Goal: Task Accomplishment & Management: Complete application form

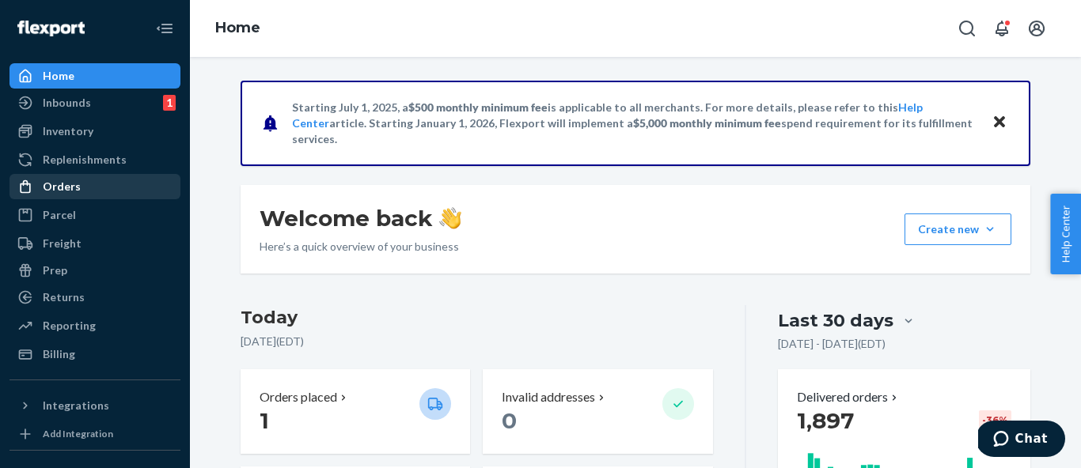
click at [86, 189] on div "Orders" at bounding box center [95, 187] width 168 height 22
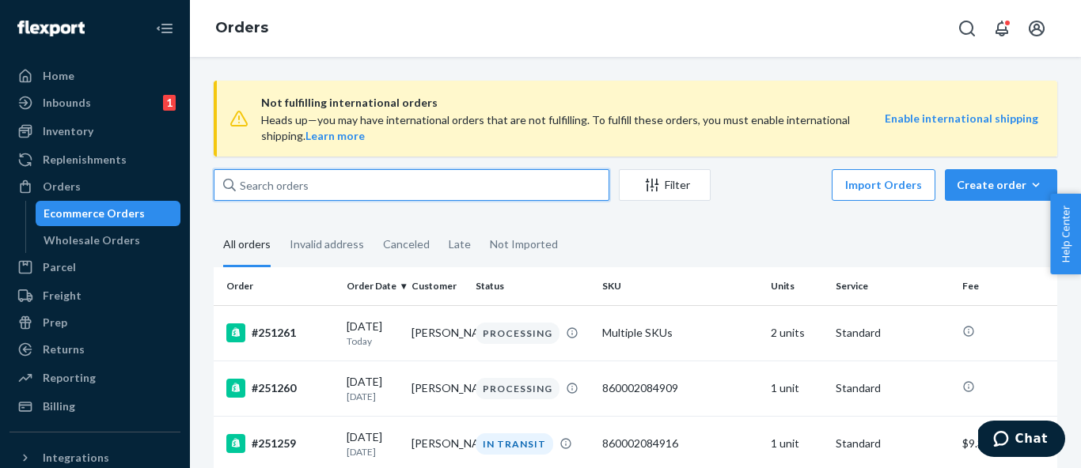
click at [286, 180] on input "text" at bounding box center [412, 185] width 396 height 32
paste input "[PERSON_NAME]"
type input "[PERSON_NAME]"
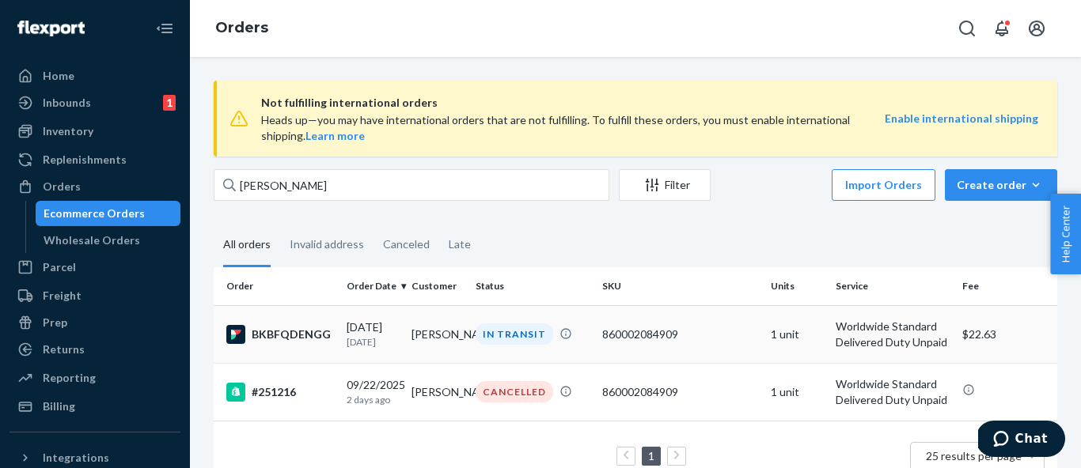
click at [287, 334] on div "BKBFQDENGG" at bounding box center [280, 334] width 108 height 19
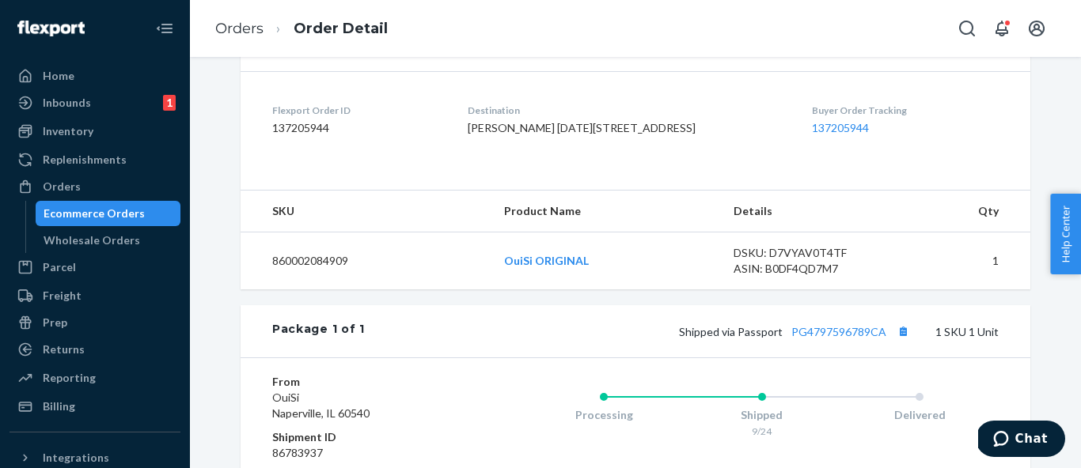
scroll to position [412, 0]
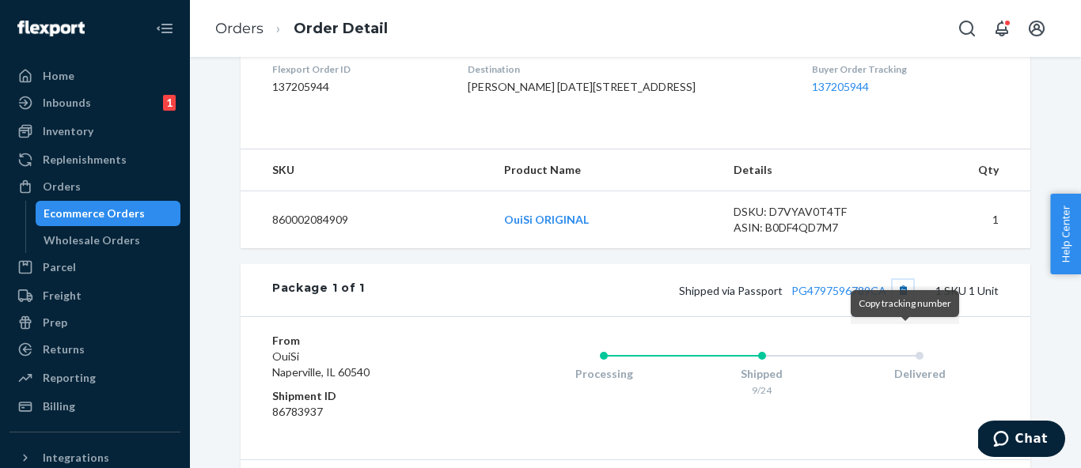
click at [904, 301] on button "Copy tracking number" at bounding box center [903, 290] width 21 height 21
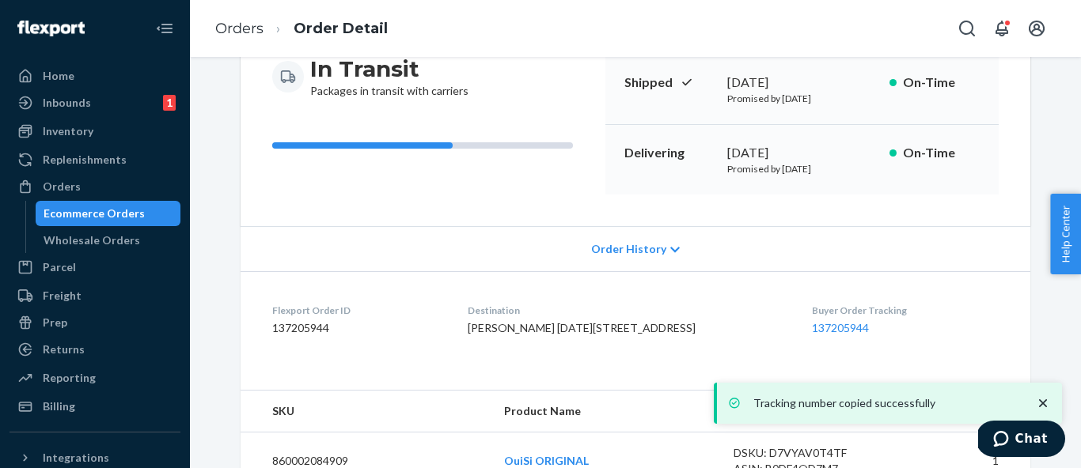
scroll to position [0, 0]
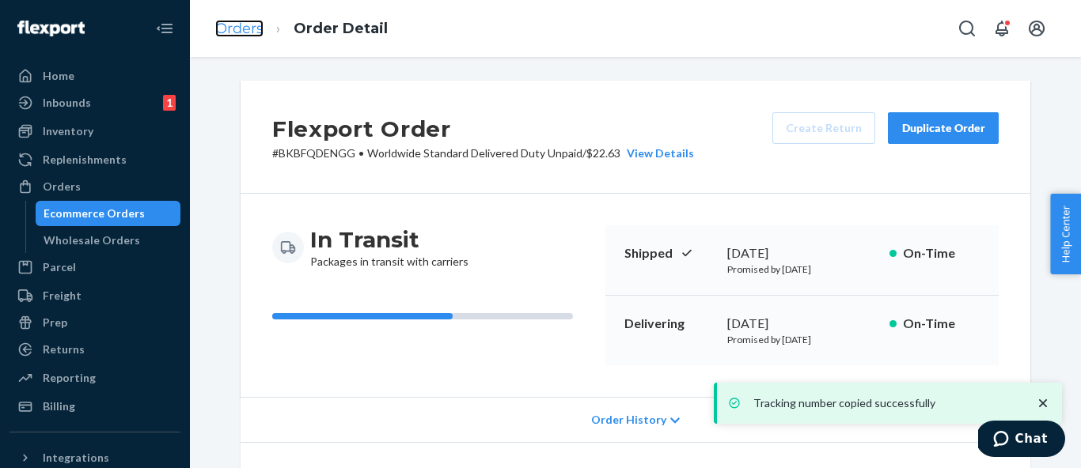
click at [237, 24] on link "Orders" at bounding box center [239, 28] width 48 height 17
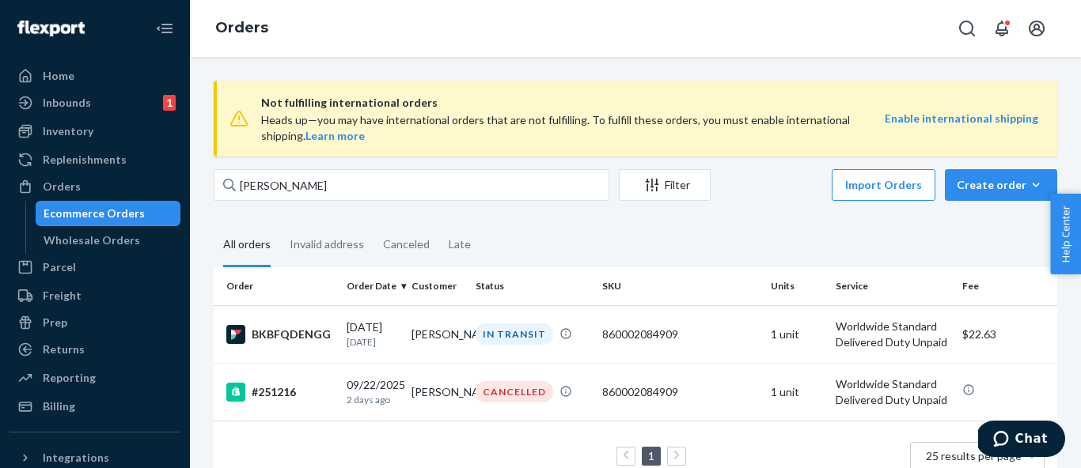
click at [316, 101] on span "Not fulfilling international orders" at bounding box center [573, 102] width 624 height 19
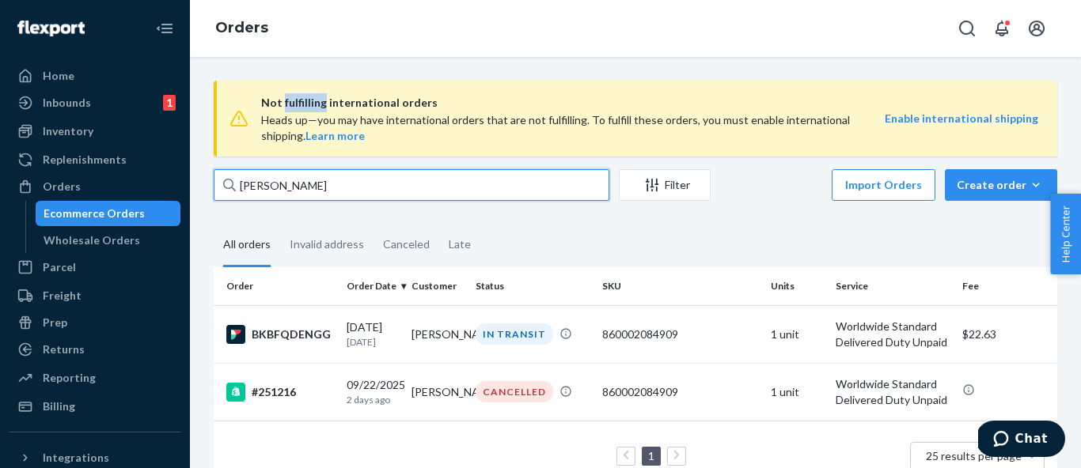
click at [317, 192] on input "[PERSON_NAME]" at bounding box center [412, 185] width 396 height 32
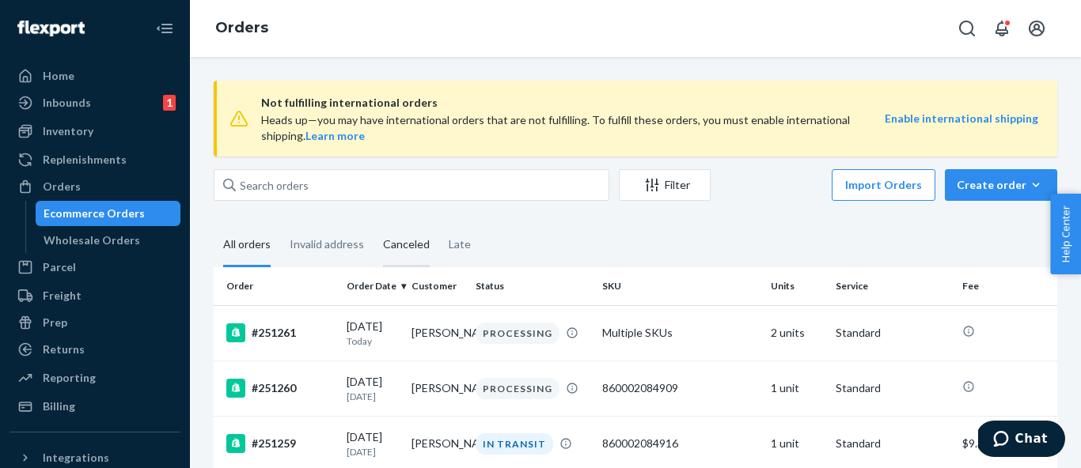
click at [404, 245] on div "Canceled" at bounding box center [406, 246] width 47 height 44
click at [373, 224] on input "Canceled" at bounding box center [373, 224] width 0 height 0
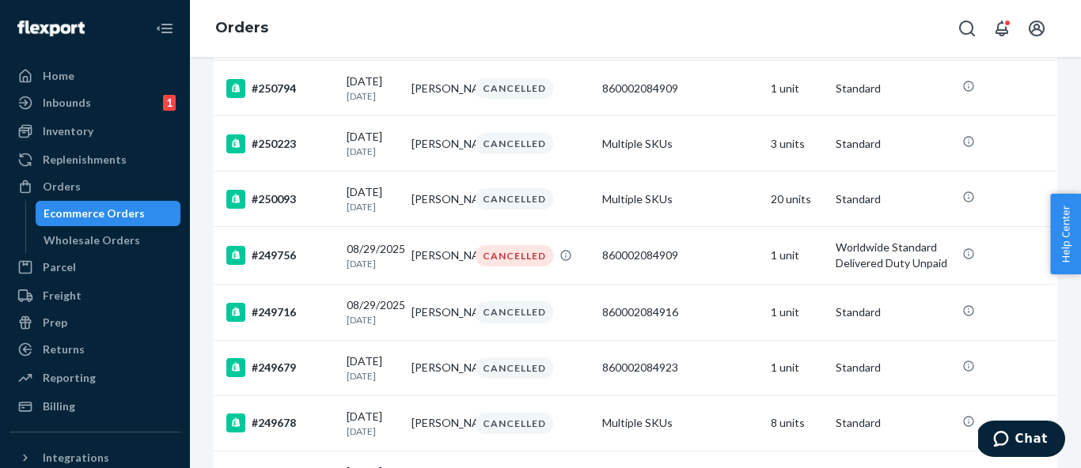
scroll to position [536, 0]
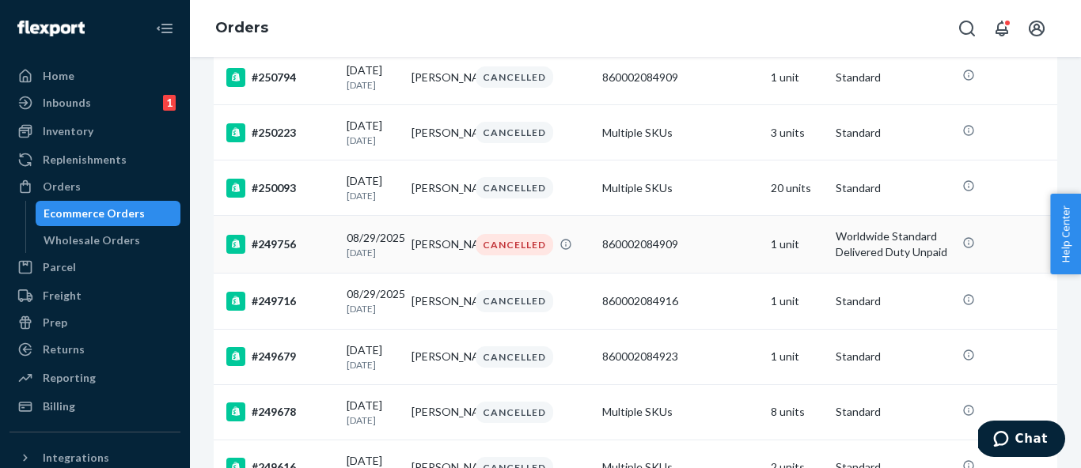
click at [469, 274] on td "CANCELLED" at bounding box center [532, 245] width 127 height 58
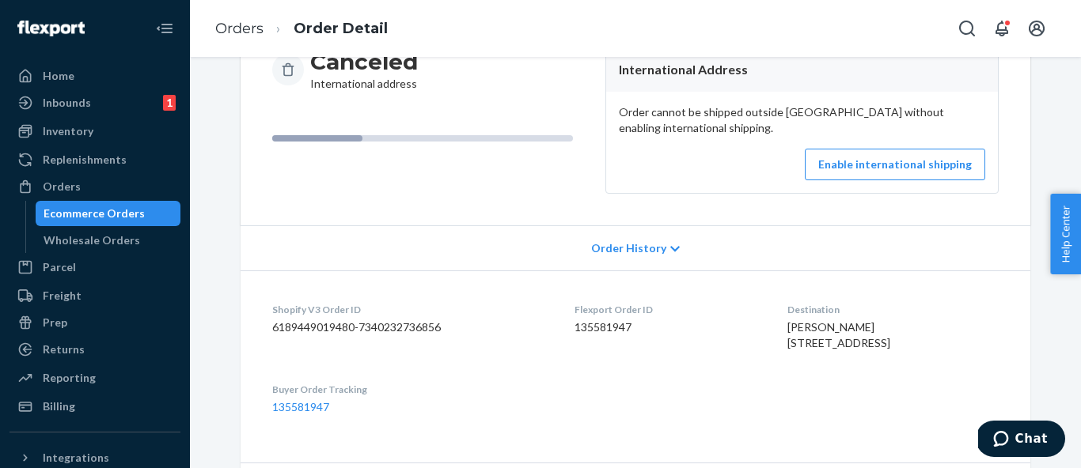
scroll to position [179, 0]
click at [817, 322] on span "[PERSON_NAME] [STREET_ADDRESS]" at bounding box center [838, 334] width 103 height 29
copy span "[PERSON_NAME]"
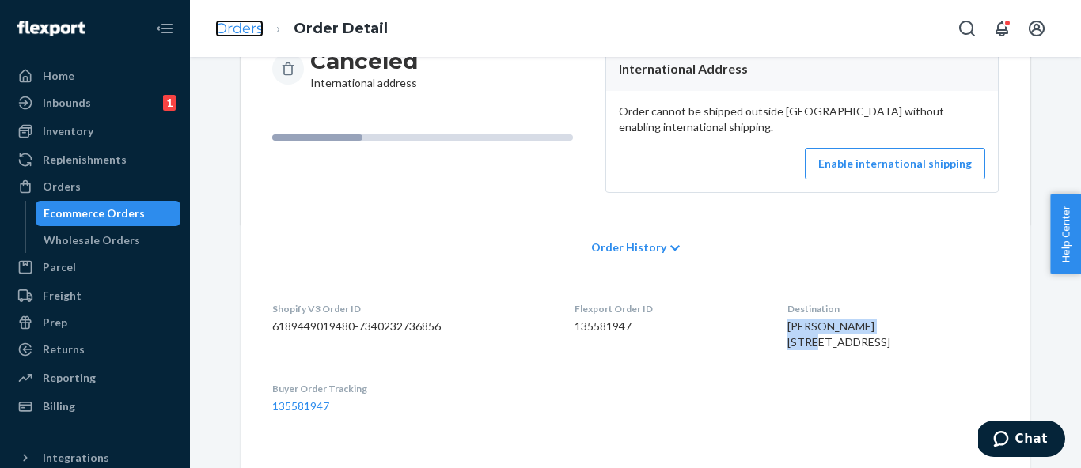
click at [241, 36] on link "Orders" at bounding box center [239, 28] width 48 height 17
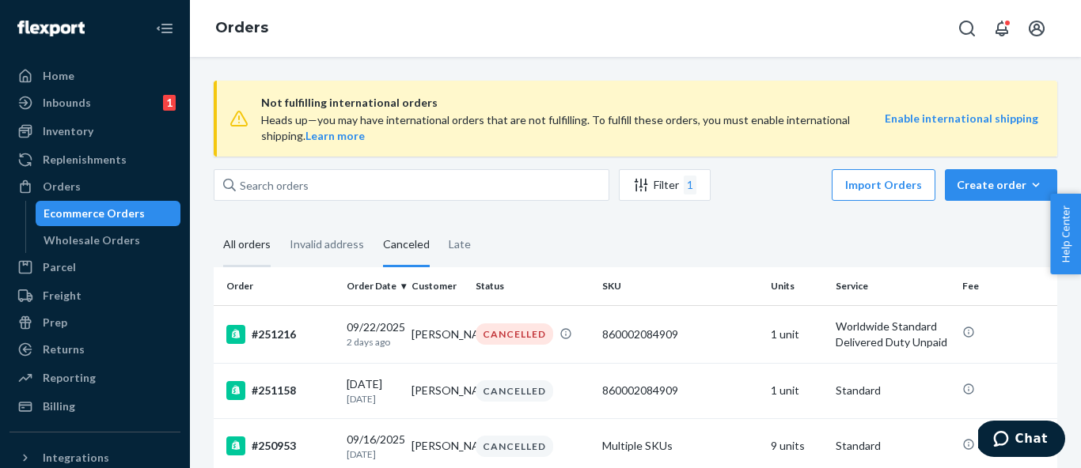
click at [251, 256] on div "All orders" at bounding box center [246, 246] width 47 height 44
click at [214, 224] on input "All orders" at bounding box center [214, 224] width 0 height 0
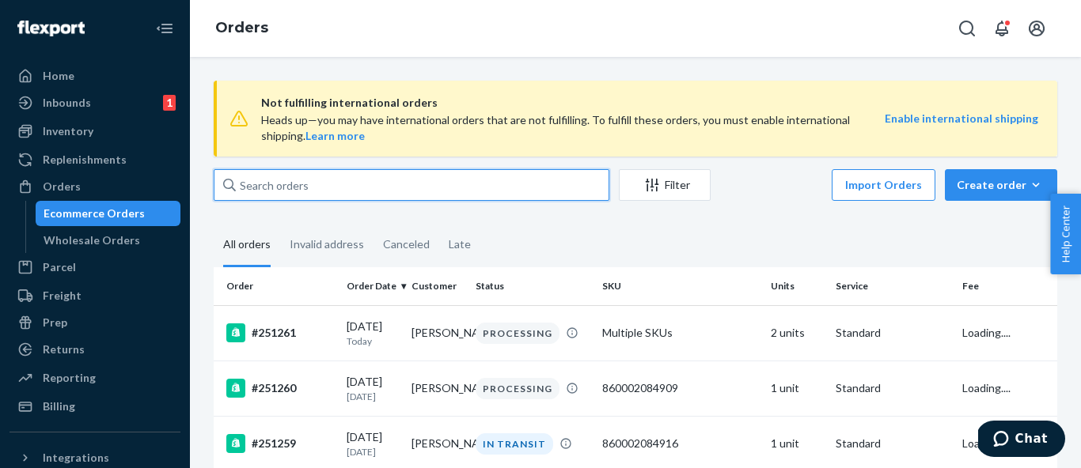
click at [305, 191] on input "text" at bounding box center [412, 185] width 396 height 32
paste input "[PERSON_NAME]"
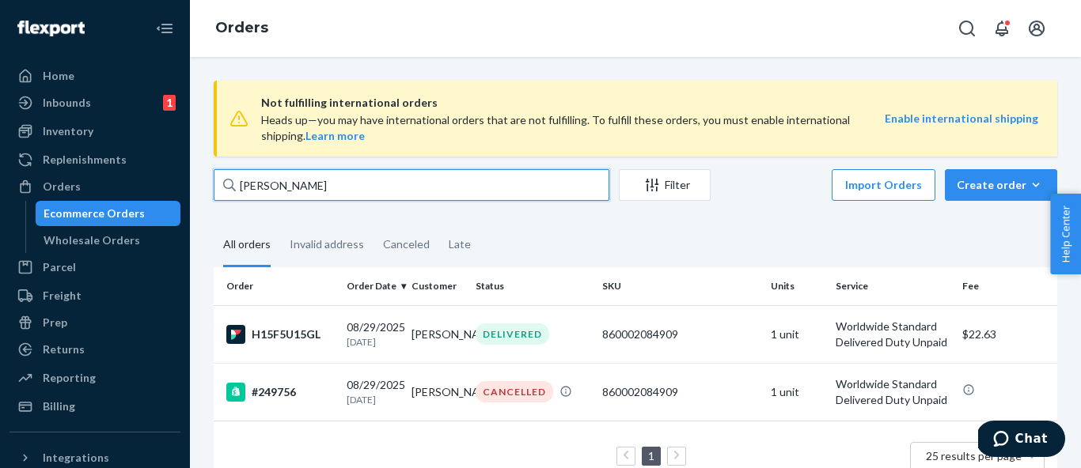
type input "J"
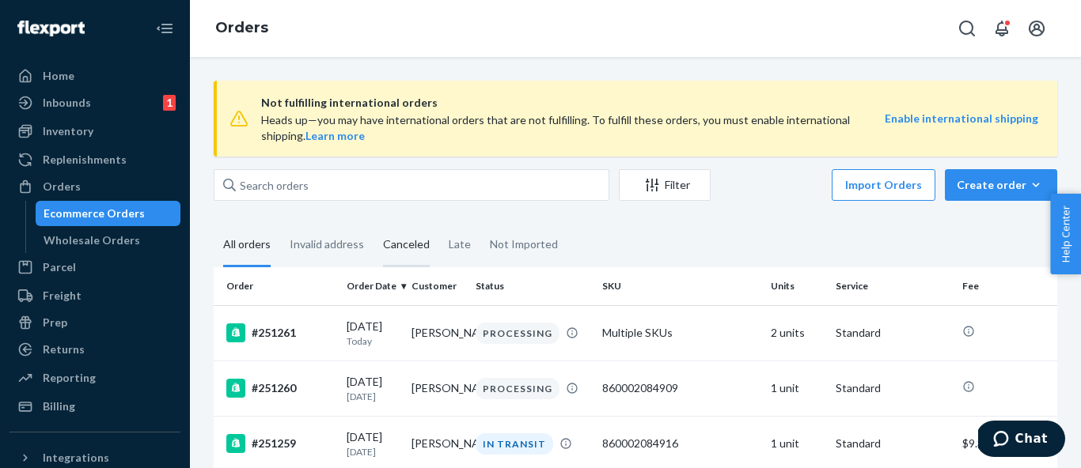
click at [402, 251] on div "Canceled" at bounding box center [406, 246] width 47 height 44
click at [373, 224] on input "Canceled" at bounding box center [373, 224] width 0 height 0
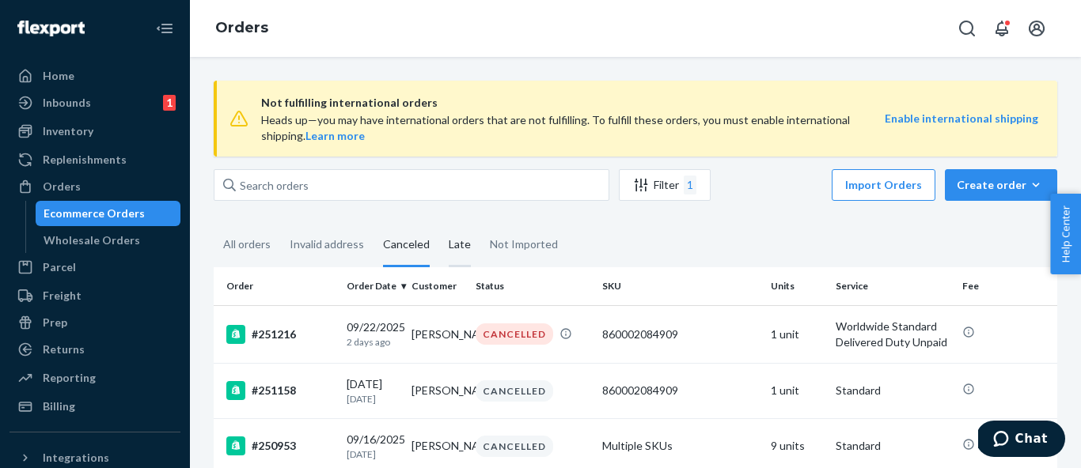
click at [457, 246] on div "Late" at bounding box center [460, 246] width 22 height 44
click at [439, 224] on input "Late" at bounding box center [439, 224] width 0 height 0
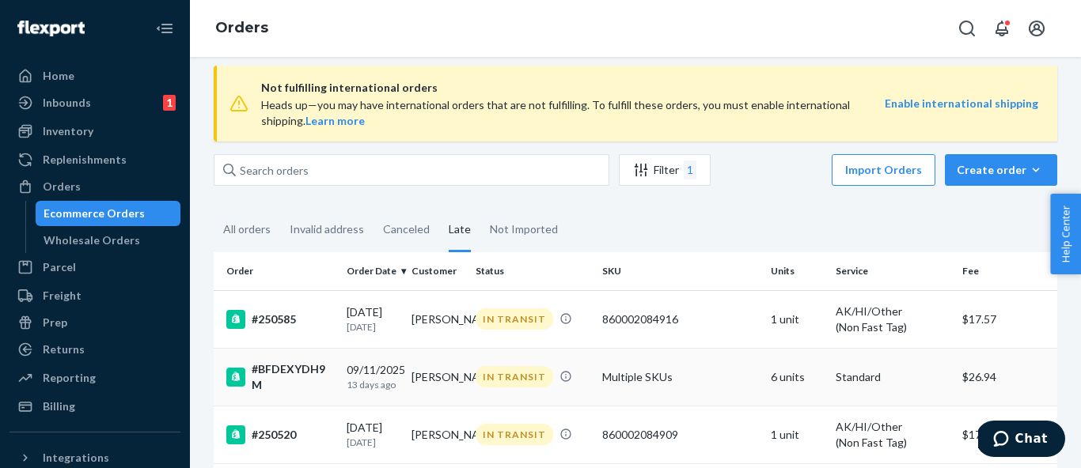
scroll to position [16, 0]
click at [443, 316] on td "[PERSON_NAME]" at bounding box center [437, 319] width 65 height 58
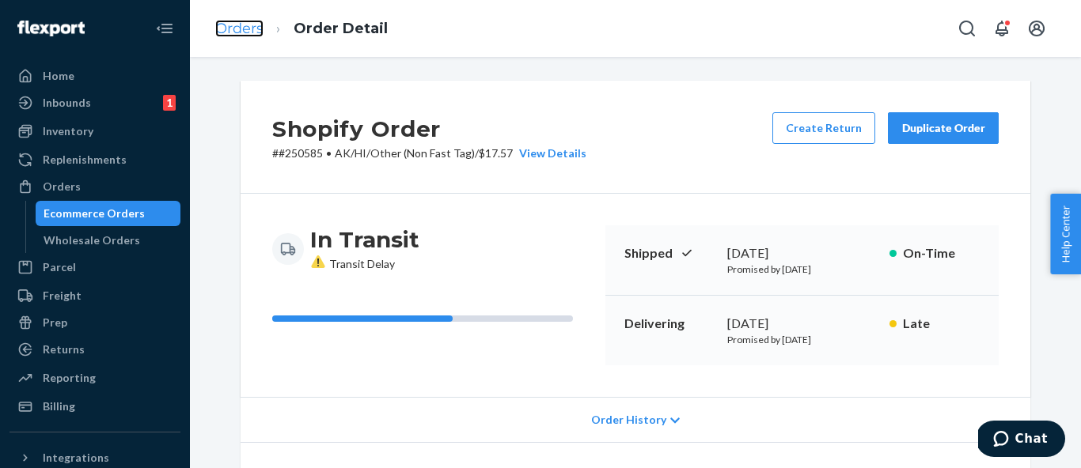
click at [244, 27] on link "Orders" at bounding box center [239, 28] width 48 height 17
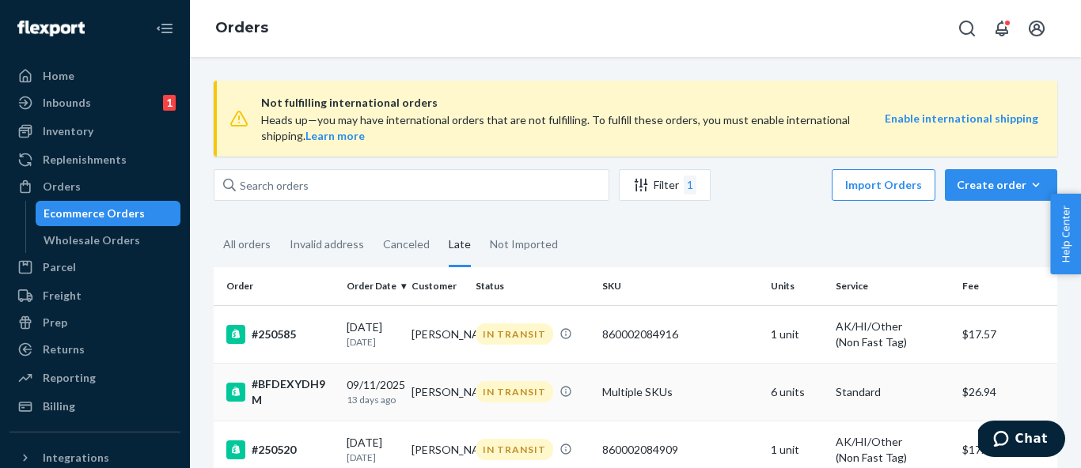
click at [276, 397] on div "#BFDEXYDH9M" at bounding box center [280, 393] width 108 height 32
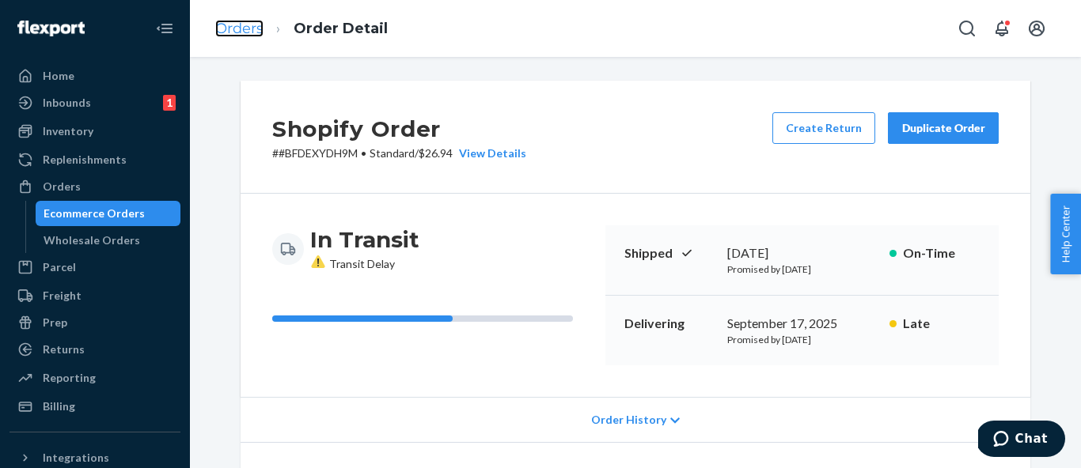
click at [242, 32] on link "Orders" at bounding box center [239, 28] width 48 height 17
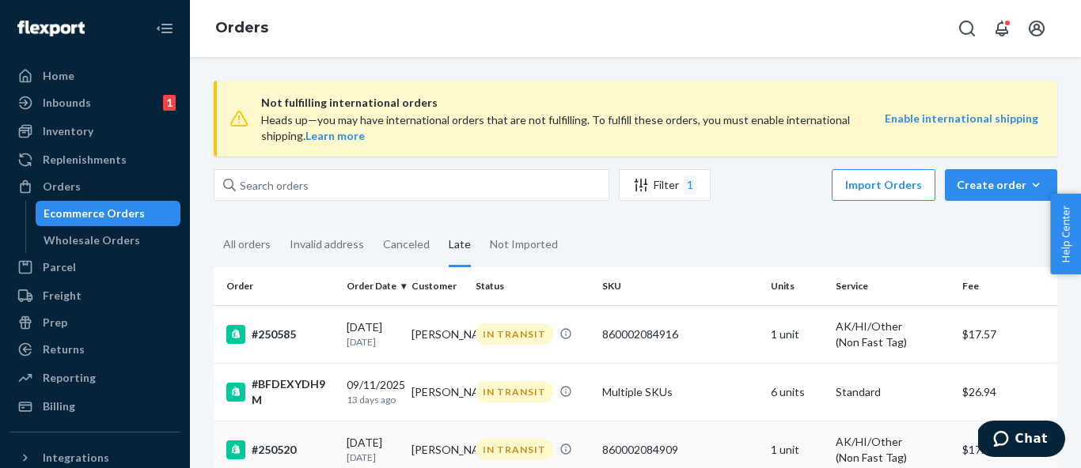
click at [290, 442] on div "#250520" at bounding box center [280, 450] width 108 height 19
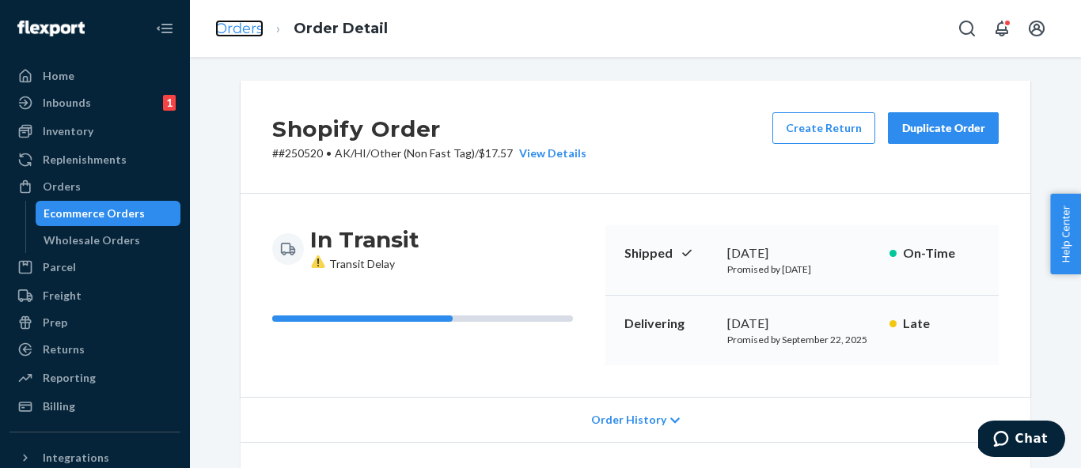
click at [238, 33] on link "Orders" at bounding box center [239, 28] width 48 height 17
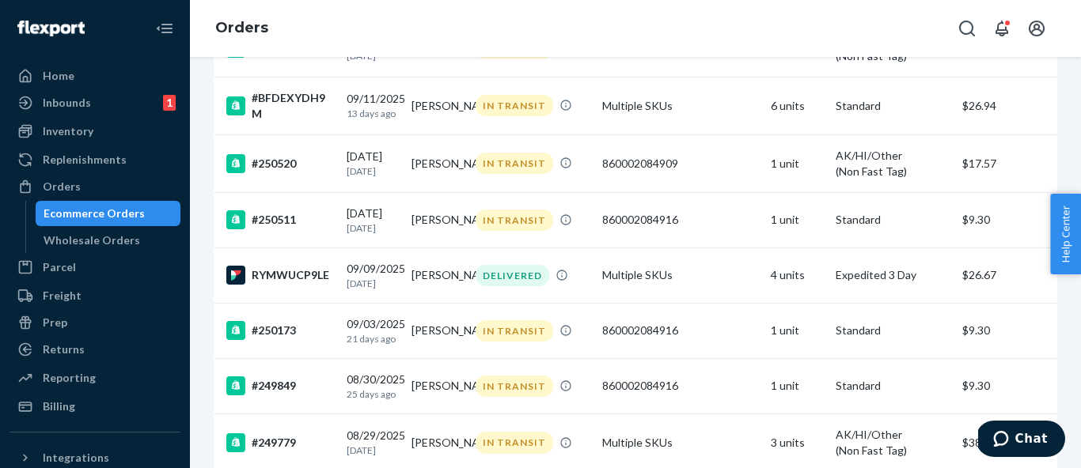
scroll to position [288, 0]
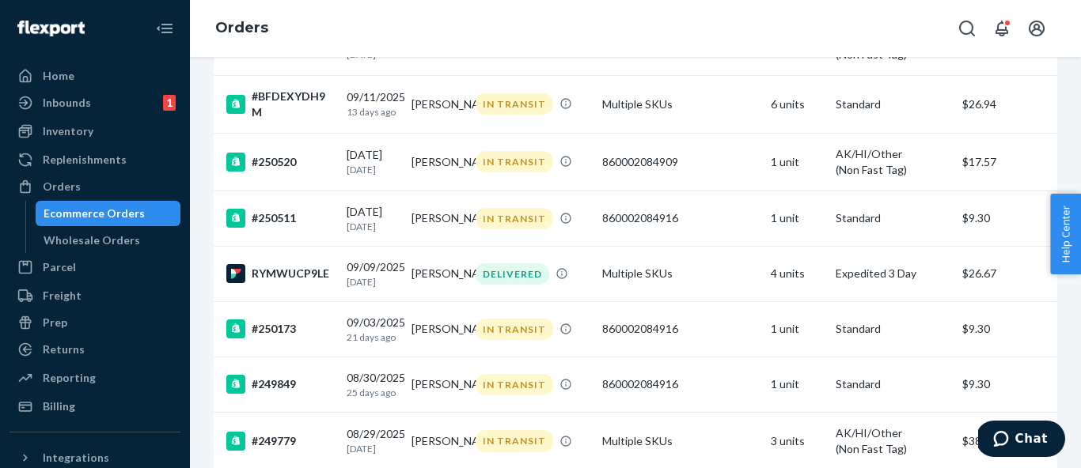
click at [308, 245] on td "#250511" at bounding box center [277, 218] width 127 height 55
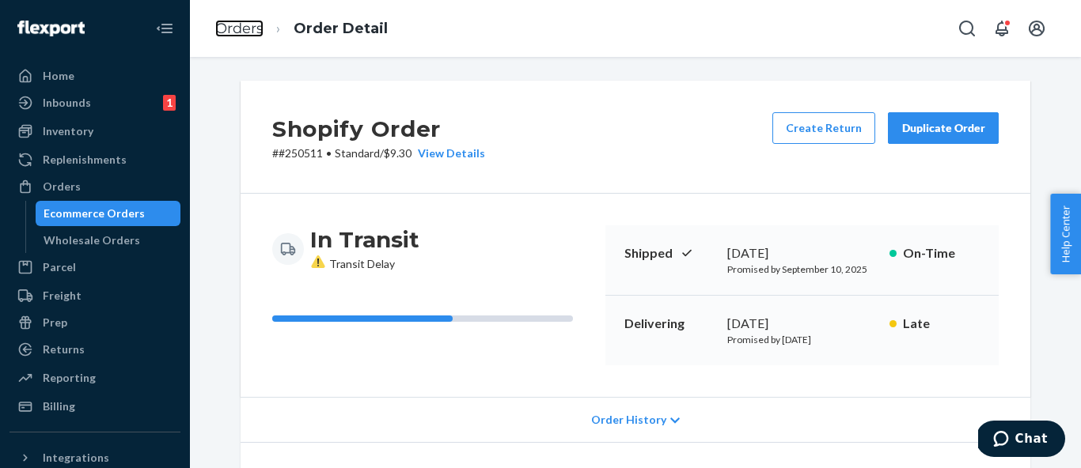
click at [239, 31] on link "Orders" at bounding box center [239, 28] width 48 height 17
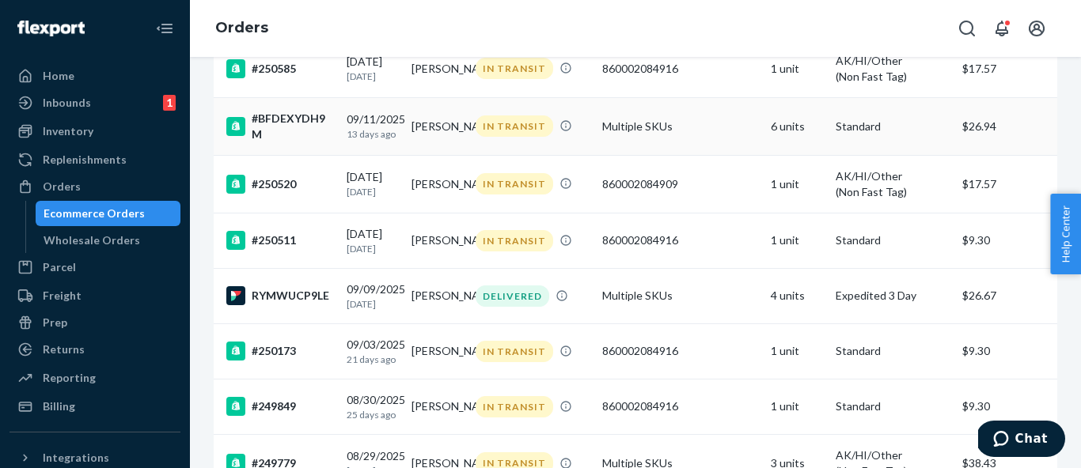
scroll to position [268, 0]
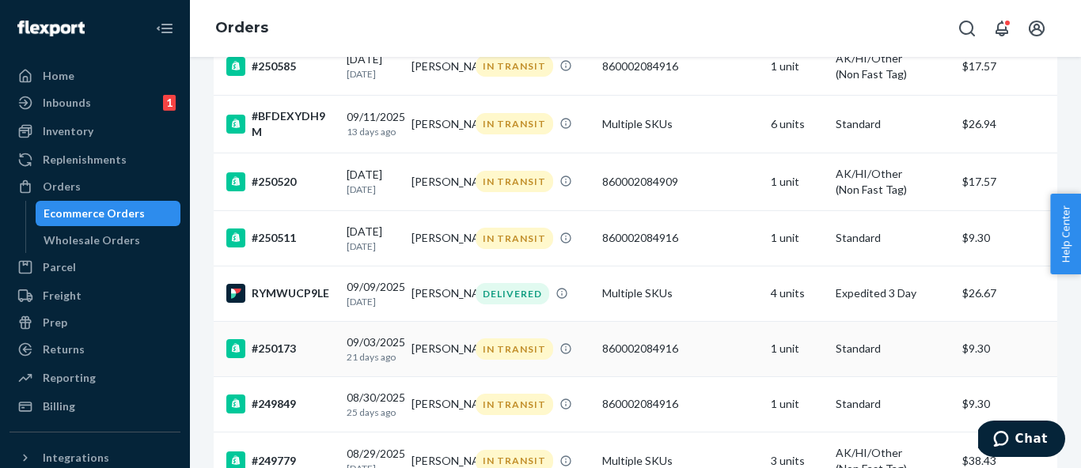
click at [317, 354] on div "#250173" at bounding box center [280, 348] width 108 height 19
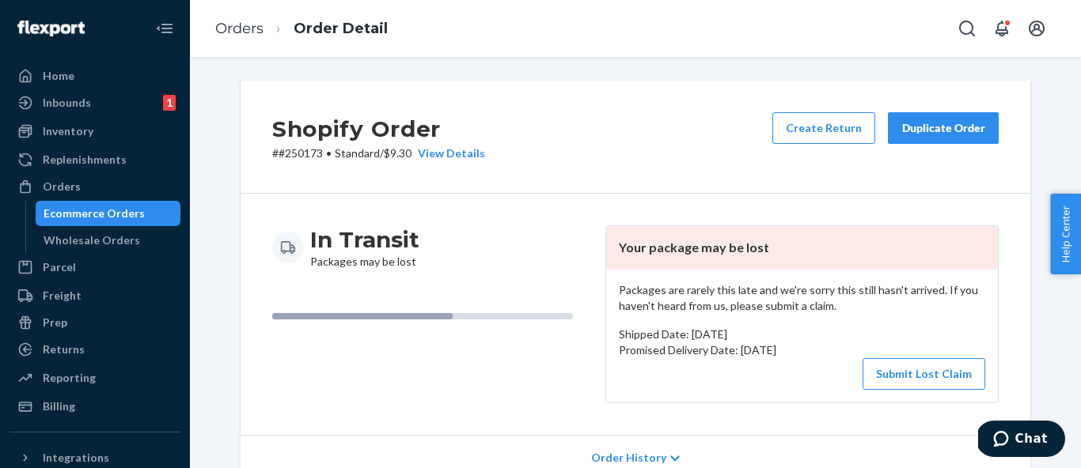
click at [309, 157] on p "# #250173 • Standard / $9.30 View Details" at bounding box center [378, 154] width 213 height 16
copy p "250173"
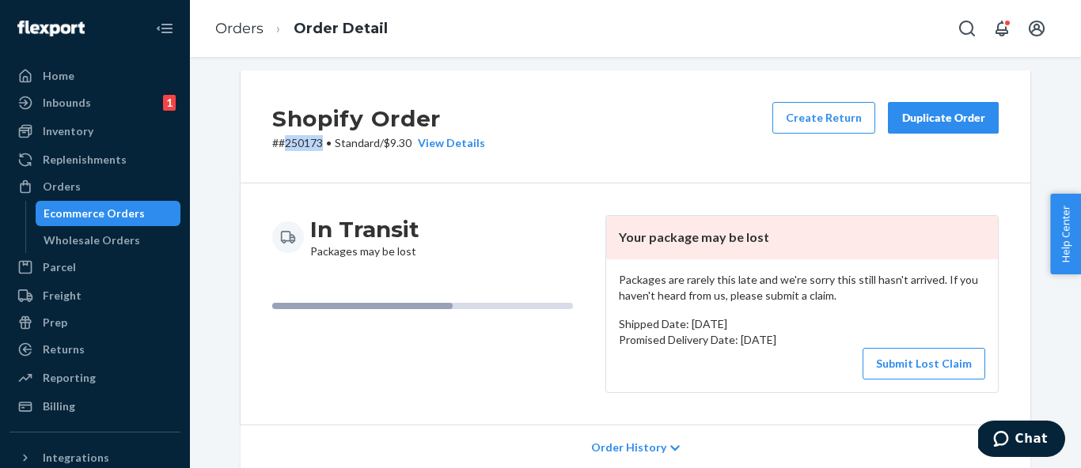
scroll to position [12, 0]
click at [908, 354] on button "Submit Lost Claim" at bounding box center [923, 363] width 123 height 32
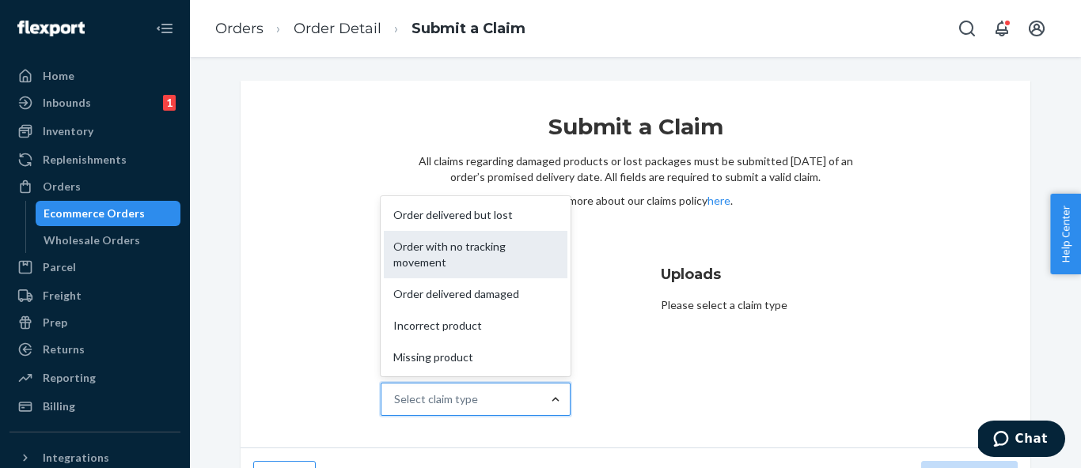
click at [514, 254] on div "Order with no tracking movement" at bounding box center [476, 254] width 184 height 47
click at [396, 392] on input "Why are you submitting a claim? option Order with no tracking movement focused,…" at bounding box center [395, 400] width 2 height 16
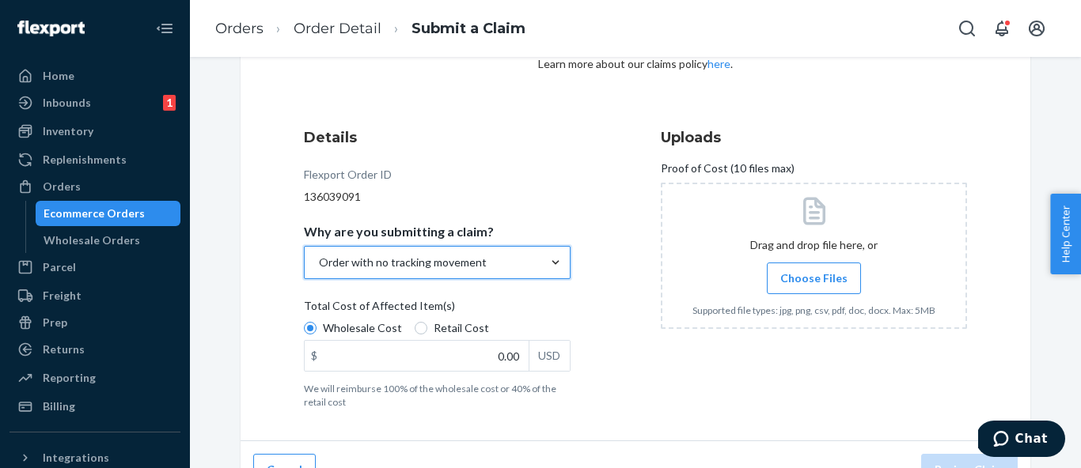
scroll to position [148, 0]
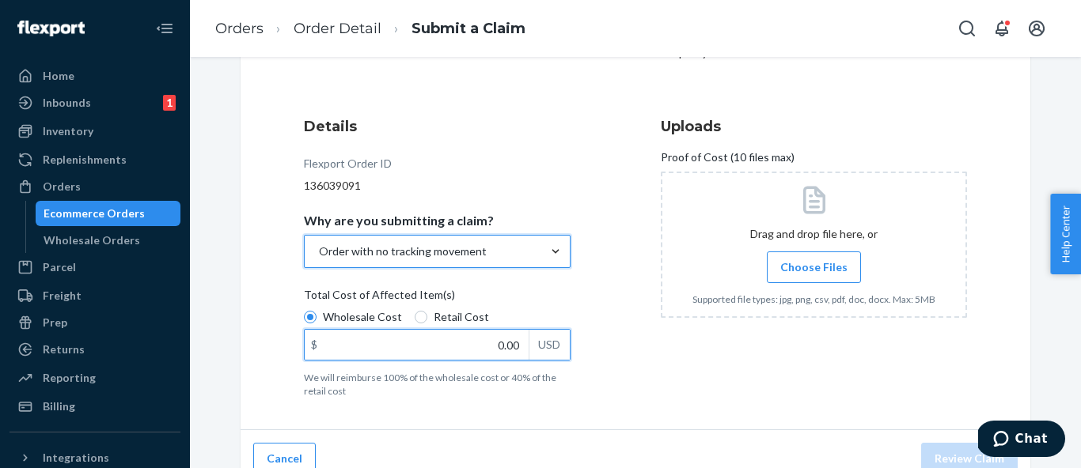
click at [479, 345] on input "0.00" at bounding box center [417, 345] width 224 height 30
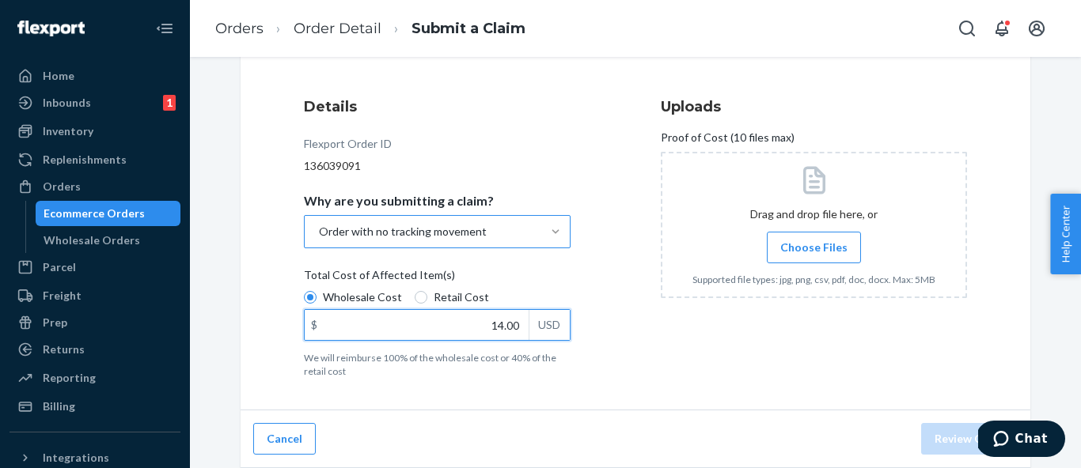
type input "14.00"
click at [817, 240] on span "Choose Files" at bounding box center [813, 248] width 67 height 16
click at [814, 240] on input "Choose Files" at bounding box center [813, 247] width 1 height 17
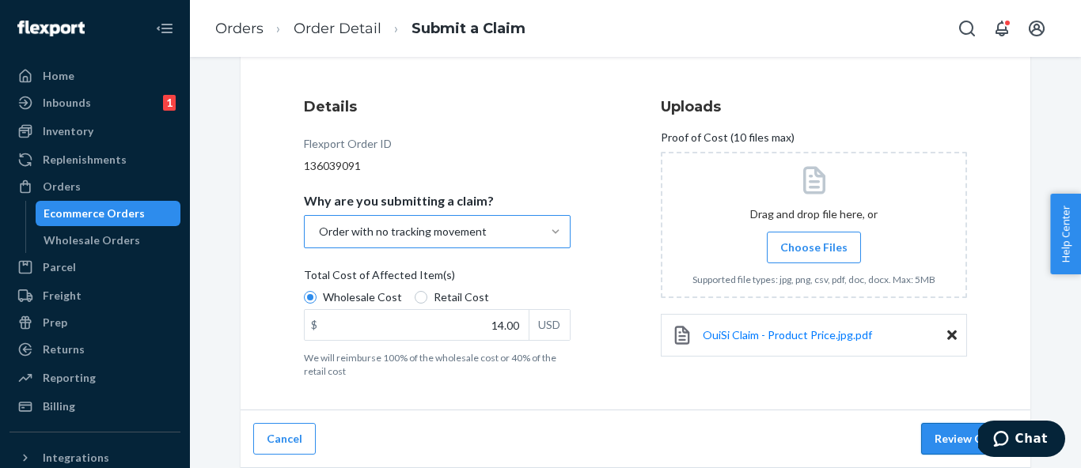
click at [947, 434] on button "Review Claim" at bounding box center [969, 439] width 97 height 32
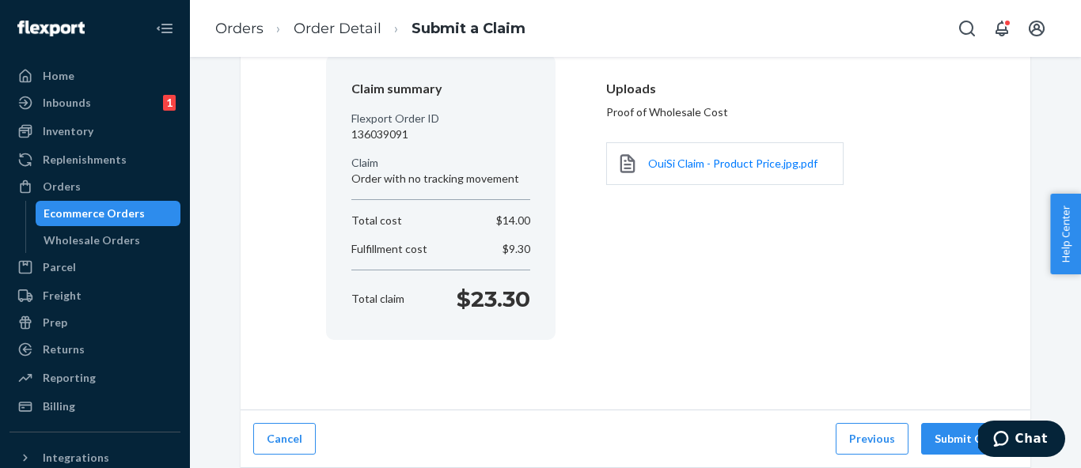
click at [947, 434] on button "Submit Claim" at bounding box center [969, 439] width 97 height 32
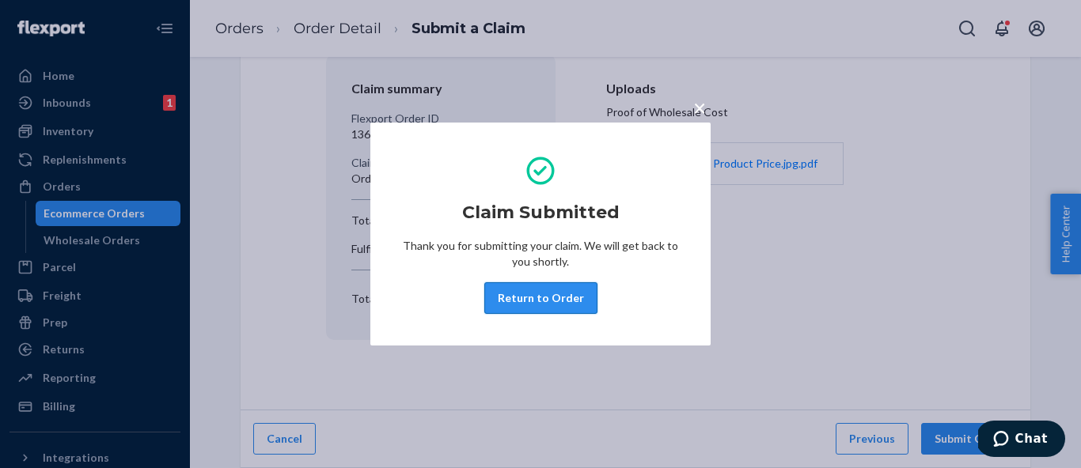
click at [525, 295] on button "Return to Order" at bounding box center [540, 298] width 113 height 32
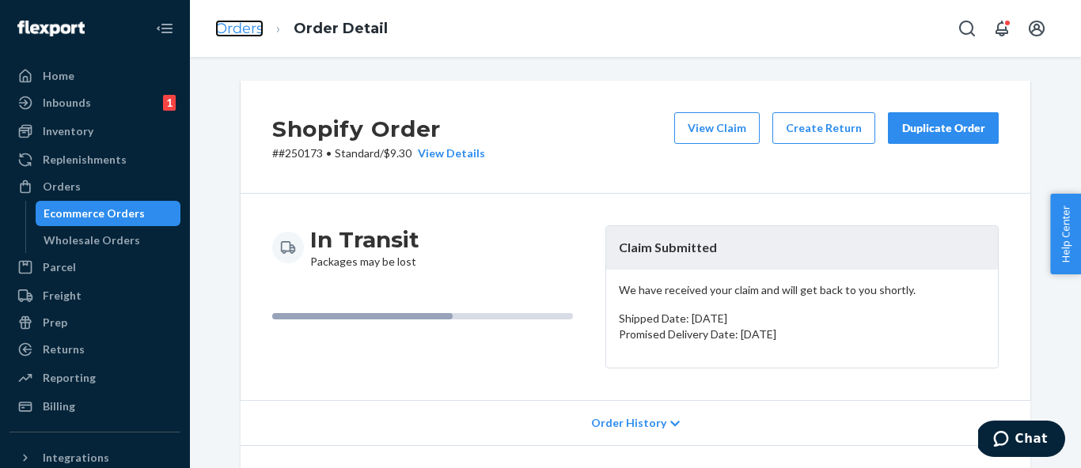
click at [246, 23] on link "Orders" at bounding box center [239, 28] width 48 height 17
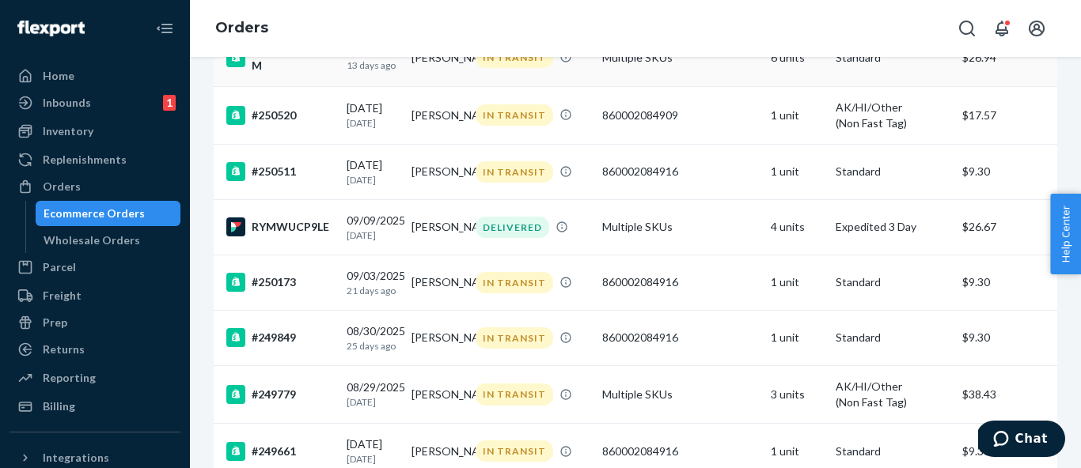
scroll to position [345, 0]
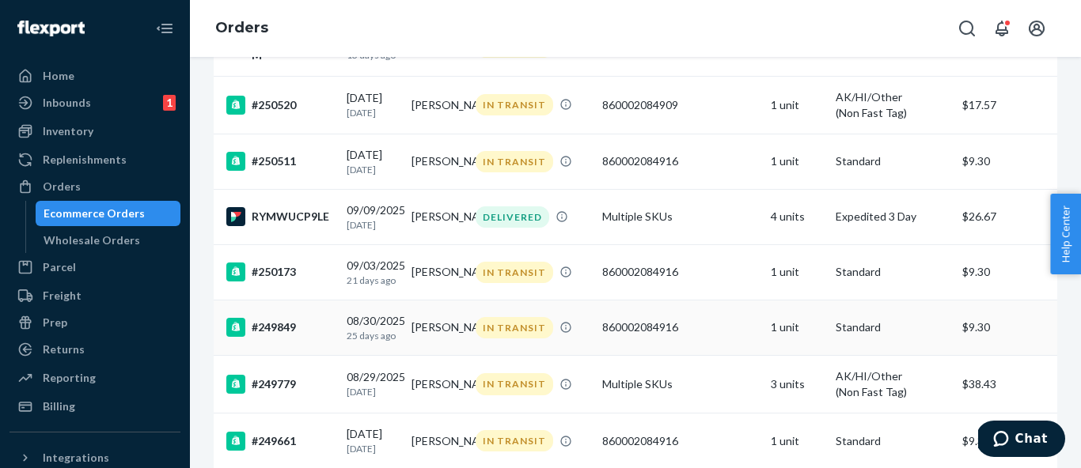
click at [415, 351] on td "[PERSON_NAME]" at bounding box center [437, 327] width 65 height 55
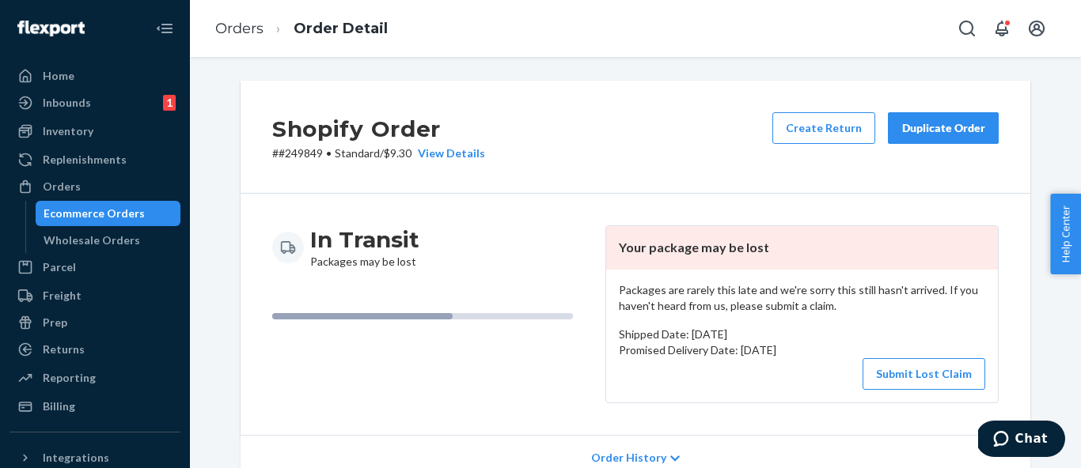
click at [305, 159] on p "# #249849 • Standard / $9.30 View Details" at bounding box center [378, 154] width 213 height 16
copy p "249849"
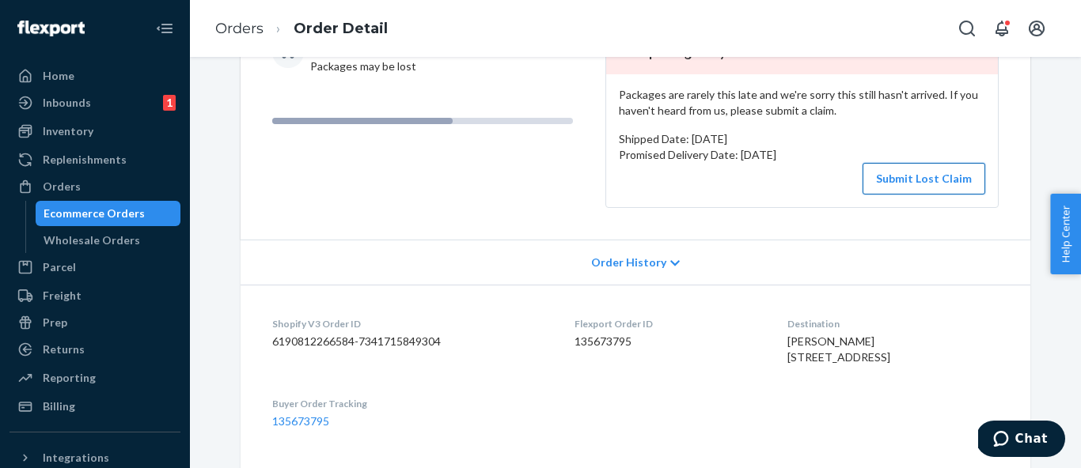
scroll to position [105, 0]
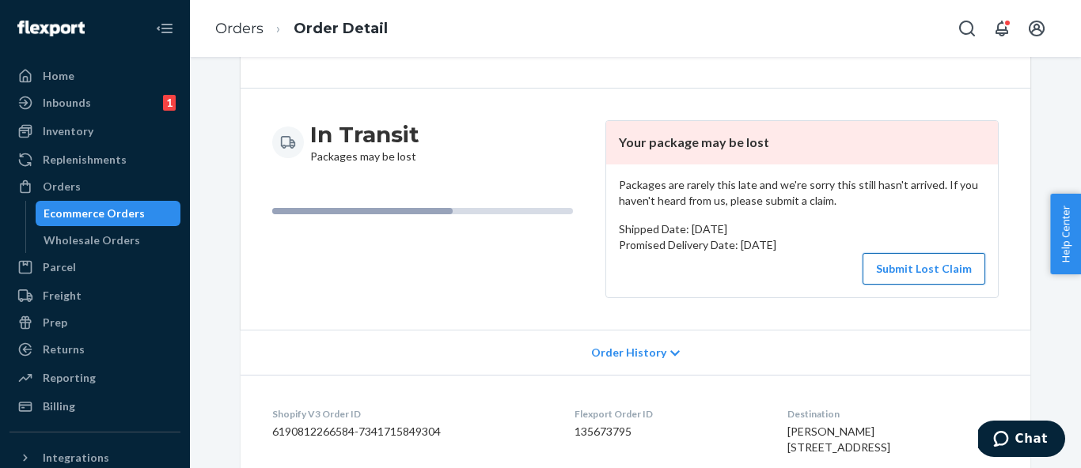
click at [909, 275] on button "Submit Lost Claim" at bounding box center [923, 269] width 123 height 32
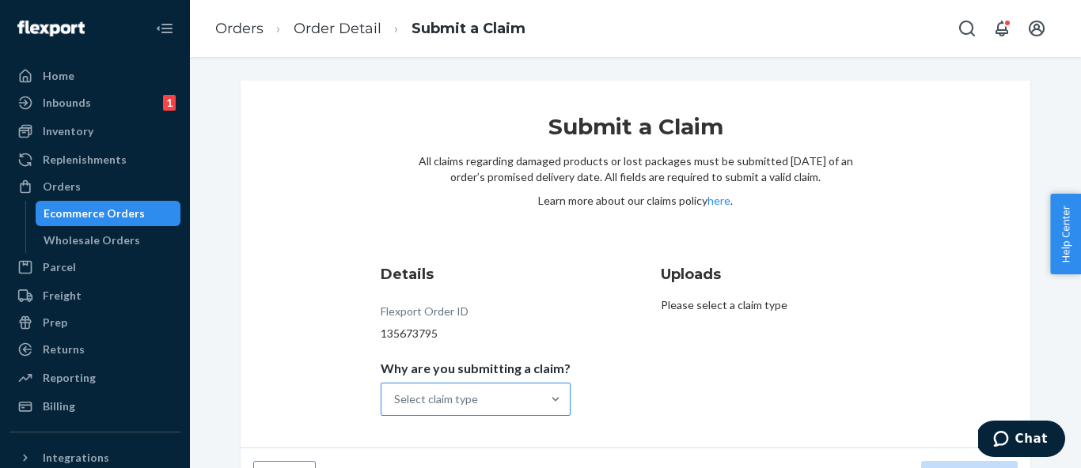
click at [483, 395] on div "Select claim type" at bounding box center [461, 400] width 160 height 32
click at [396, 395] on input "Why are you submitting a claim? Select claim type" at bounding box center [395, 400] width 2 height 16
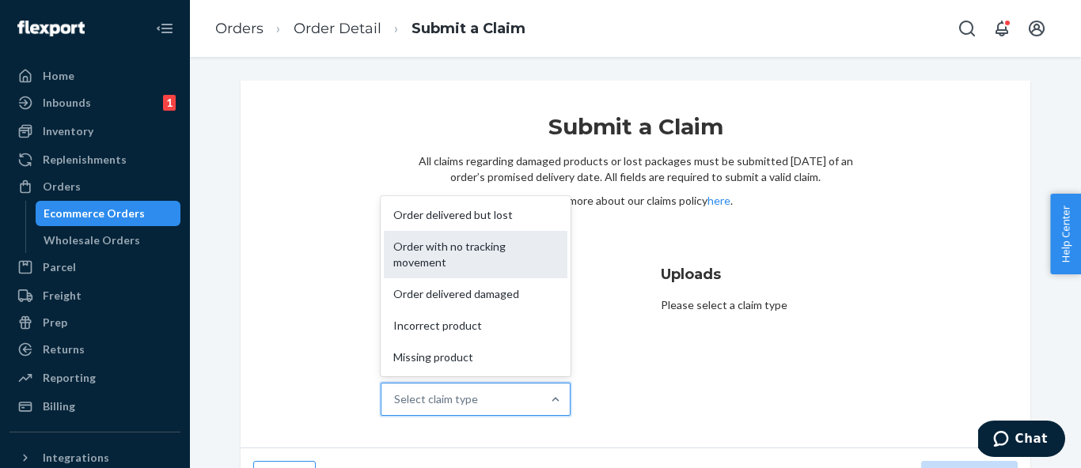
click at [488, 263] on div "Order with no tracking movement" at bounding box center [476, 254] width 184 height 47
click at [396, 392] on input "Why are you submitting a claim? option Order with no tracking movement focused,…" at bounding box center [395, 400] width 2 height 16
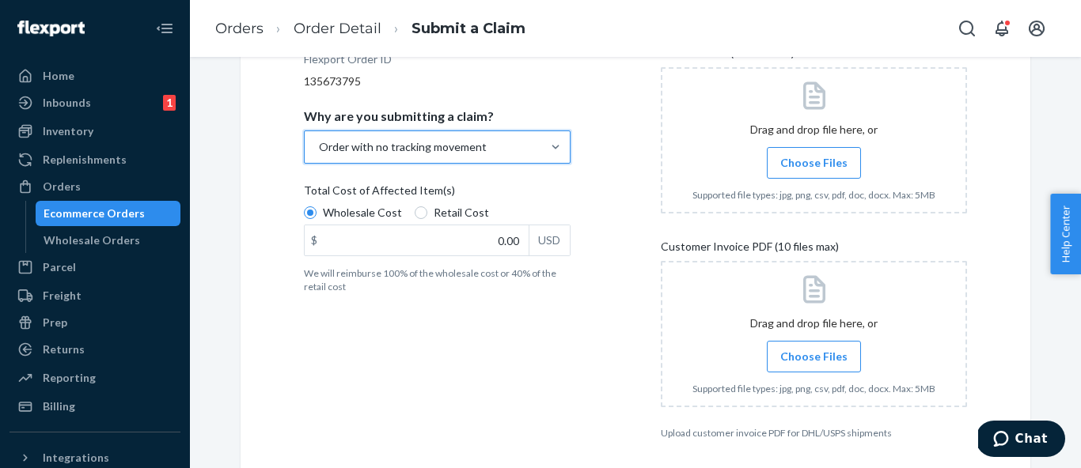
scroll to position [282, 0]
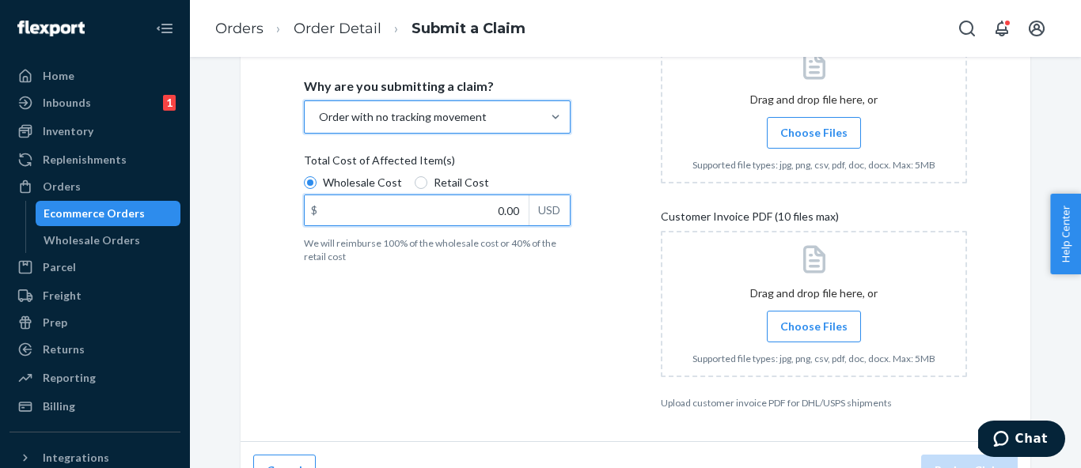
click at [506, 212] on input "0.00" at bounding box center [417, 210] width 224 height 30
type input "14.00"
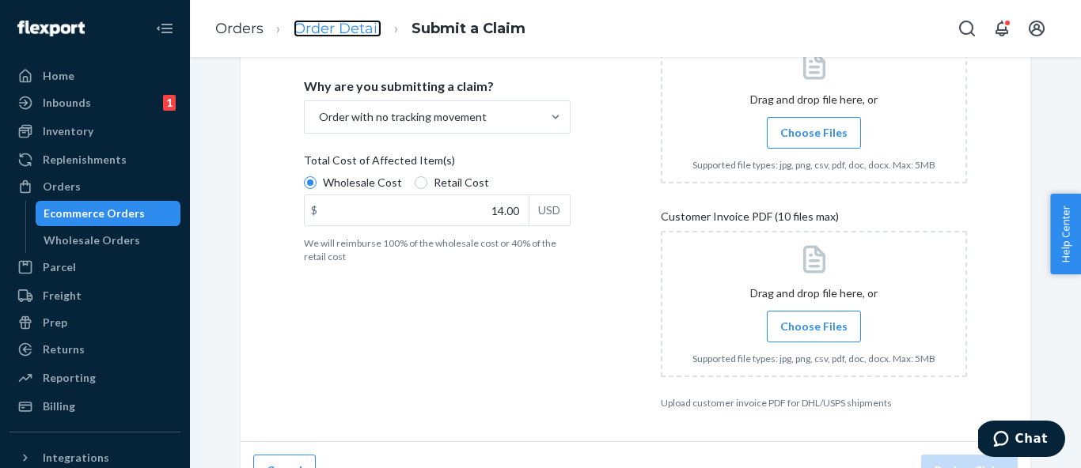
click at [320, 28] on link "Order Detail" at bounding box center [338, 28] width 88 height 17
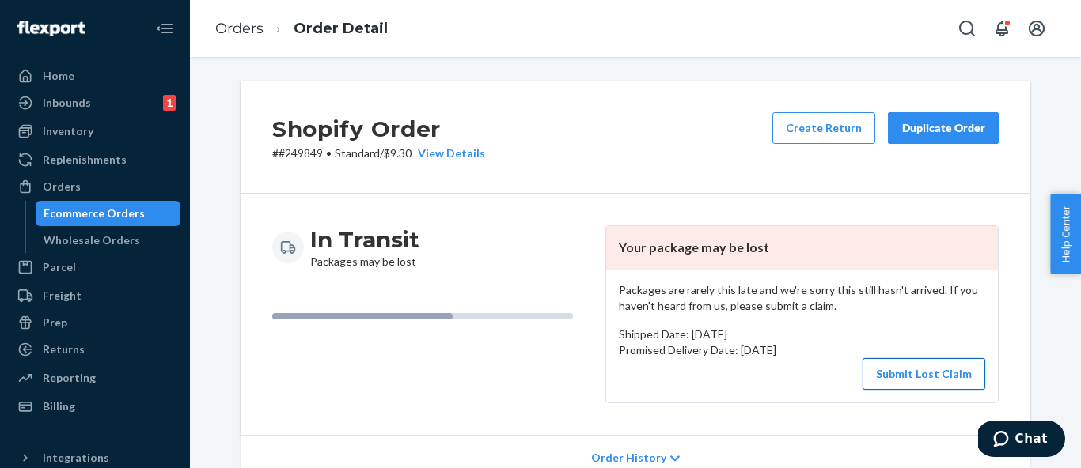
click at [900, 364] on button "Submit Lost Claim" at bounding box center [923, 374] width 123 height 32
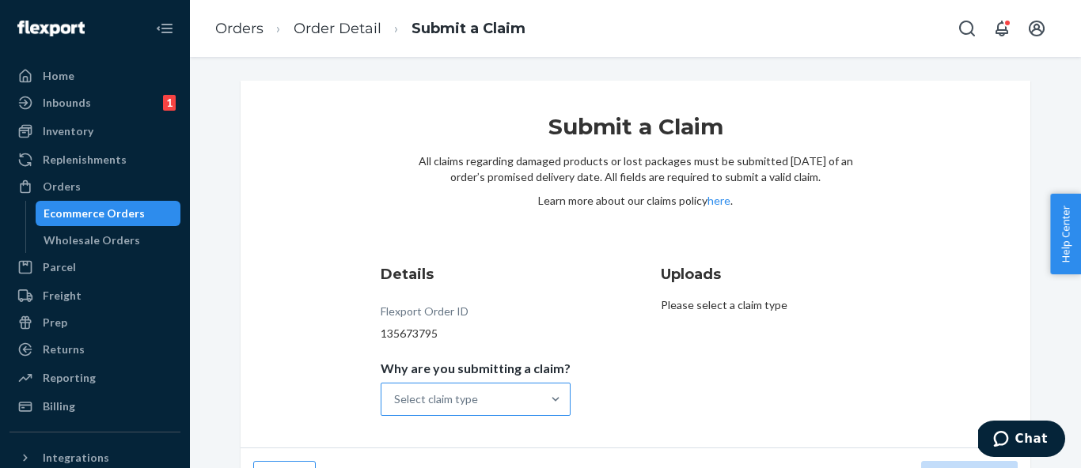
click at [495, 389] on div "Select claim type" at bounding box center [461, 400] width 160 height 32
click at [396, 392] on input "Why are you submitting a claim? Select claim type" at bounding box center [395, 400] width 2 height 16
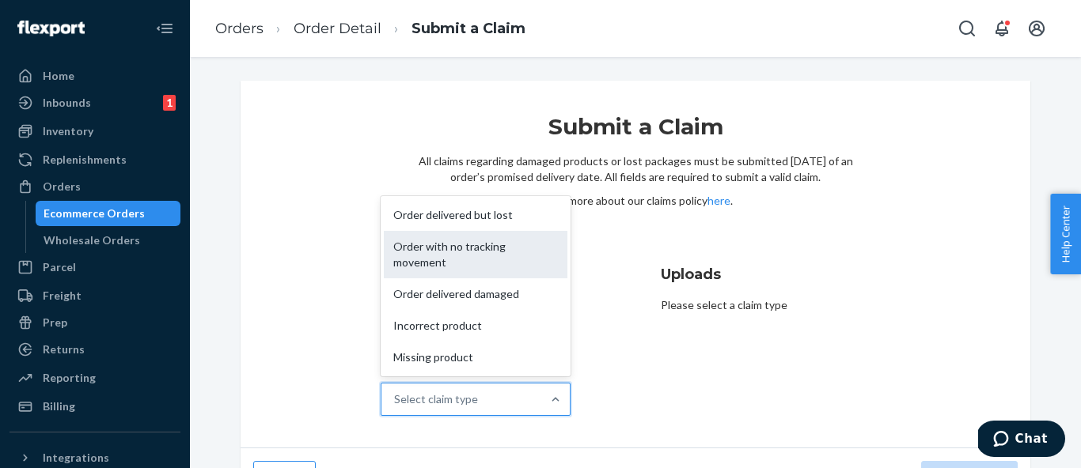
click at [502, 262] on div "Order with no tracking movement" at bounding box center [476, 254] width 184 height 47
click at [396, 392] on input "Why are you submitting a claim? option Order with no tracking movement focused,…" at bounding box center [395, 400] width 2 height 16
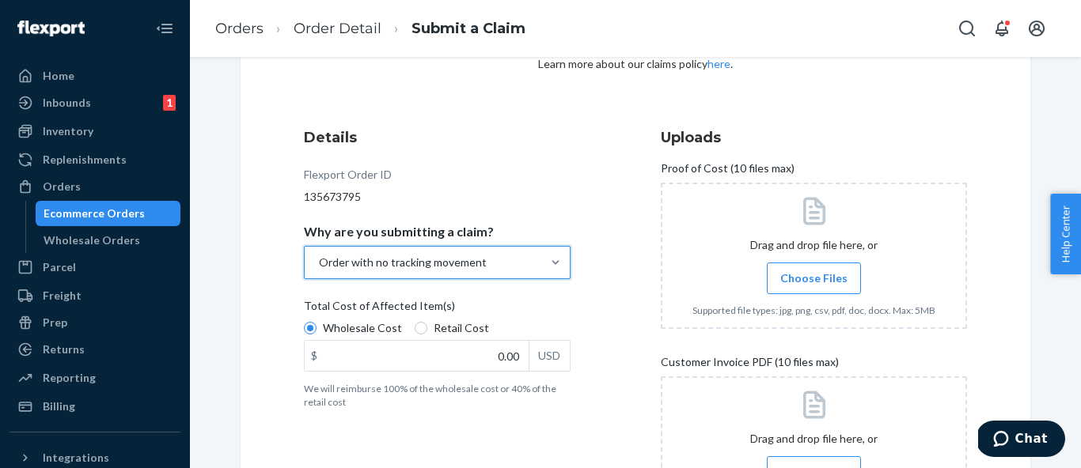
scroll to position [249, 0]
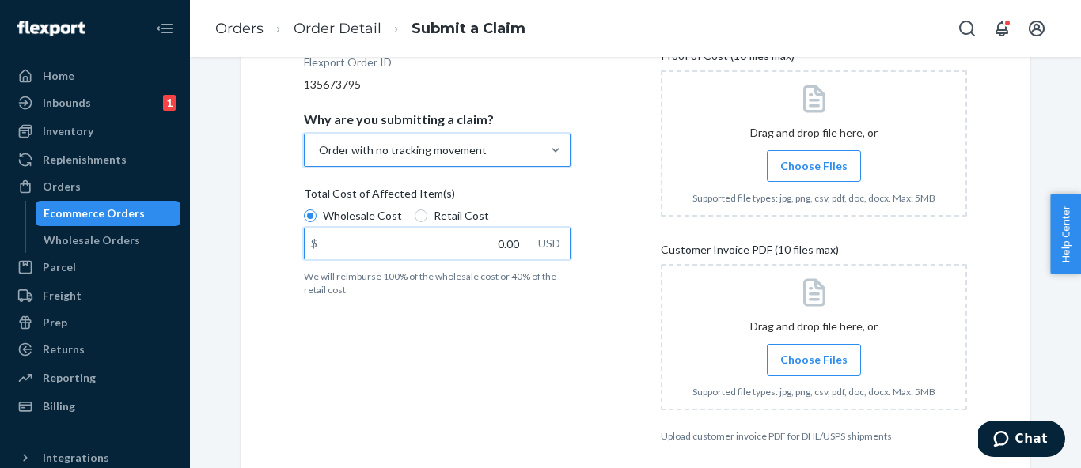
click at [509, 243] on input "0.00" at bounding box center [417, 244] width 224 height 30
type input "14.00"
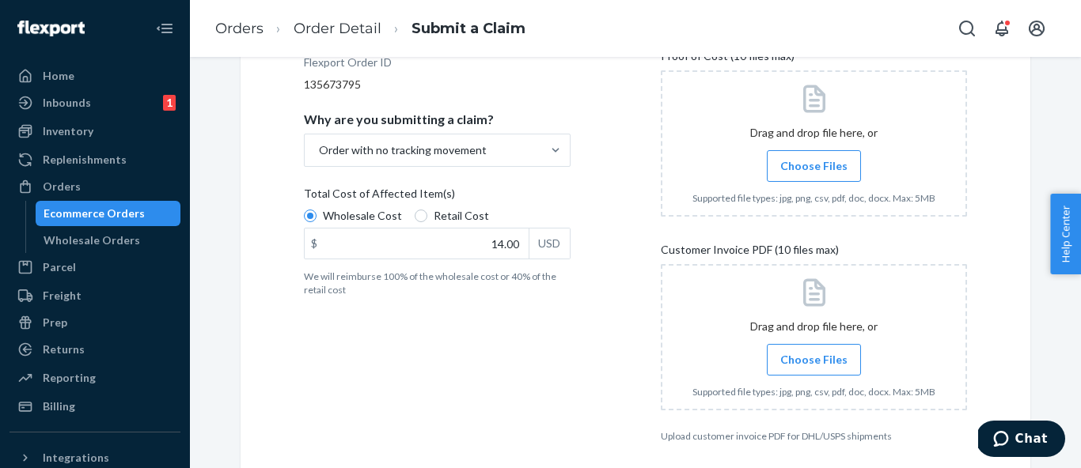
click at [835, 173] on span "Choose Files" at bounding box center [813, 166] width 67 height 16
click at [814, 173] on input "Choose Files" at bounding box center [813, 165] width 1 height 17
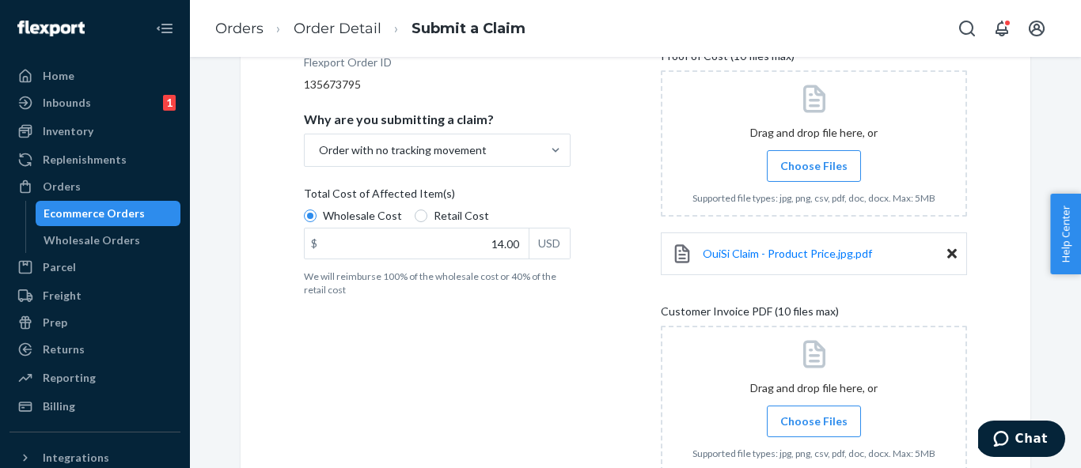
click at [818, 363] on icon at bounding box center [814, 354] width 33 height 33
click at [829, 419] on span "Choose Files" at bounding box center [813, 422] width 67 height 16
click at [814, 419] on input "Choose Files" at bounding box center [813, 421] width 1 height 17
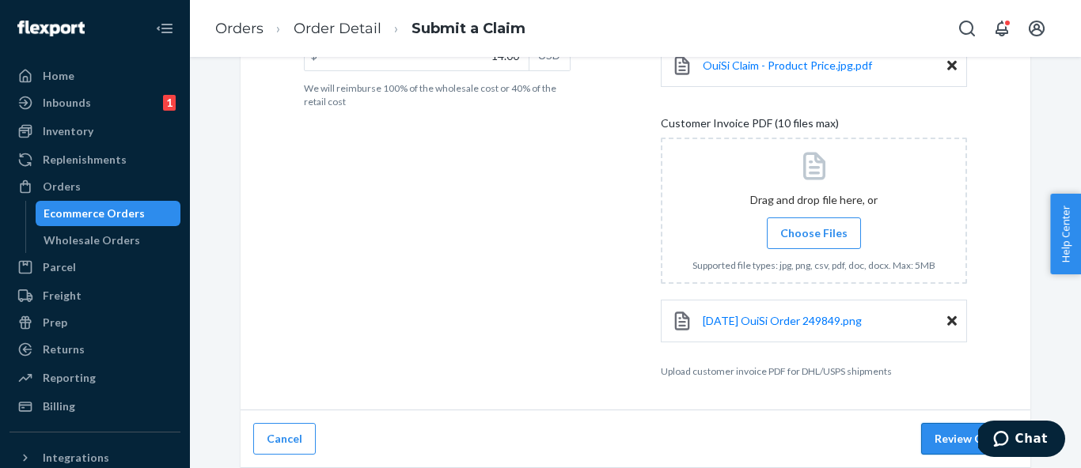
click at [934, 442] on button "Review Claim" at bounding box center [969, 439] width 97 height 32
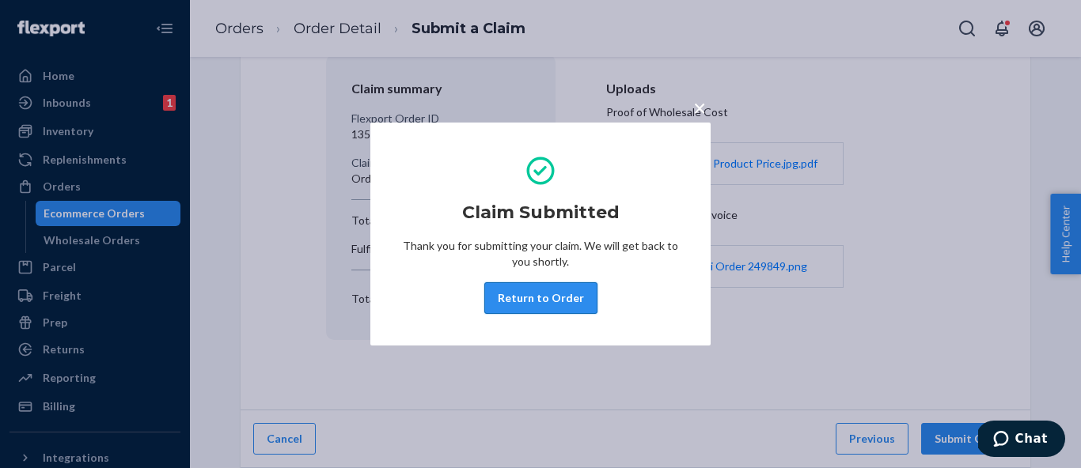
click at [557, 309] on button "Return to Order" at bounding box center [540, 298] width 113 height 32
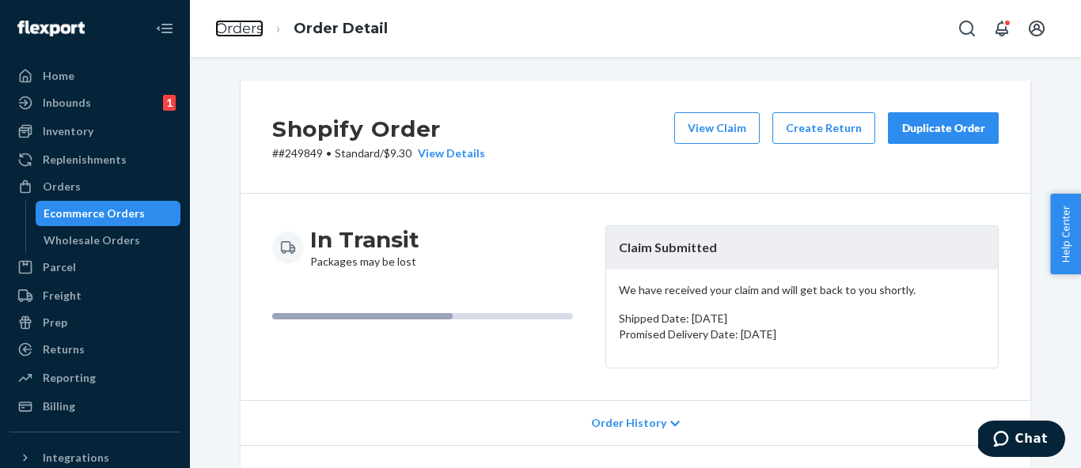
click at [243, 28] on link "Orders" at bounding box center [239, 28] width 48 height 17
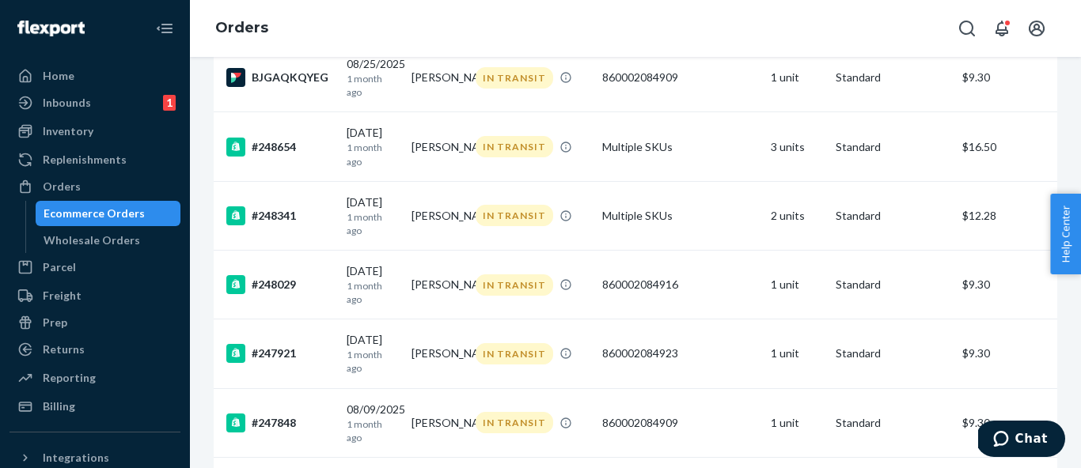
scroll to position [783, 0]
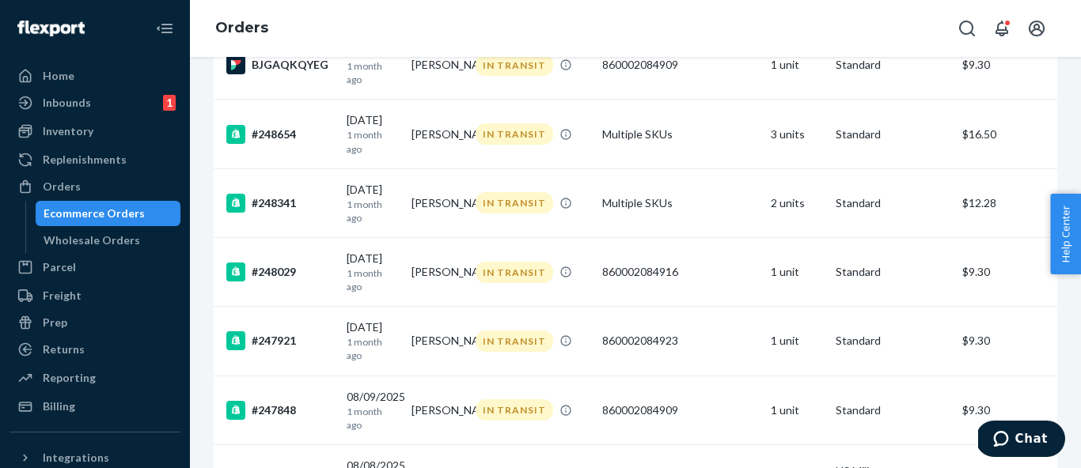
click at [466, 320] on td "[PERSON_NAME]" at bounding box center [437, 341] width 65 height 69
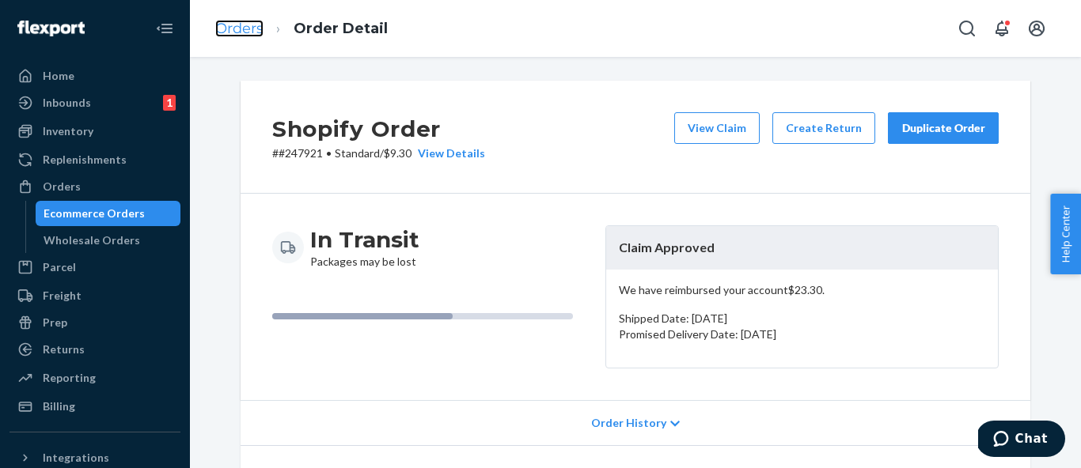
click at [224, 36] on link "Orders" at bounding box center [239, 28] width 48 height 17
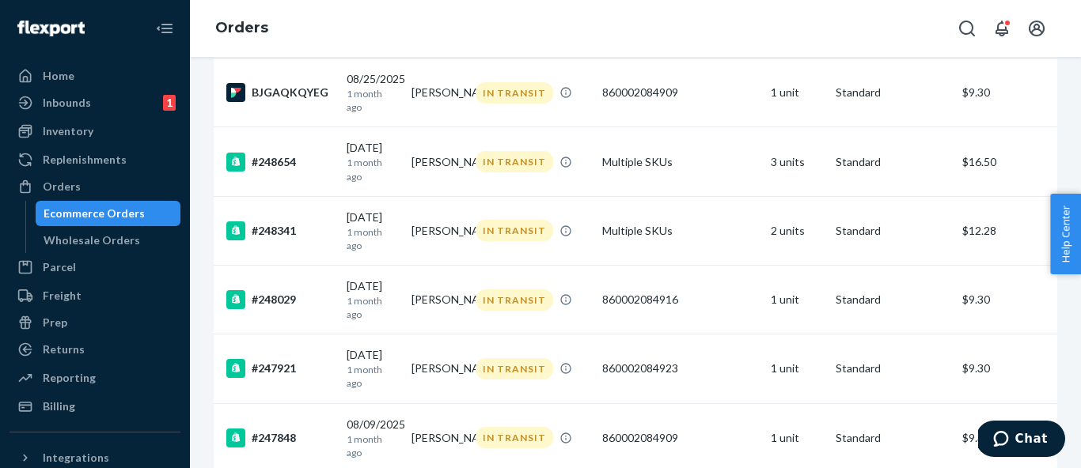
scroll to position [760, 0]
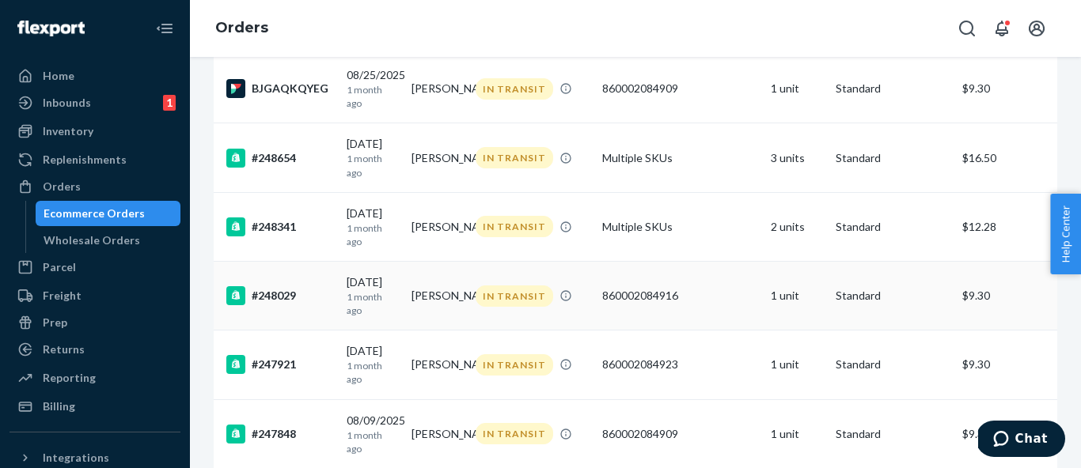
click at [446, 282] on td "[PERSON_NAME]" at bounding box center [437, 296] width 65 height 69
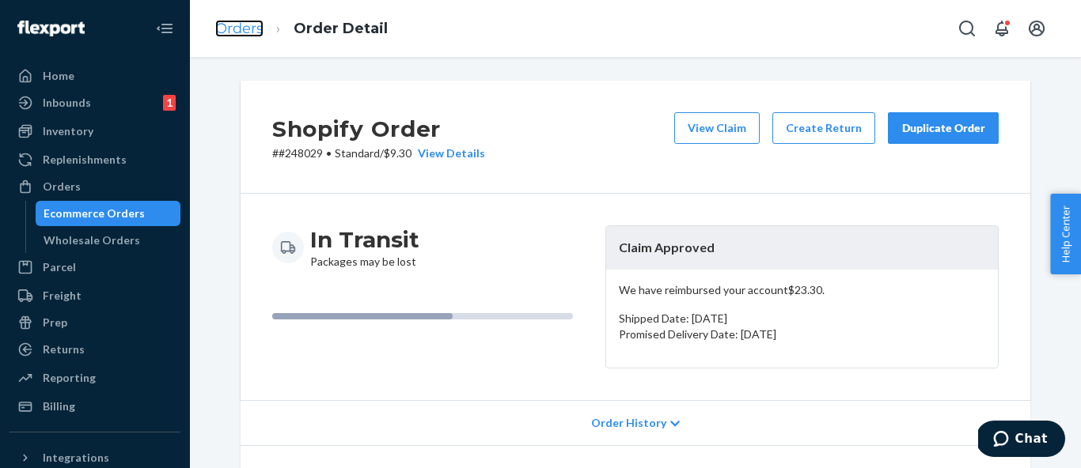
click at [240, 25] on link "Orders" at bounding box center [239, 28] width 48 height 17
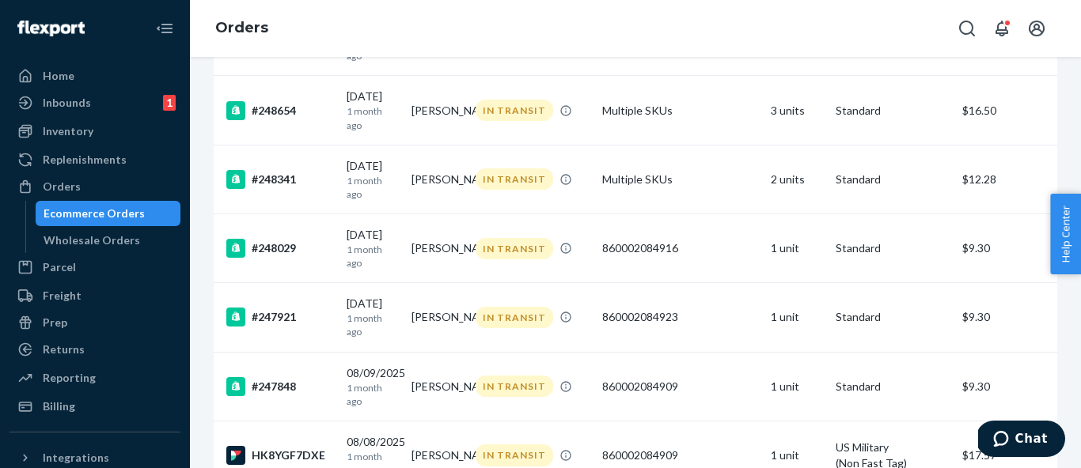
scroll to position [814, 0]
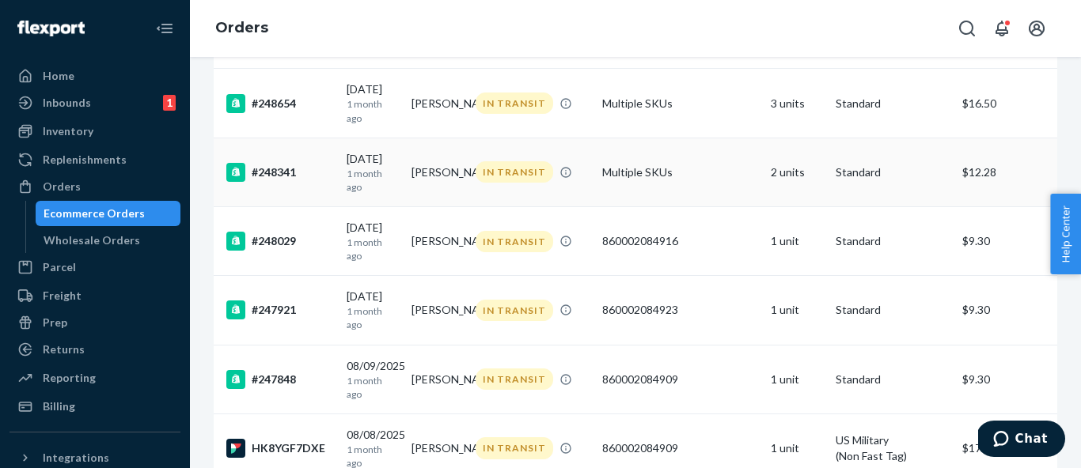
click at [428, 165] on td "[PERSON_NAME]" at bounding box center [437, 172] width 65 height 69
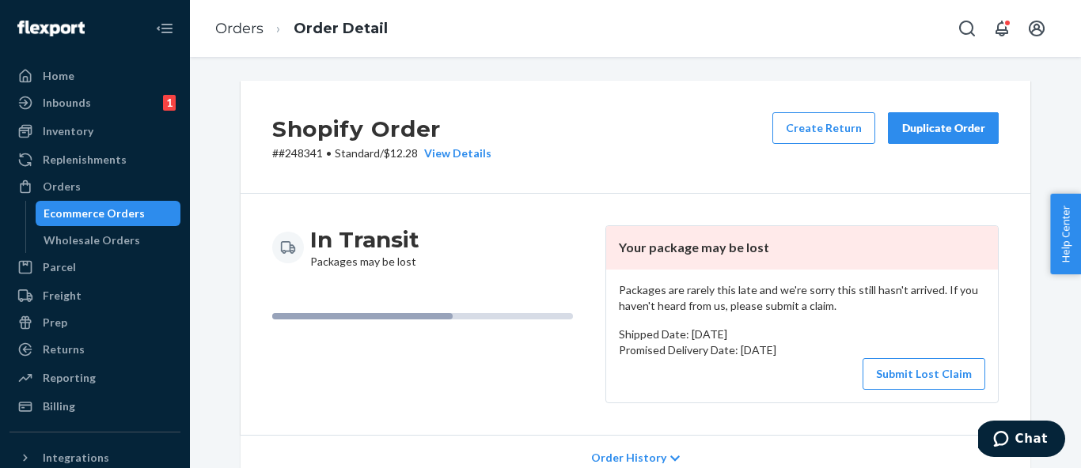
click at [309, 150] on p "# #248341 • Standard / $12.28 View Details" at bounding box center [381, 154] width 219 height 16
copy p "248341"
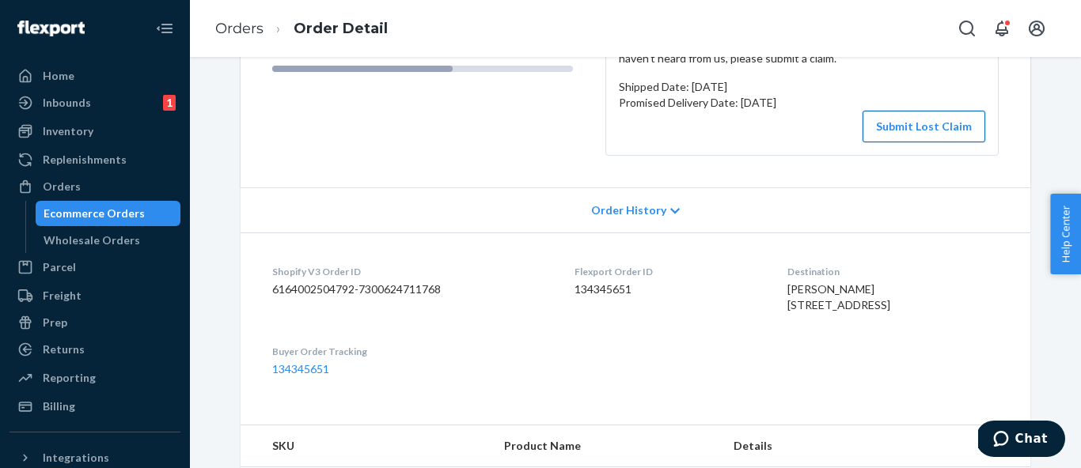
scroll to position [83, 0]
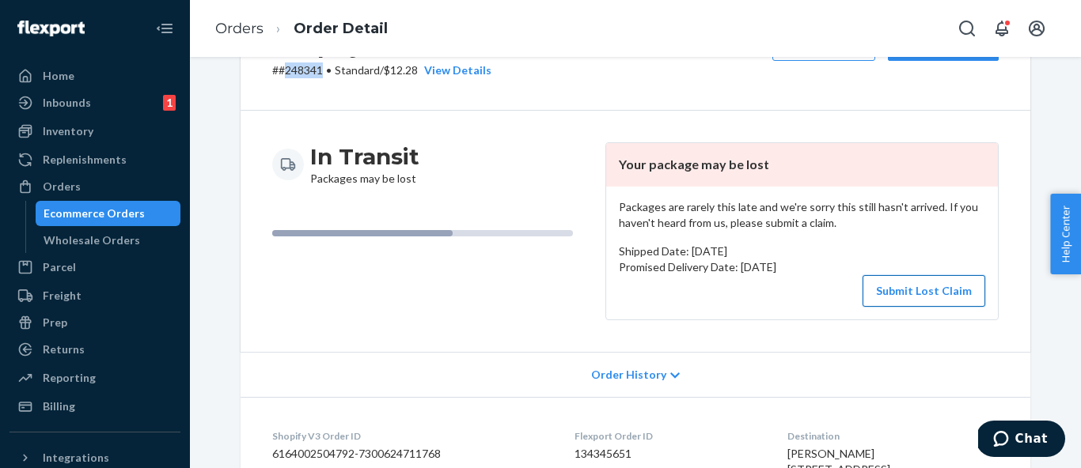
click at [946, 287] on button "Submit Lost Claim" at bounding box center [923, 291] width 123 height 32
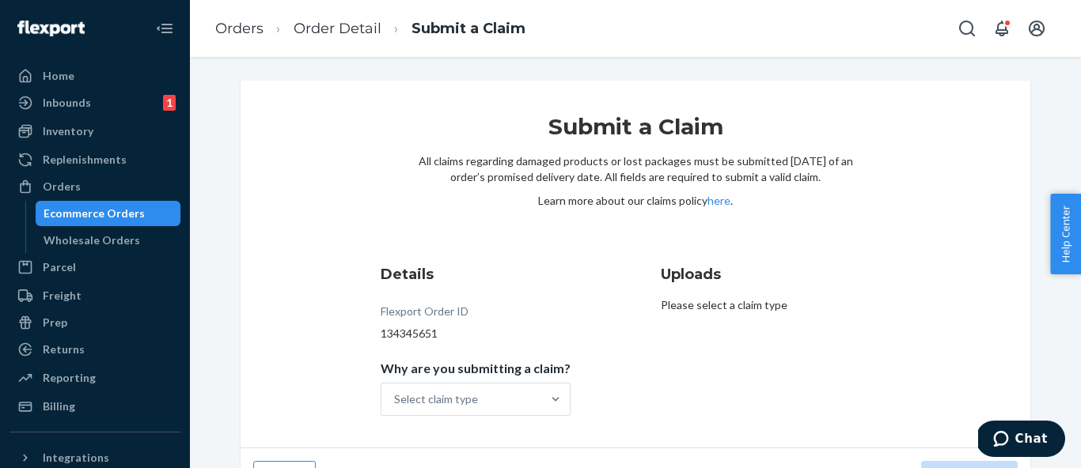
scroll to position [1, 0]
click at [517, 400] on div "Select claim type" at bounding box center [461, 400] width 160 height 32
click at [396, 400] on input "Why are you submitting a claim? Select claim type" at bounding box center [395, 400] width 2 height 16
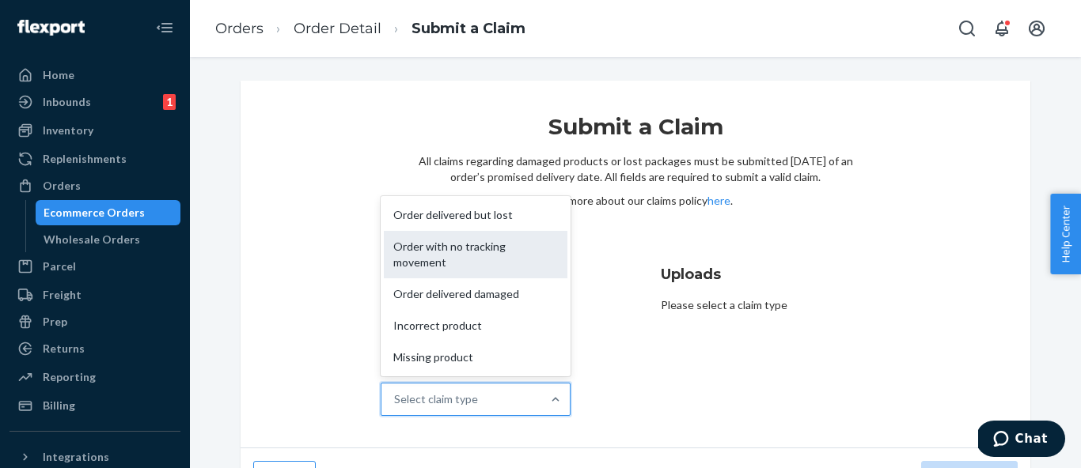
click at [540, 252] on div "Order with no tracking movement" at bounding box center [476, 254] width 184 height 47
click at [396, 392] on input "Why are you submitting a claim? option Order with no tracking movement focused,…" at bounding box center [395, 400] width 2 height 16
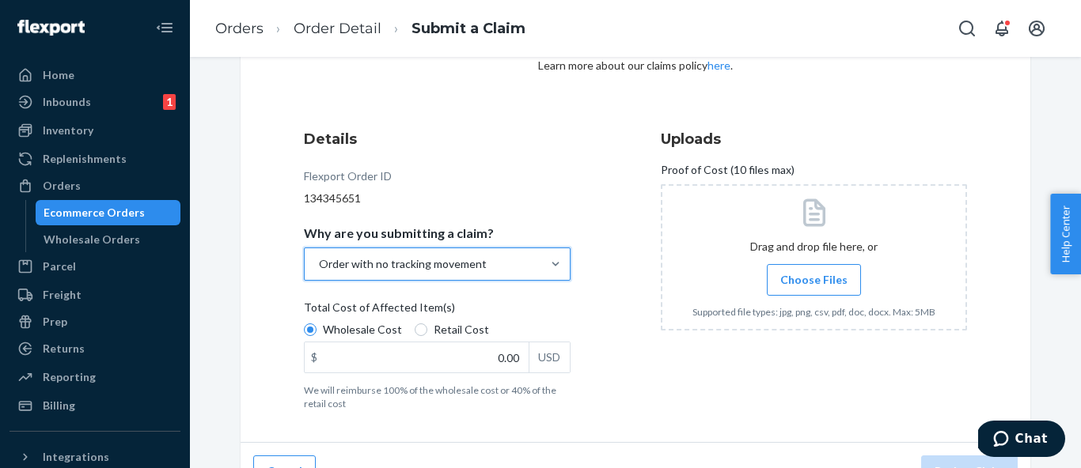
scroll to position [168, 0]
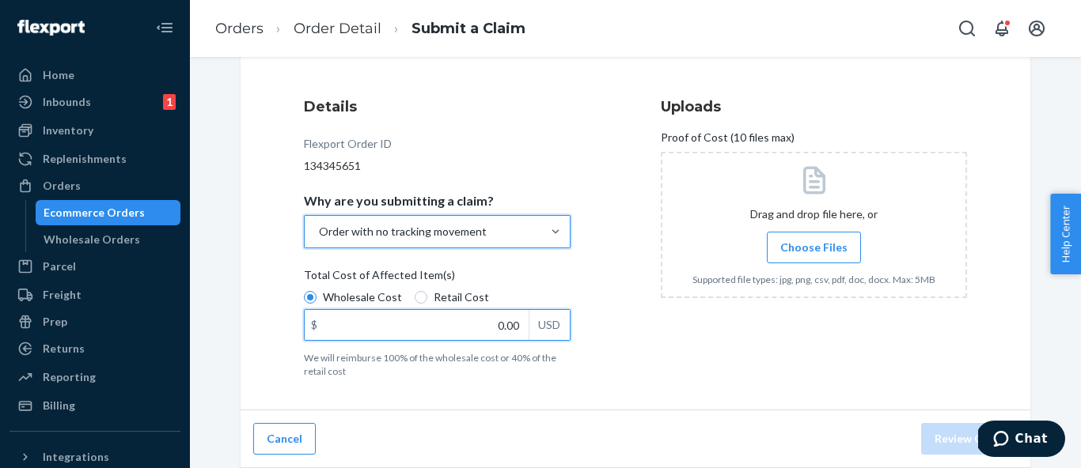
click at [491, 328] on input "0.00" at bounding box center [417, 325] width 224 height 30
type input "28.00"
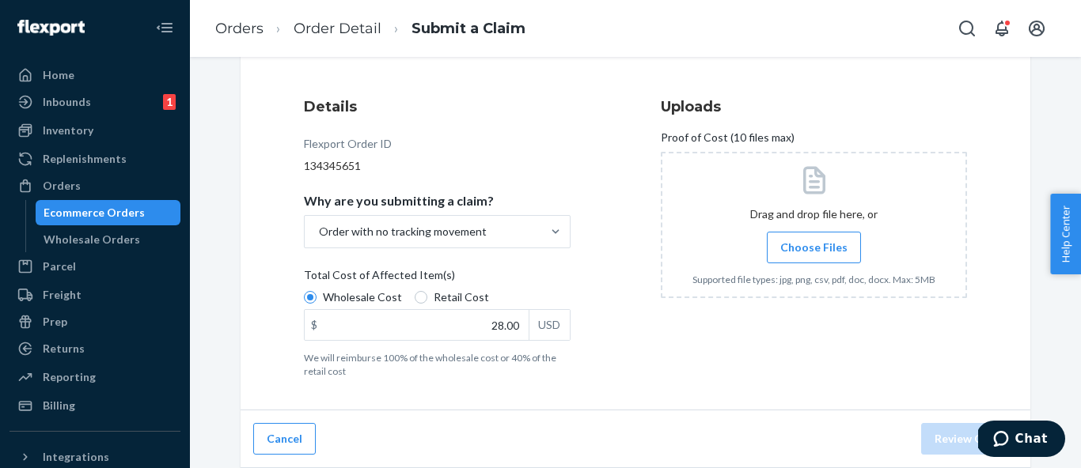
click at [829, 249] on span "Choose Files" at bounding box center [813, 248] width 67 height 16
click at [814, 249] on input "Choose Files" at bounding box center [813, 247] width 1 height 17
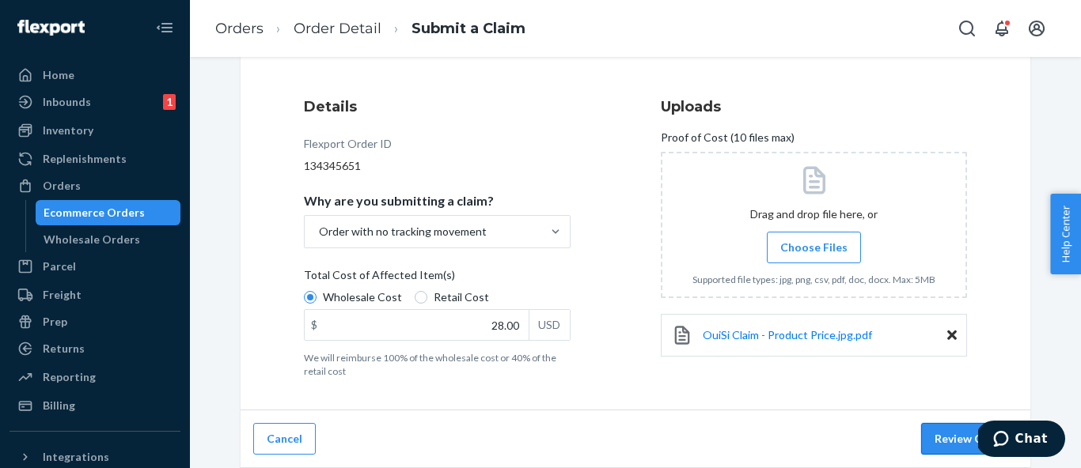
click at [954, 426] on button "Review Claim" at bounding box center [969, 439] width 97 height 32
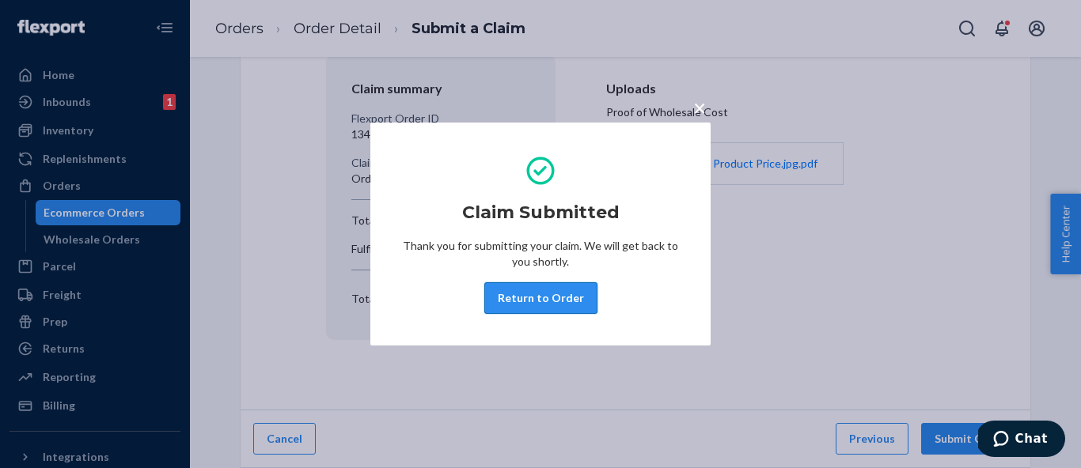
click at [578, 306] on button "Return to Order" at bounding box center [540, 298] width 113 height 32
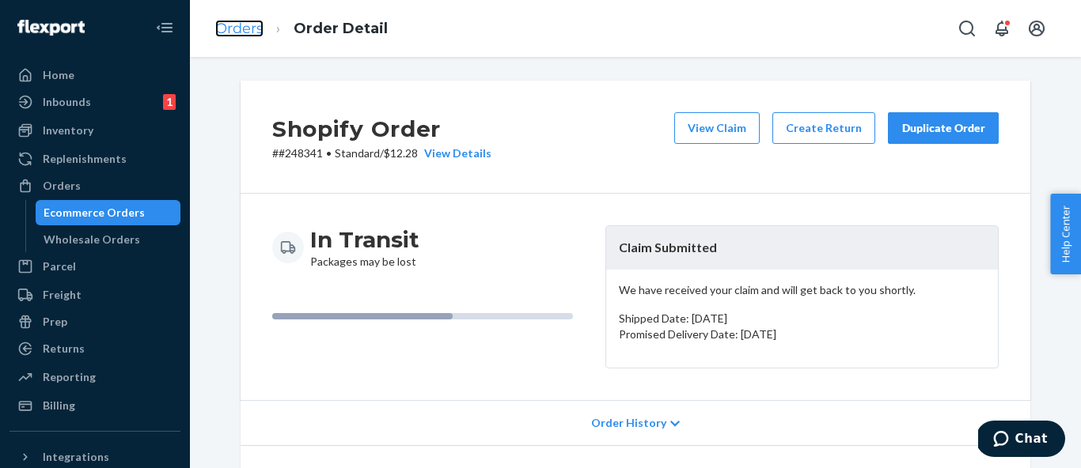
click at [248, 29] on link "Orders" at bounding box center [239, 28] width 48 height 17
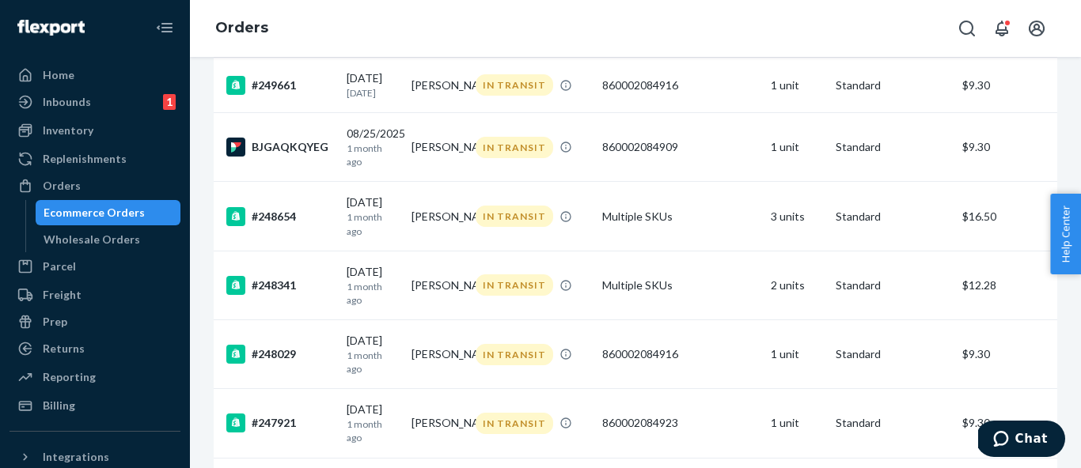
scroll to position [715, 0]
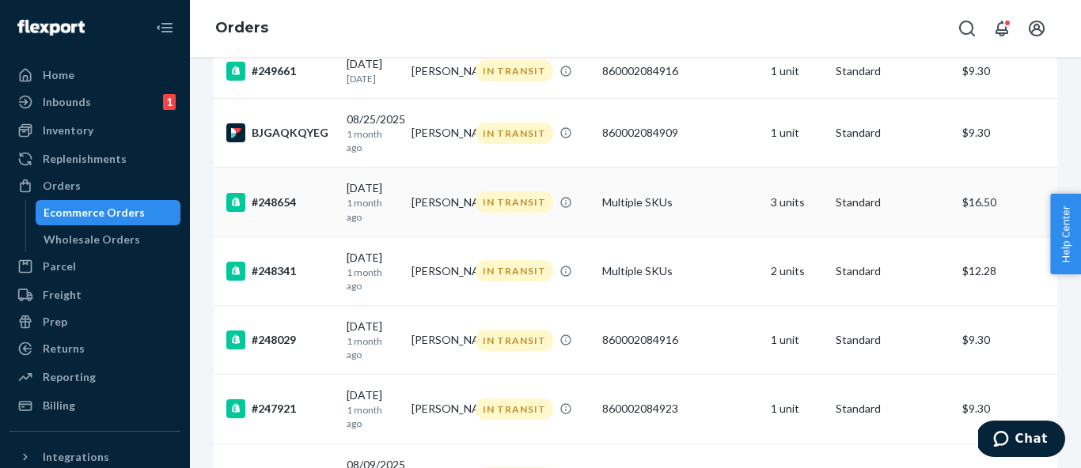
click at [444, 201] on td "[PERSON_NAME]" at bounding box center [437, 202] width 65 height 69
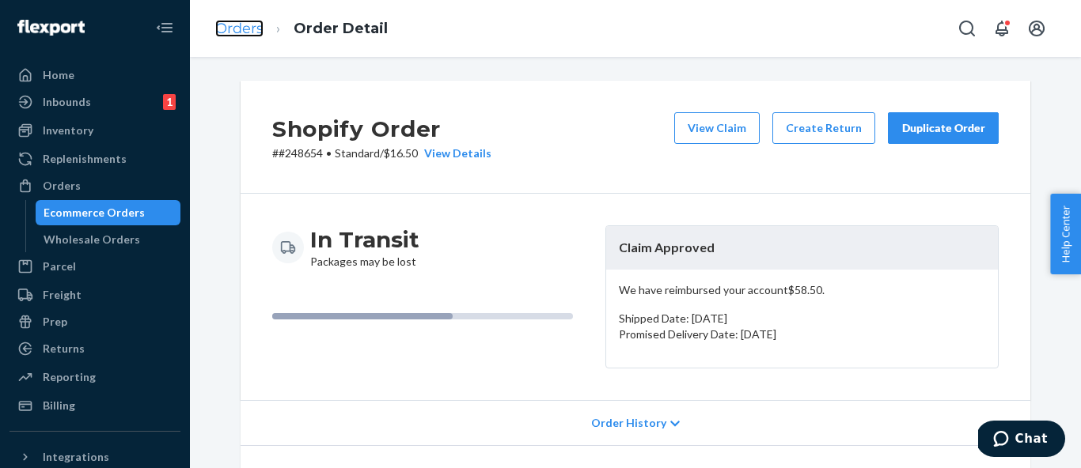
click at [238, 32] on link "Orders" at bounding box center [239, 28] width 48 height 17
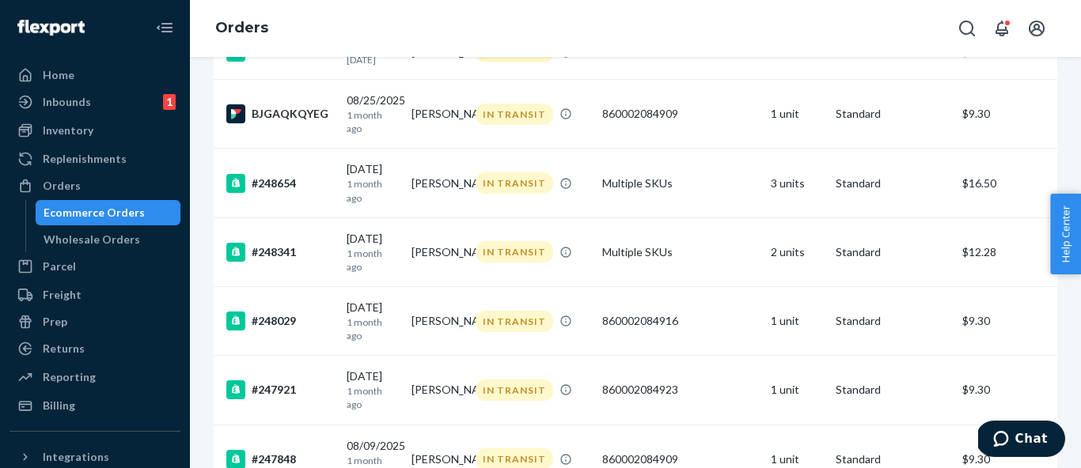
scroll to position [724, 0]
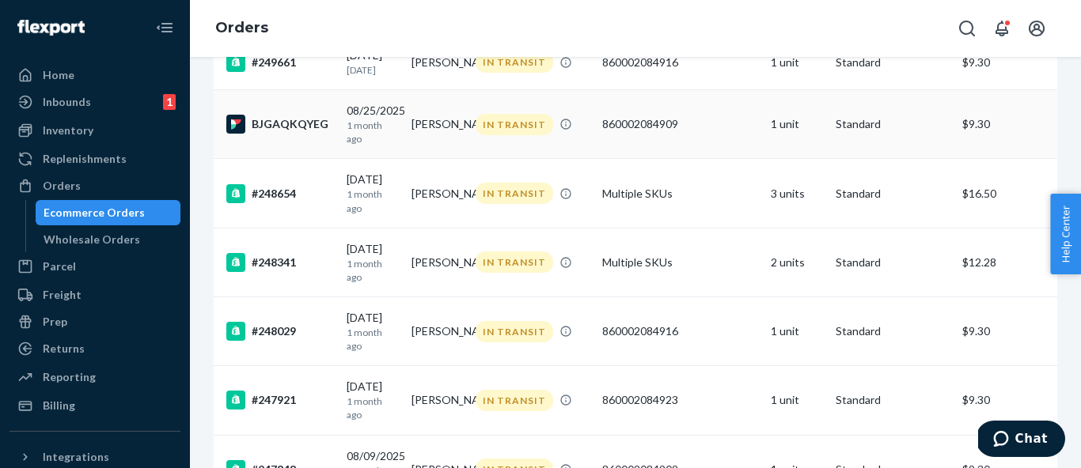
click at [419, 135] on td "[PERSON_NAME]" at bounding box center [437, 124] width 65 height 69
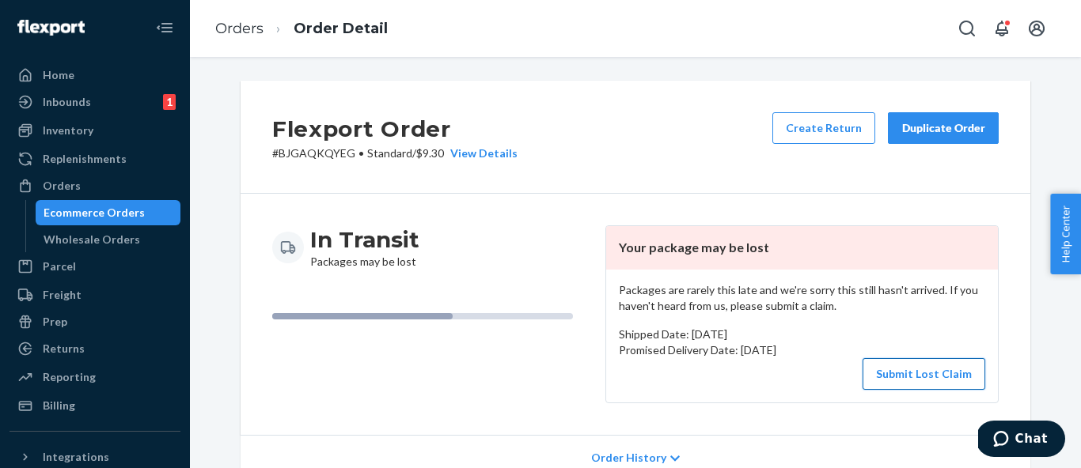
click at [937, 371] on button "Submit Lost Claim" at bounding box center [923, 374] width 123 height 32
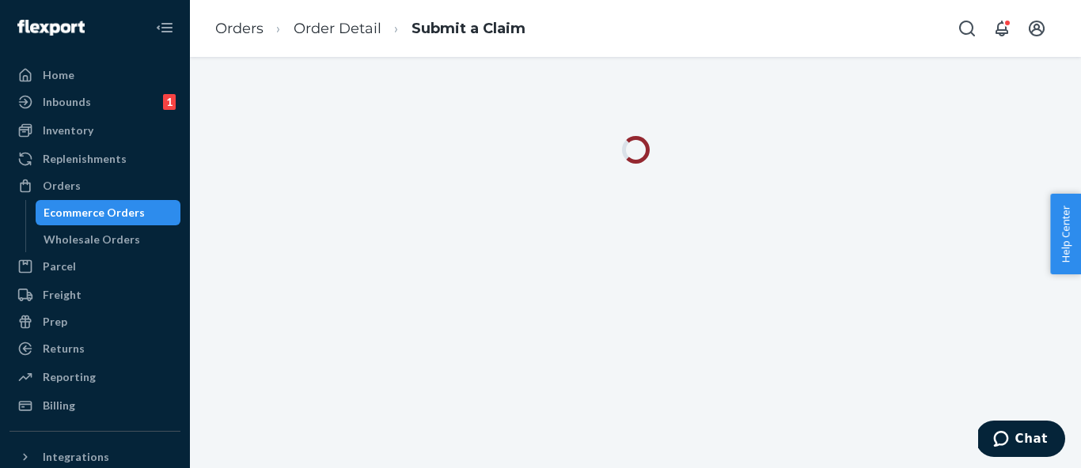
click at [937, 371] on div at bounding box center [635, 262] width 891 height 411
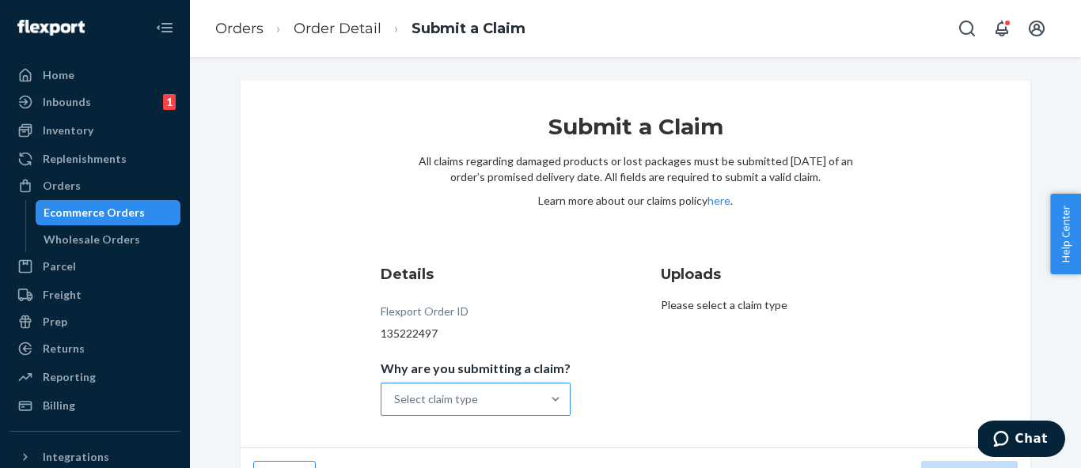
click at [470, 395] on div "Select claim type" at bounding box center [436, 400] width 84 height 16
click at [396, 395] on input "Why are you submitting a claim? Select claim type" at bounding box center [395, 400] width 2 height 16
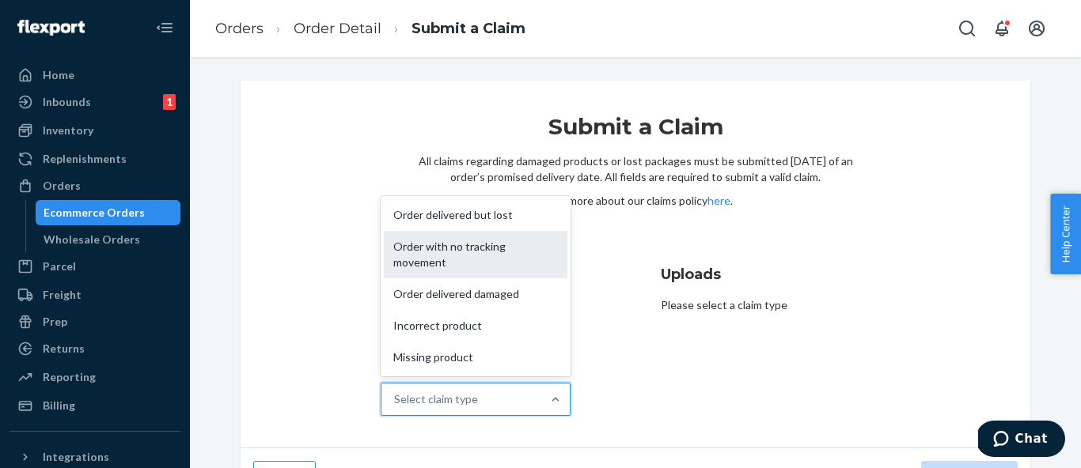
click at [495, 255] on div "Order with no tracking movement" at bounding box center [476, 254] width 184 height 47
click at [396, 392] on input "Why are you submitting a claim? option Order with no tracking movement focused,…" at bounding box center [395, 400] width 2 height 16
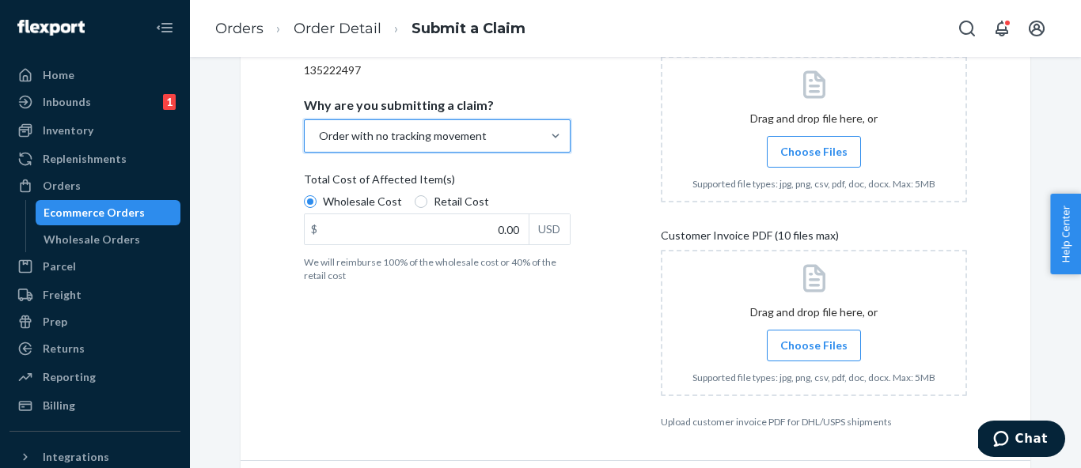
scroll to position [277, 0]
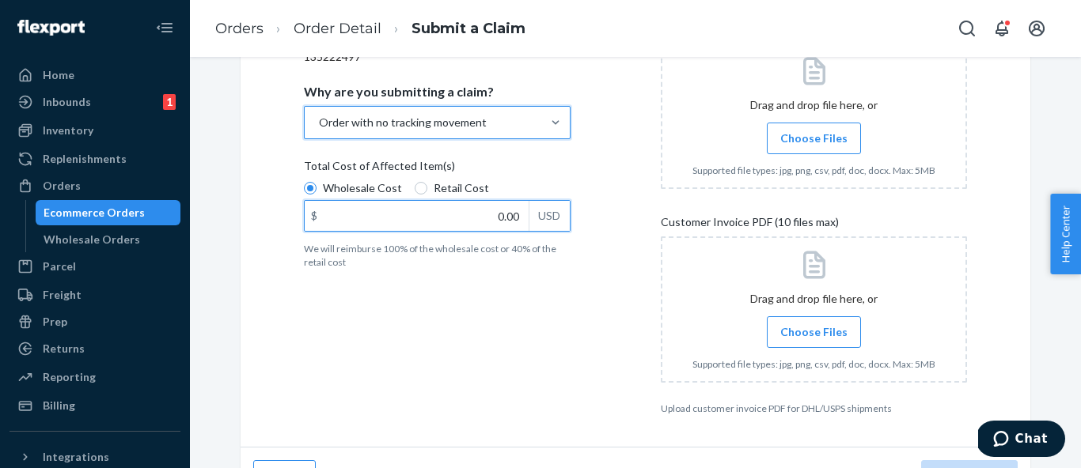
click at [514, 229] on input "0.00" at bounding box center [417, 216] width 224 height 30
type input "14.00"
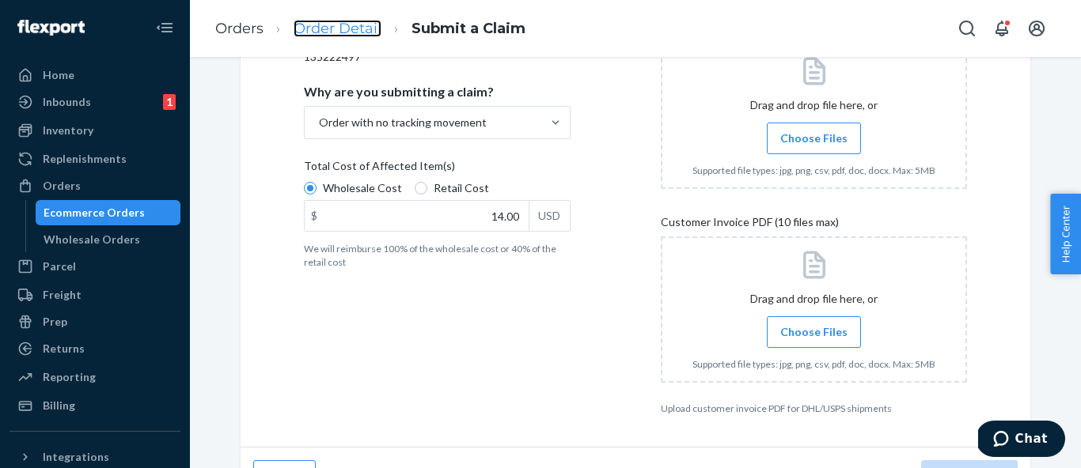
click at [344, 36] on link "Order Detail" at bounding box center [338, 28] width 88 height 17
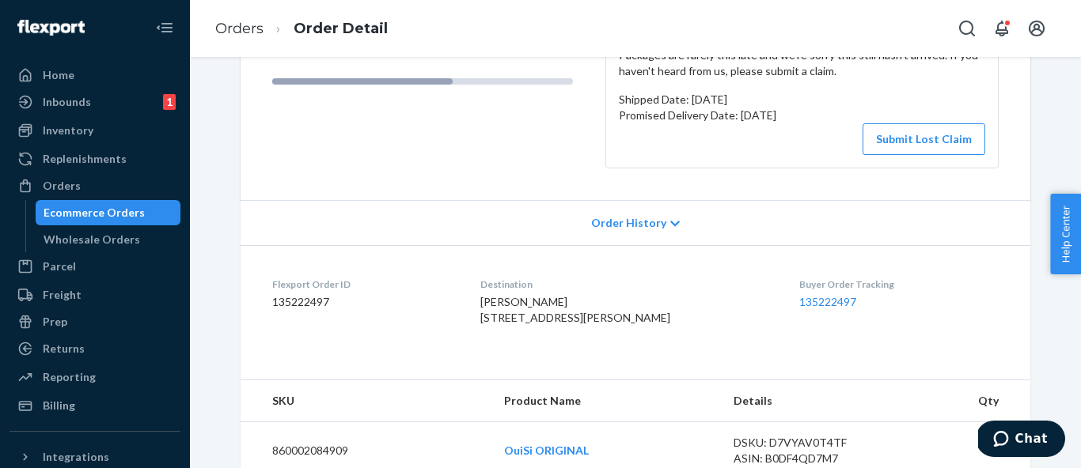
scroll to position [257, 0]
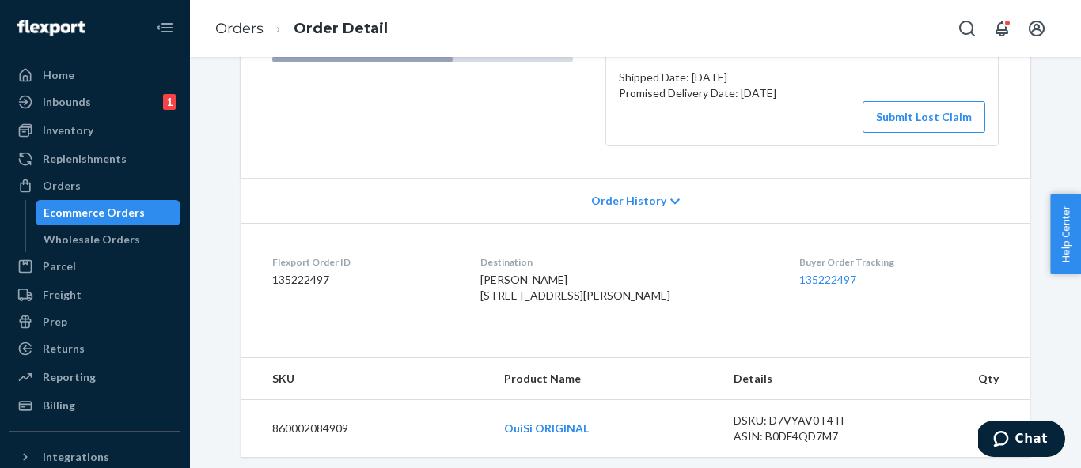
click at [525, 278] on span "[PERSON_NAME] [STREET_ADDRESS][PERSON_NAME]" at bounding box center [575, 287] width 190 height 29
copy span "[PERSON_NAME]"
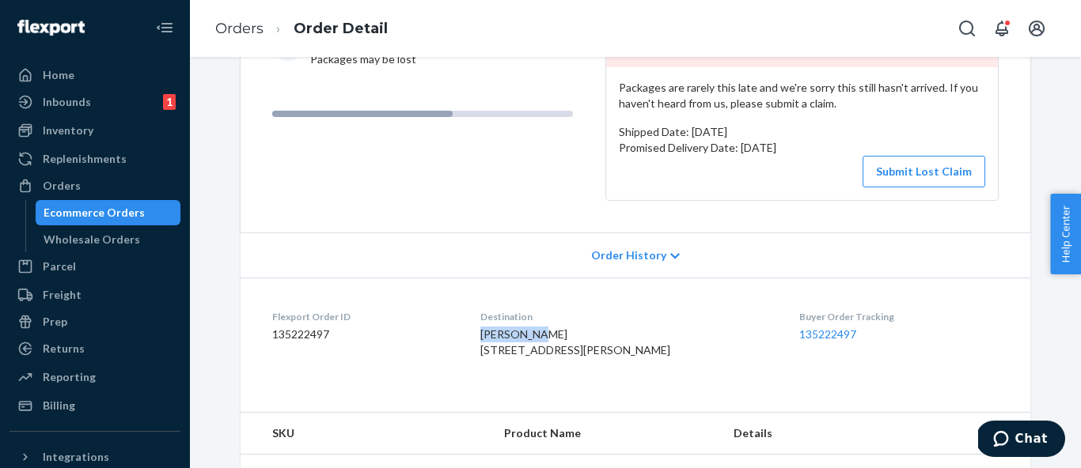
scroll to position [0, 0]
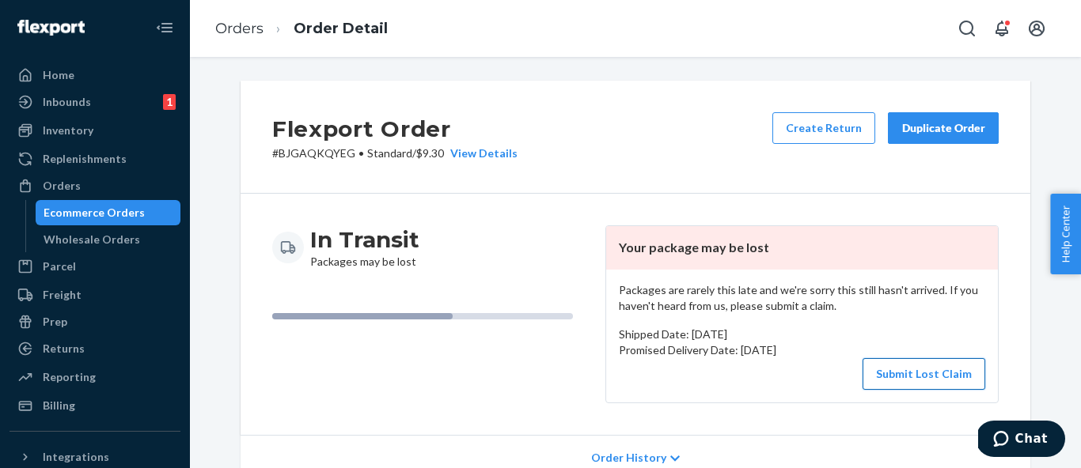
click at [925, 372] on button "Submit Lost Claim" at bounding box center [923, 374] width 123 height 32
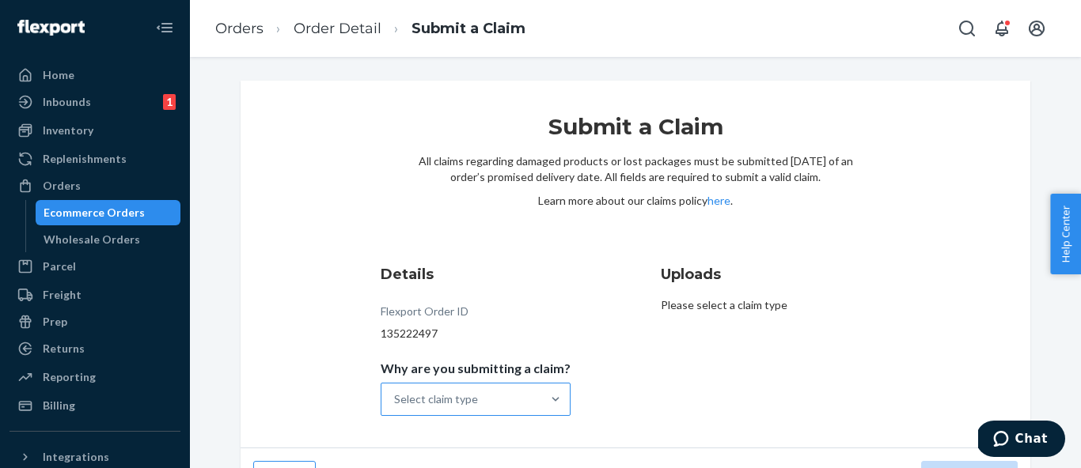
click at [476, 404] on div "Select claim type" at bounding box center [436, 400] width 84 height 16
click at [396, 404] on input "Why are you submitting a claim? Select claim type" at bounding box center [395, 400] width 2 height 16
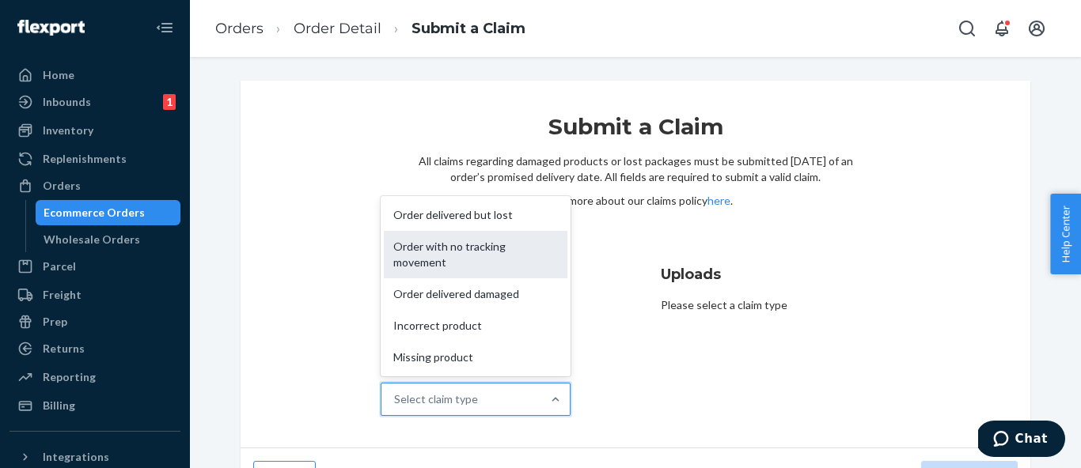
click at [506, 268] on div "Order with no tracking movement" at bounding box center [476, 254] width 184 height 47
click at [396, 392] on input "Why are you submitting a claim? option Order with no tracking movement focused,…" at bounding box center [395, 400] width 2 height 16
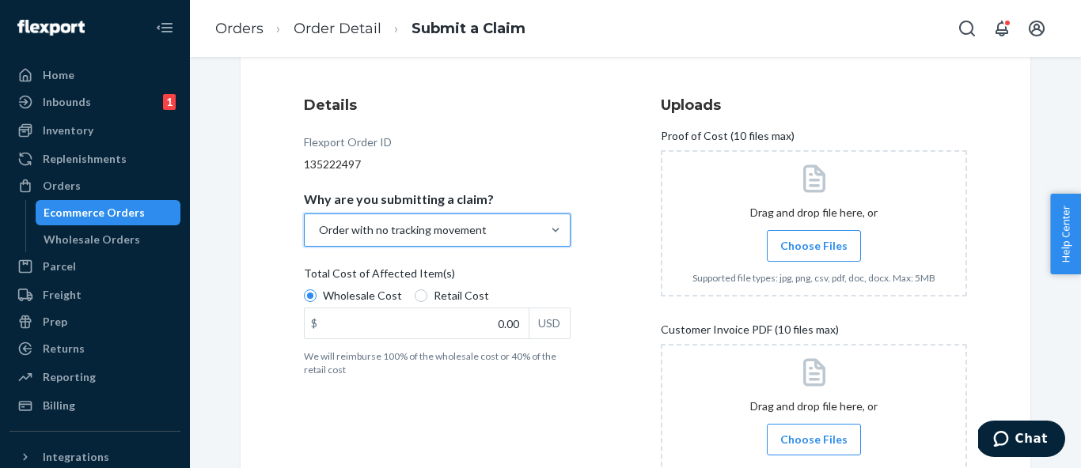
scroll to position [207, 0]
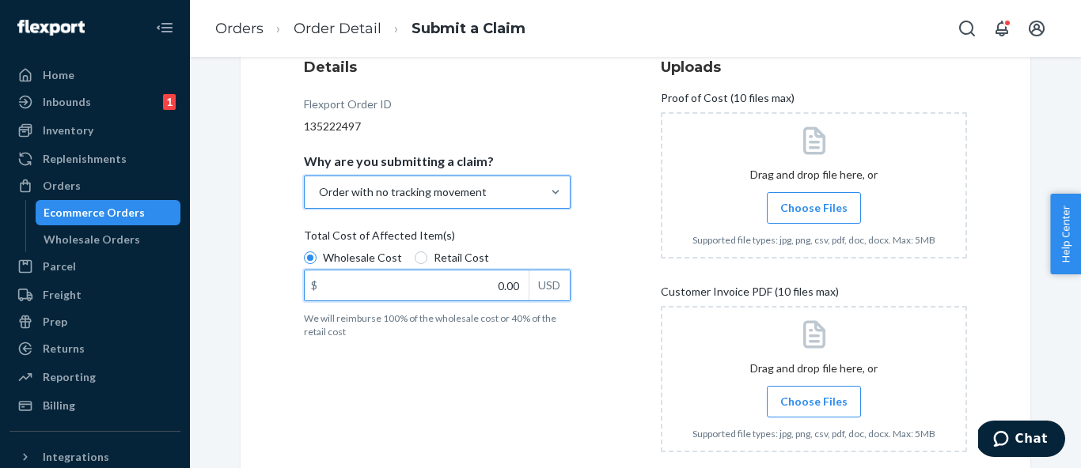
click at [517, 286] on input "0.00" at bounding box center [417, 286] width 224 height 30
type input "14.00"
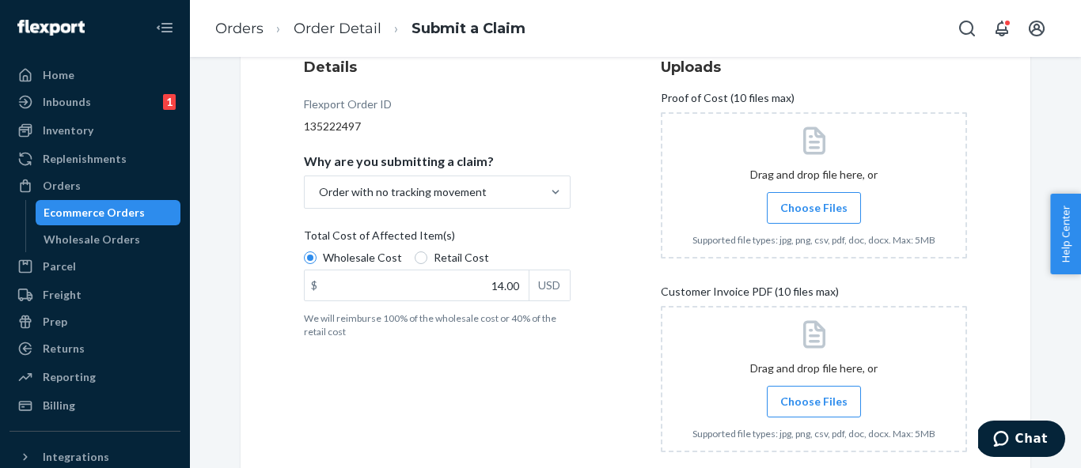
click at [828, 210] on span "Choose Files" at bounding box center [813, 208] width 67 height 16
click at [814, 210] on input "Choose Files" at bounding box center [813, 207] width 1 height 17
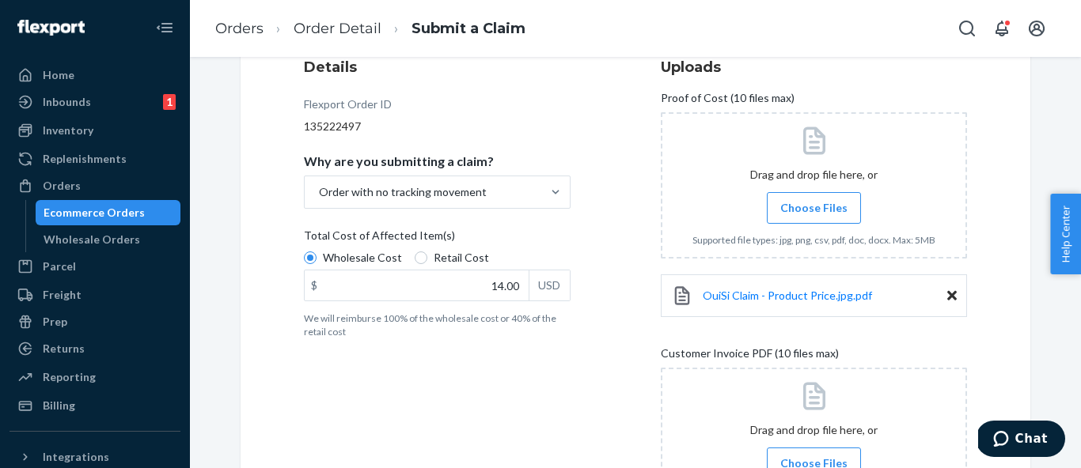
scroll to position [376, 0]
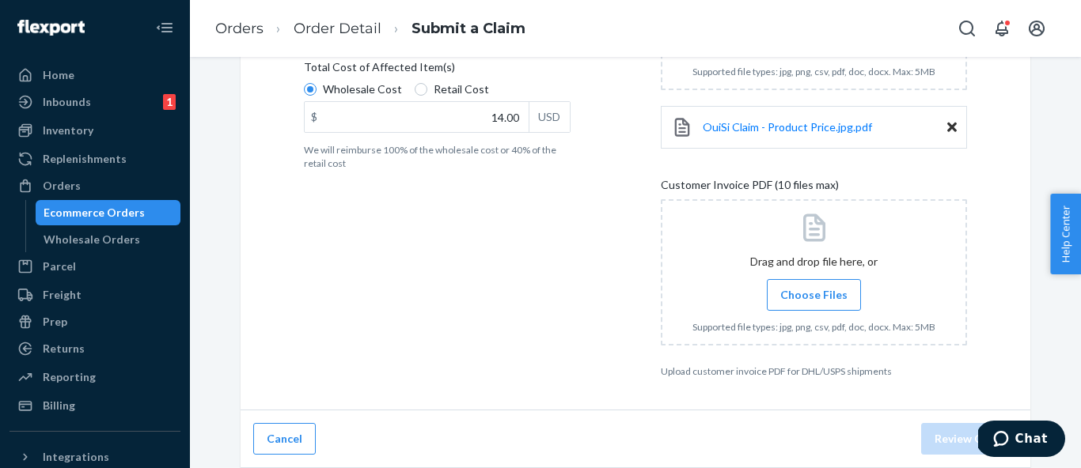
click at [819, 297] on span "Choose Files" at bounding box center [813, 295] width 67 height 16
click at [814, 297] on input "Choose Files" at bounding box center [813, 294] width 1 height 17
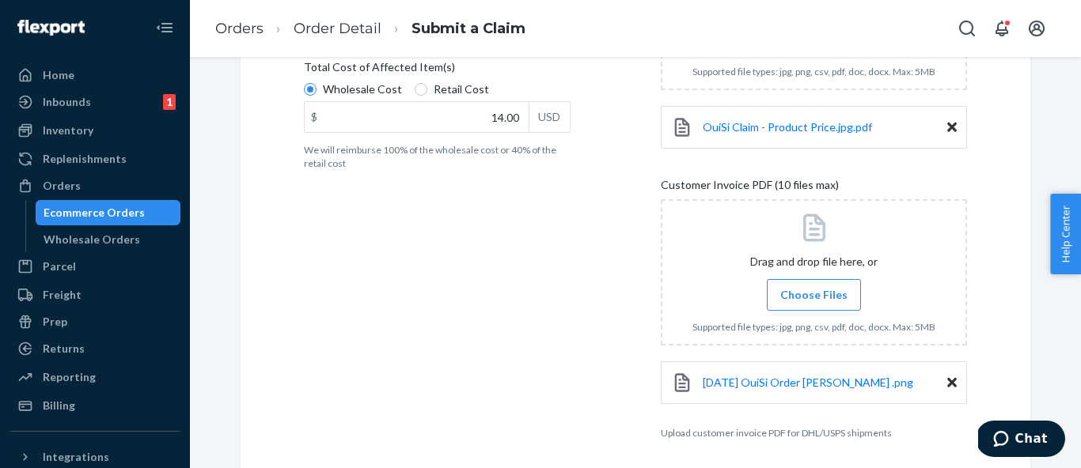
scroll to position [438, 0]
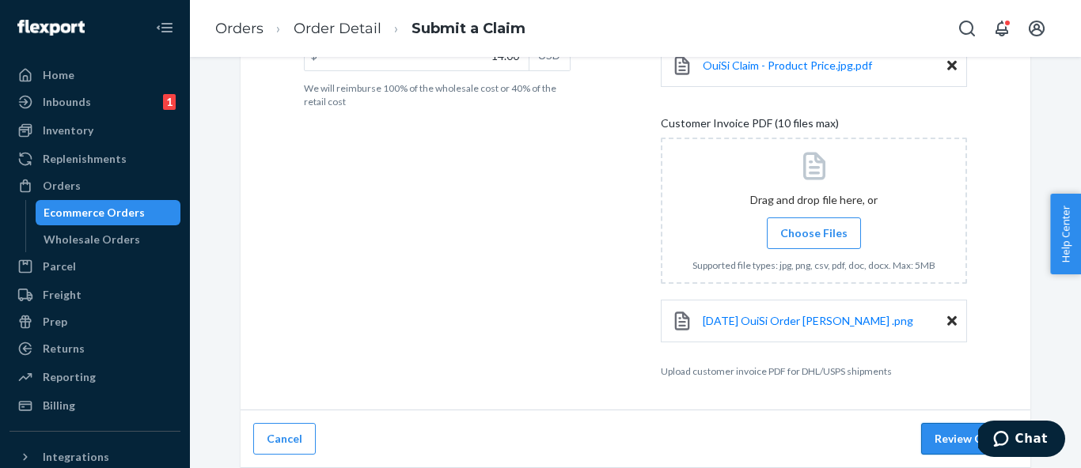
click at [942, 449] on button "Review Claim" at bounding box center [969, 439] width 97 height 32
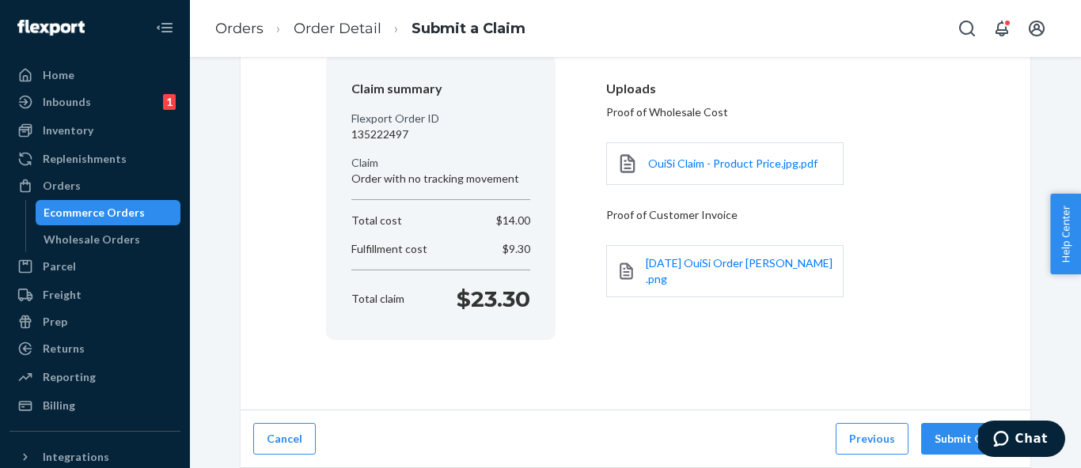
scroll to position [137, 0]
click at [942, 449] on button "Submit Claim" at bounding box center [969, 439] width 97 height 32
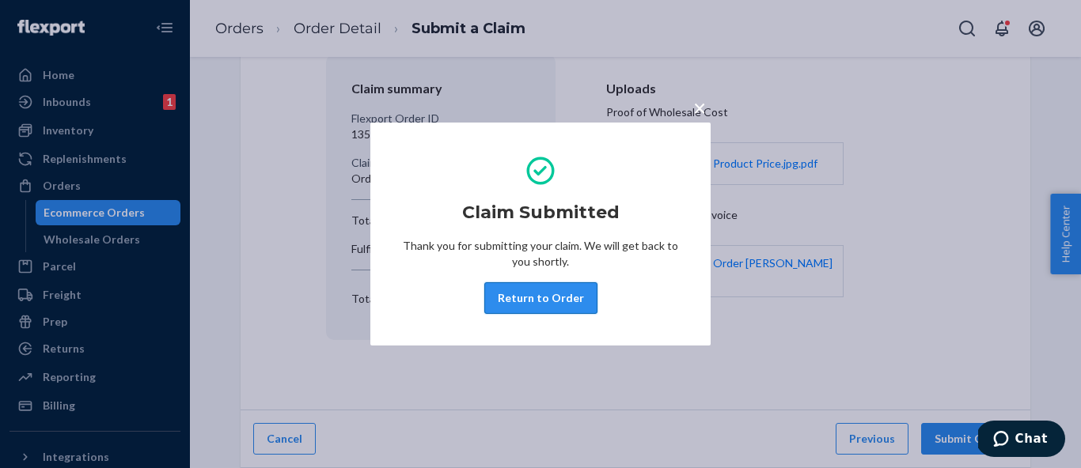
click at [547, 301] on button "Return to Order" at bounding box center [540, 298] width 113 height 32
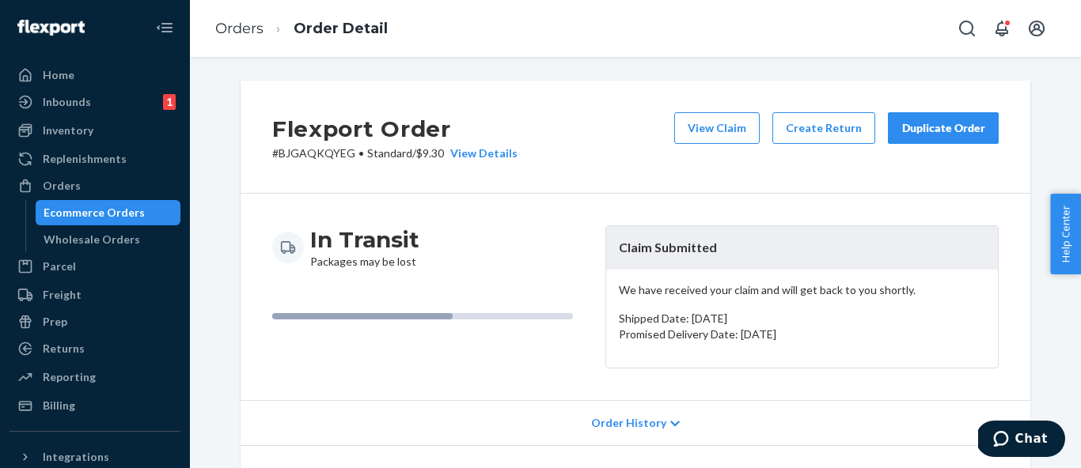
click at [233, 38] on li "Orders" at bounding box center [239, 29] width 48 height 21
click at [237, 26] on link "Orders" at bounding box center [239, 28] width 48 height 17
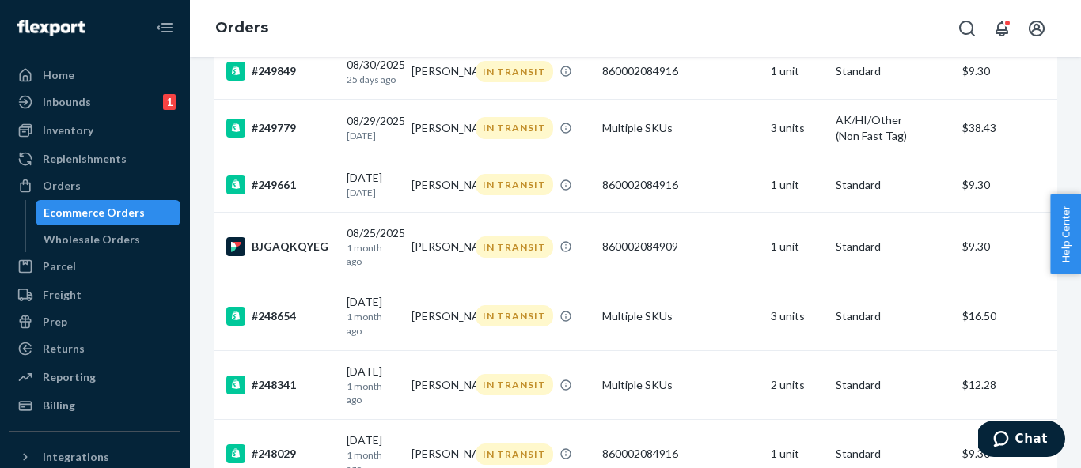
scroll to position [505, 0]
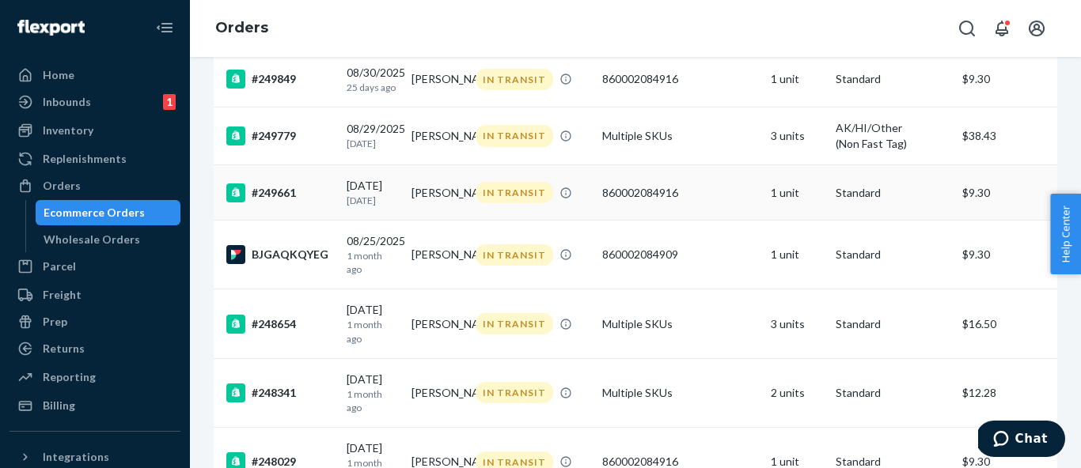
click at [423, 216] on td "[PERSON_NAME]" at bounding box center [437, 192] width 65 height 55
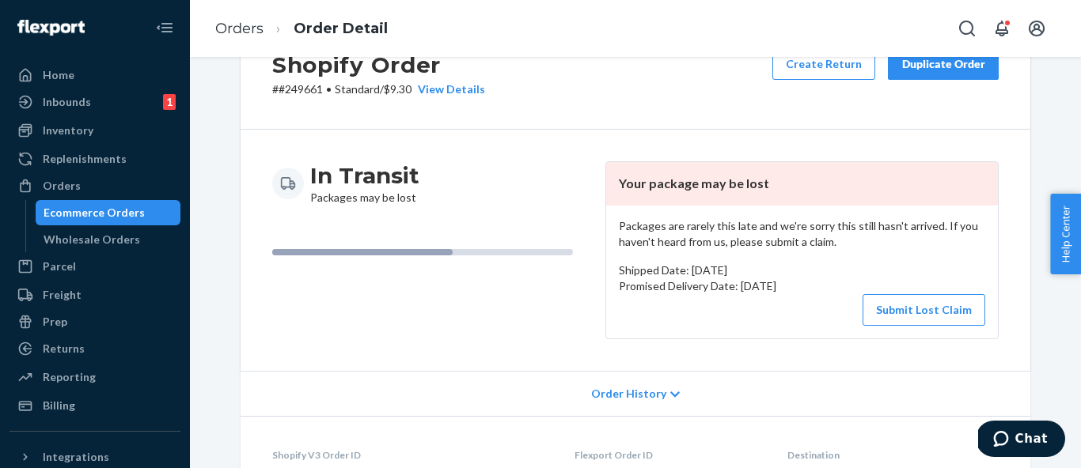
scroll to position [46, 0]
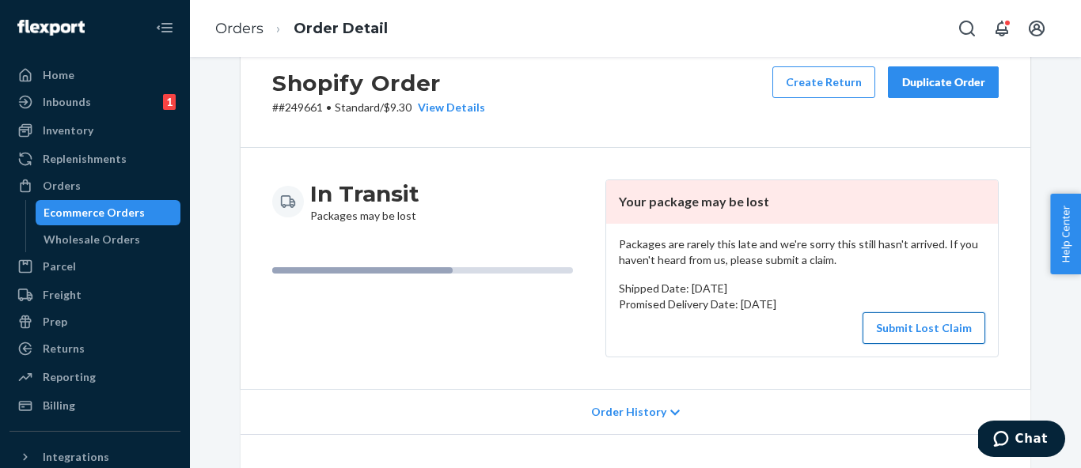
click at [935, 334] on button "Submit Lost Claim" at bounding box center [923, 329] width 123 height 32
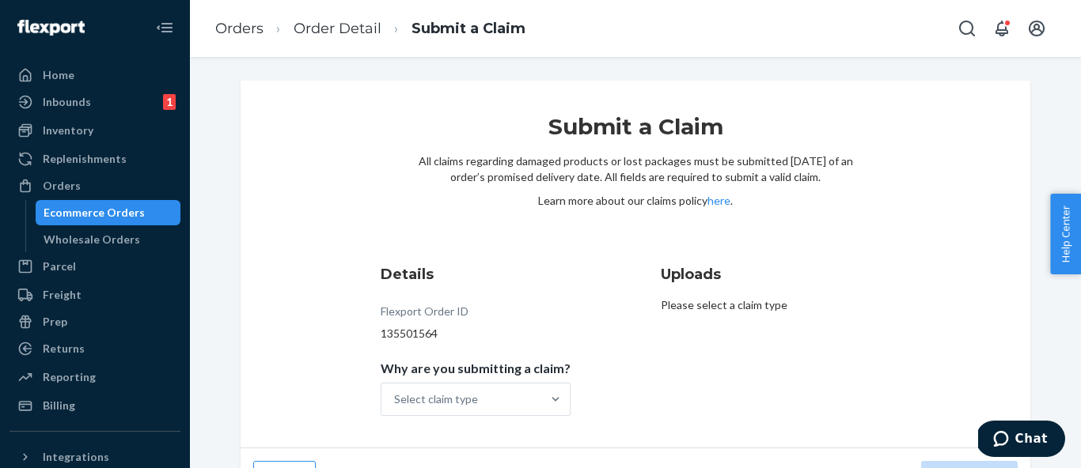
scroll to position [38, 0]
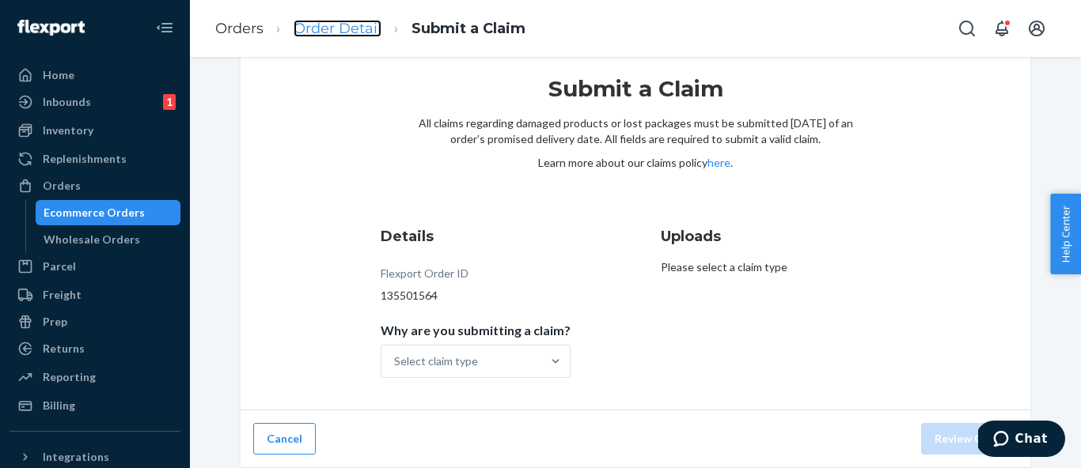
click at [343, 31] on link "Order Detail" at bounding box center [338, 28] width 88 height 17
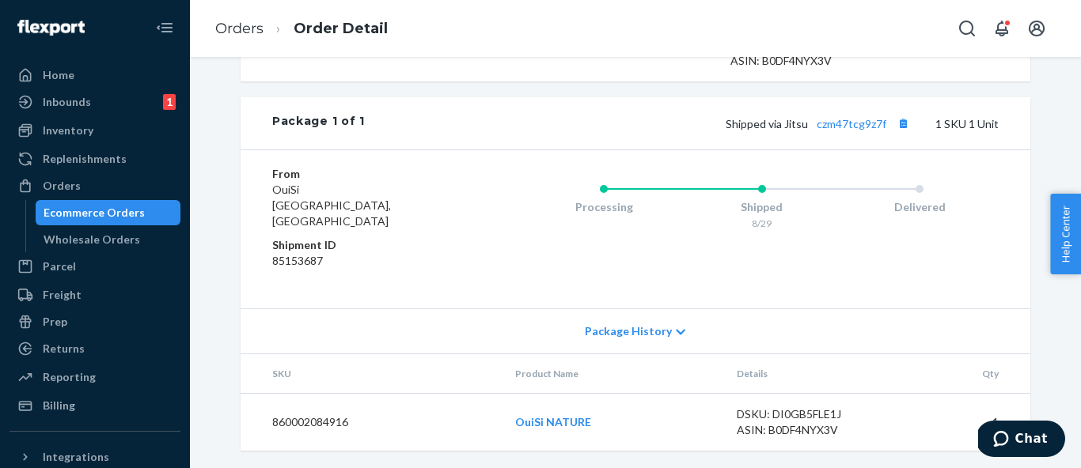
scroll to position [708, 0]
click at [863, 129] on link "czm47tcg9z7f" at bounding box center [852, 122] width 70 height 13
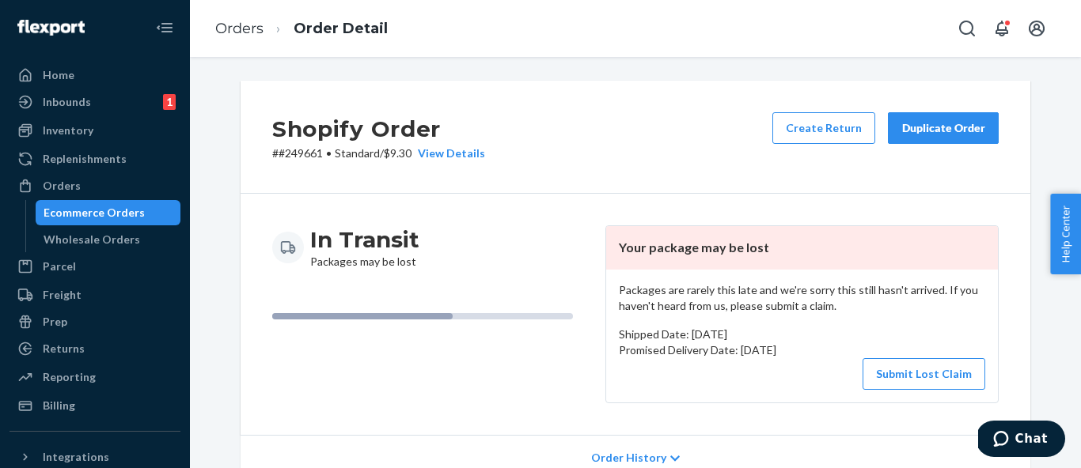
click at [305, 150] on p "# #249661 • Standard / $9.30 View Details" at bounding box center [378, 154] width 213 height 16
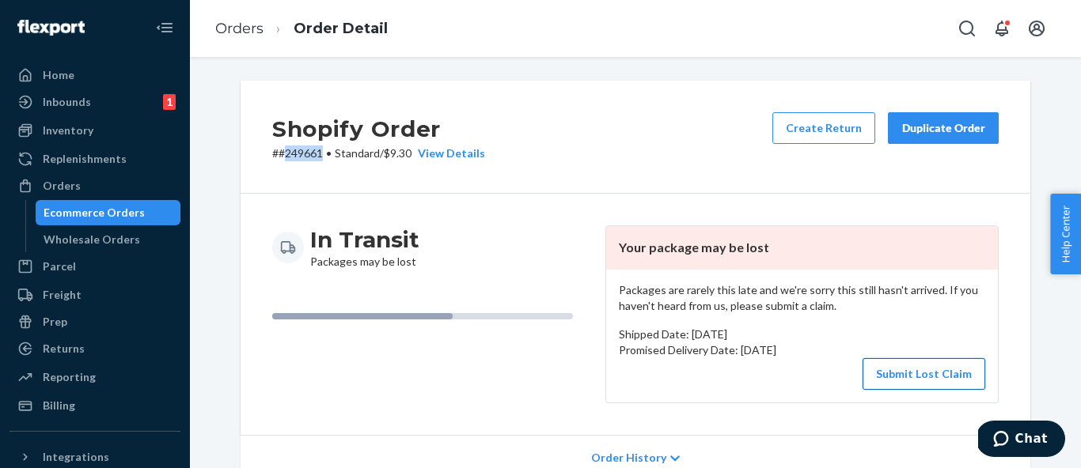
click at [935, 363] on button "Submit Lost Claim" at bounding box center [923, 374] width 123 height 32
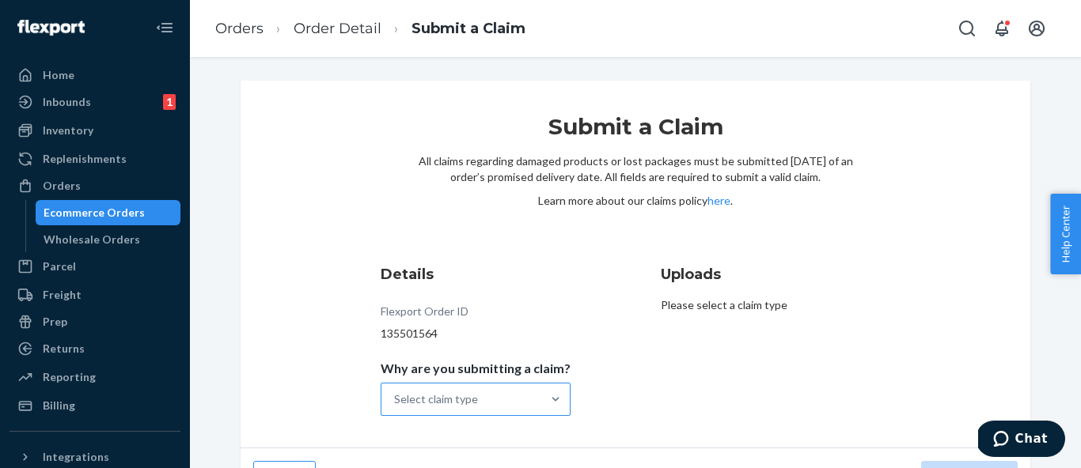
click at [468, 400] on div "Select claim type" at bounding box center [436, 400] width 84 height 16
click at [396, 400] on input "Why are you submitting a claim? Select claim type" at bounding box center [395, 400] width 2 height 16
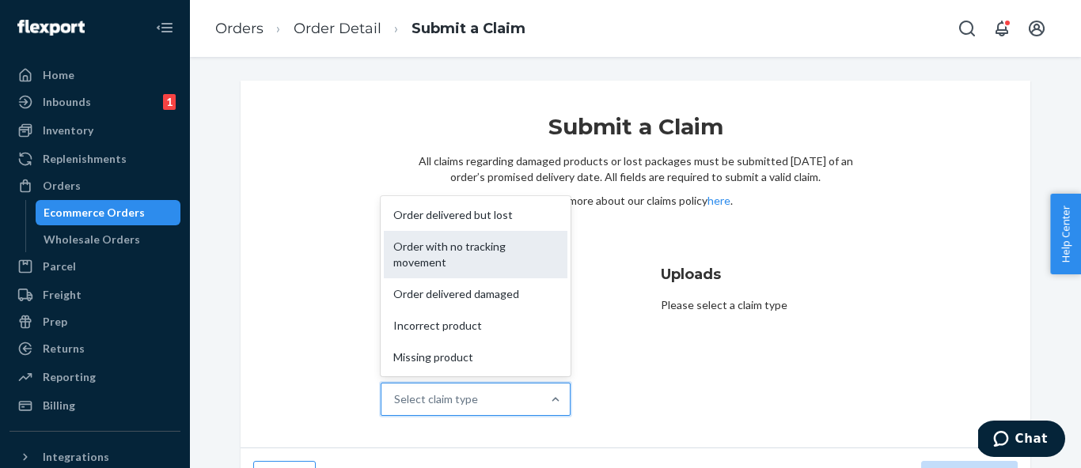
click at [501, 267] on div "Order with no tracking movement" at bounding box center [476, 254] width 184 height 47
click at [396, 392] on input "Why are you submitting a claim? option Order with no tracking movement focused,…" at bounding box center [395, 400] width 2 height 16
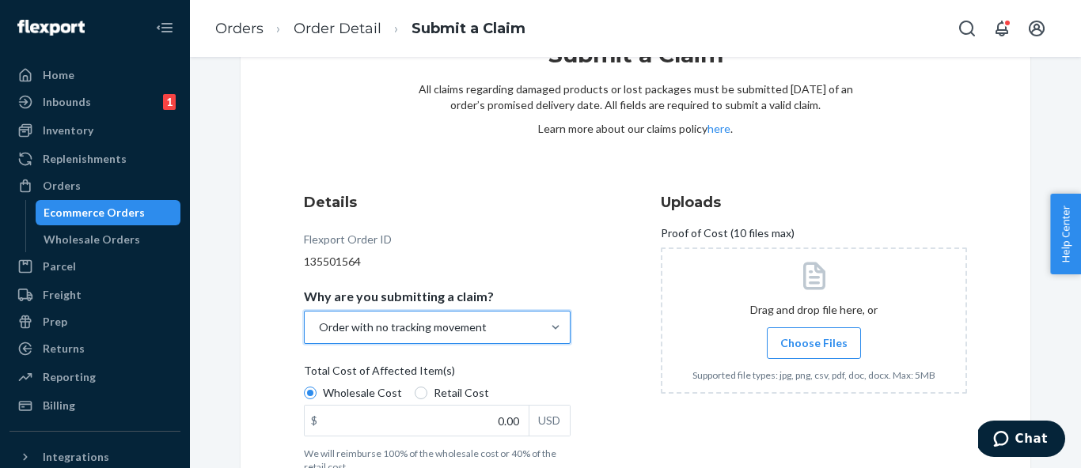
scroll to position [168, 0]
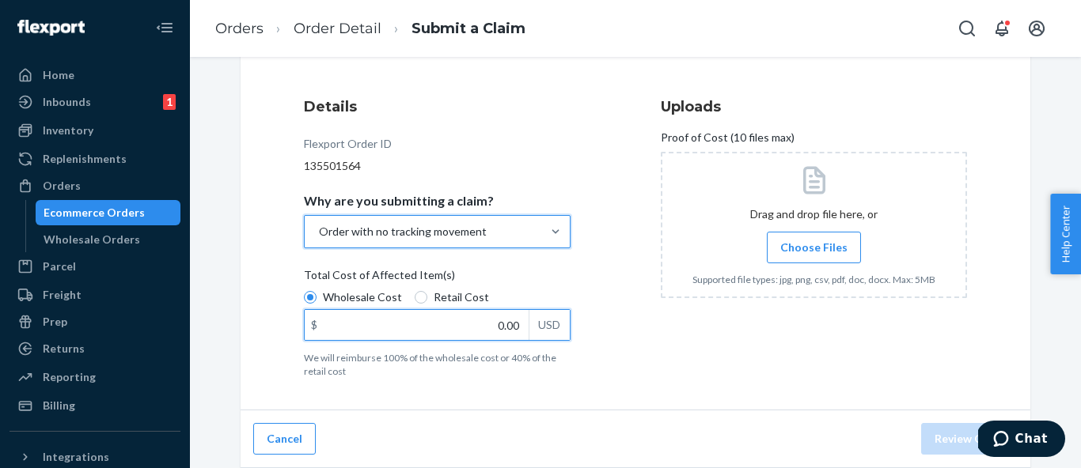
click at [516, 334] on input "0.00" at bounding box center [417, 325] width 224 height 30
type input "14.00"
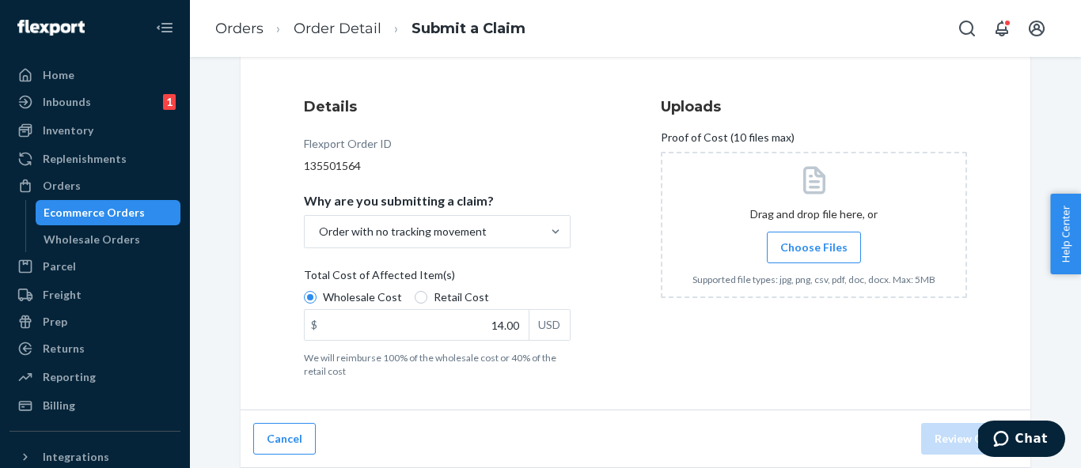
click at [821, 240] on span "Choose Files" at bounding box center [813, 248] width 67 height 16
click at [814, 240] on input "Choose Files" at bounding box center [813, 247] width 1 height 17
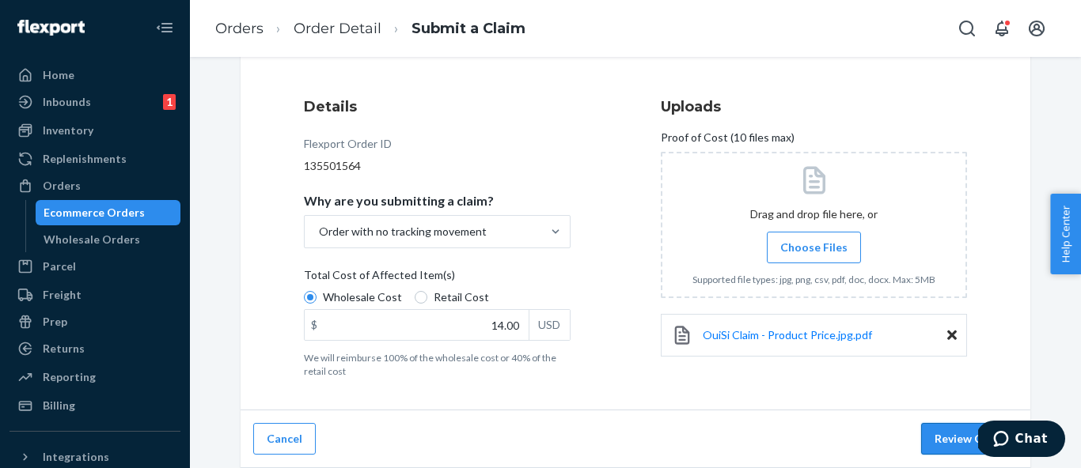
click at [945, 435] on button "Review Claim" at bounding box center [969, 439] width 97 height 32
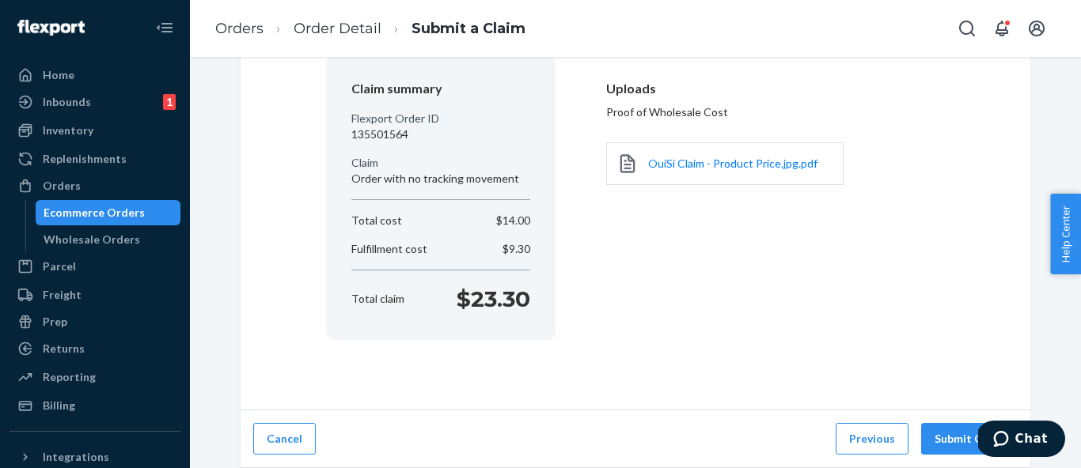
click at [945, 435] on button "Submit Claim" at bounding box center [969, 439] width 97 height 32
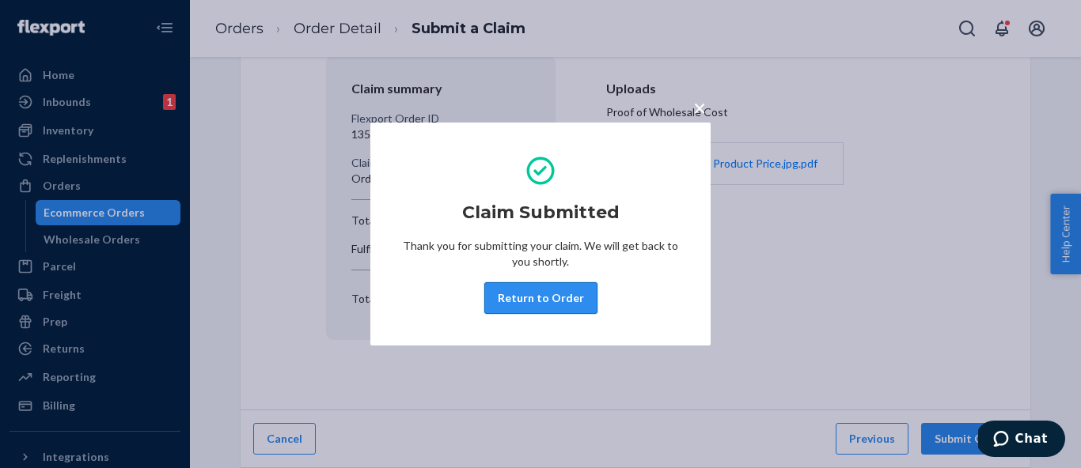
click at [567, 300] on button "Return to Order" at bounding box center [540, 298] width 113 height 32
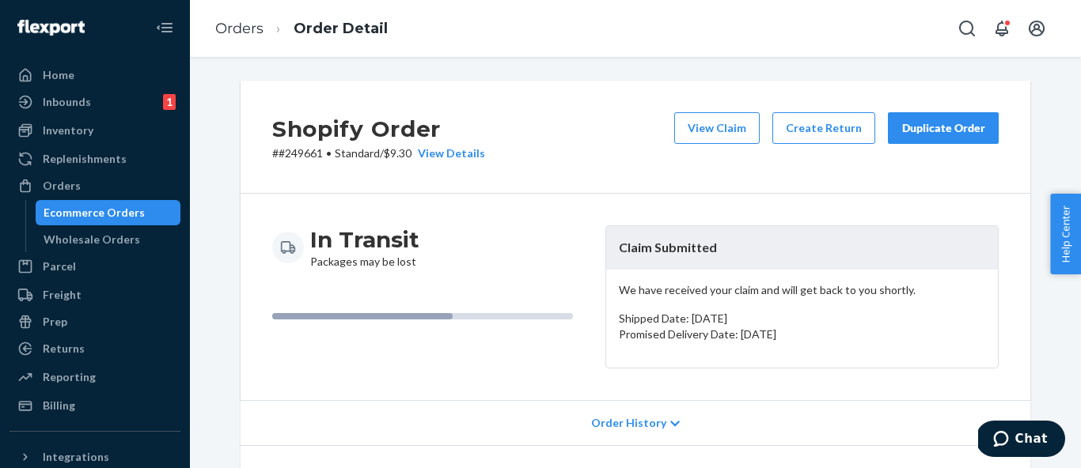
click at [248, 19] on li "Orders" at bounding box center [239, 29] width 48 height 21
click at [241, 31] on link "Orders" at bounding box center [239, 28] width 48 height 17
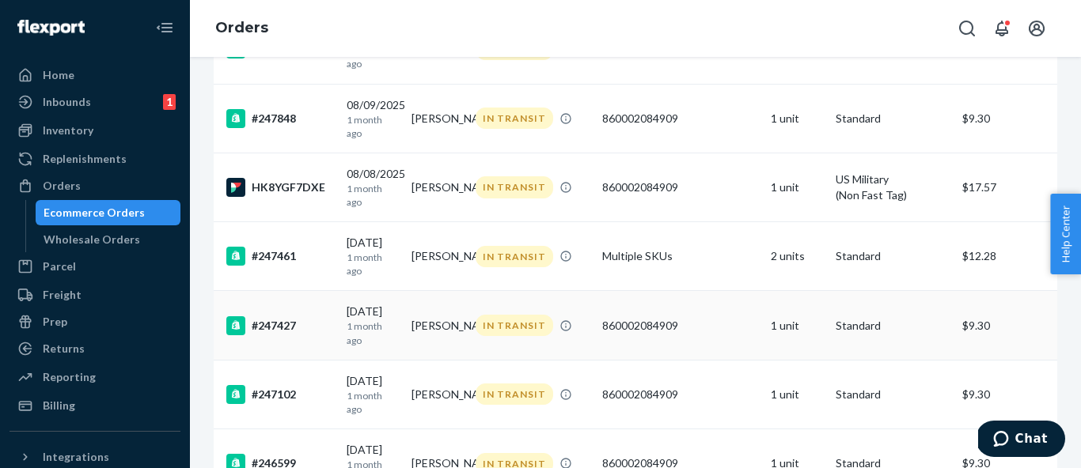
click at [366, 320] on p "1 month ago" at bounding box center [373, 333] width 52 height 27
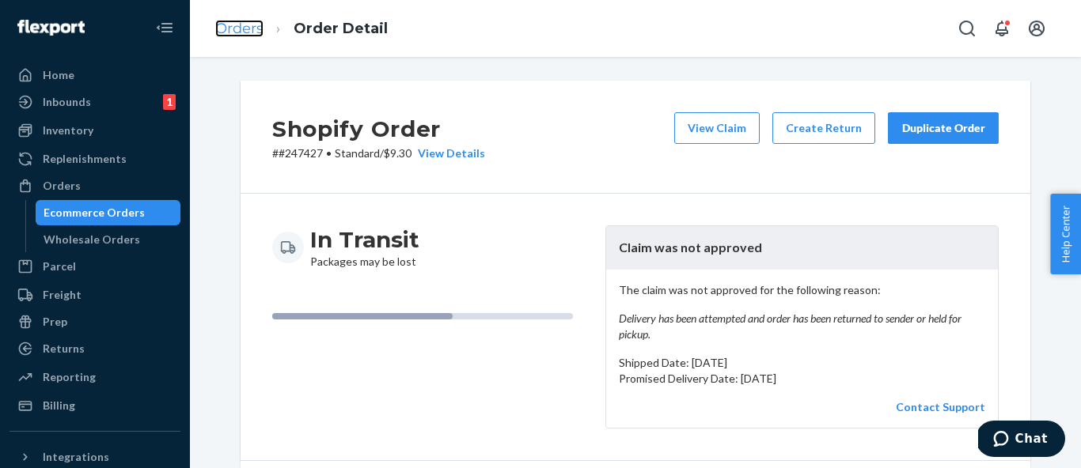
click at [237, 35] on link "Orders" at bounding box center [239, 28] width 48 height 17
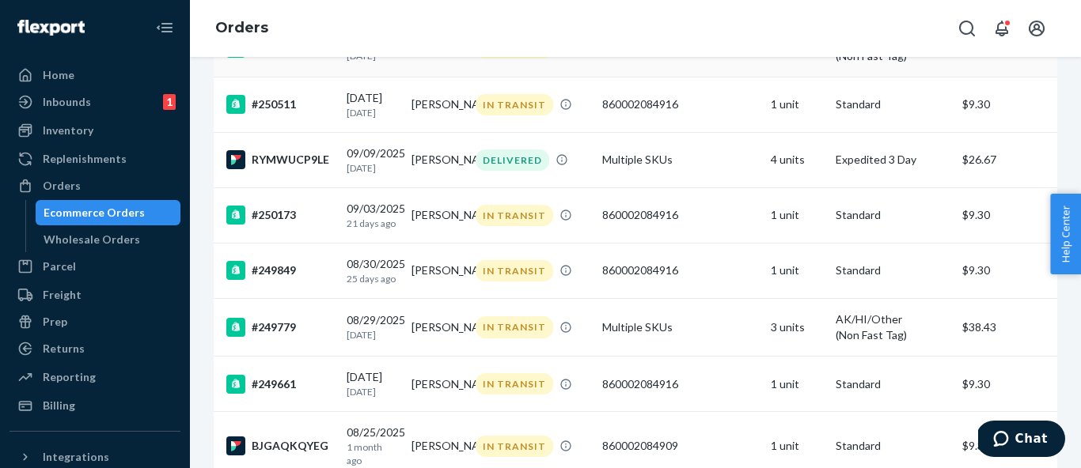
scroll to position [404, 0]
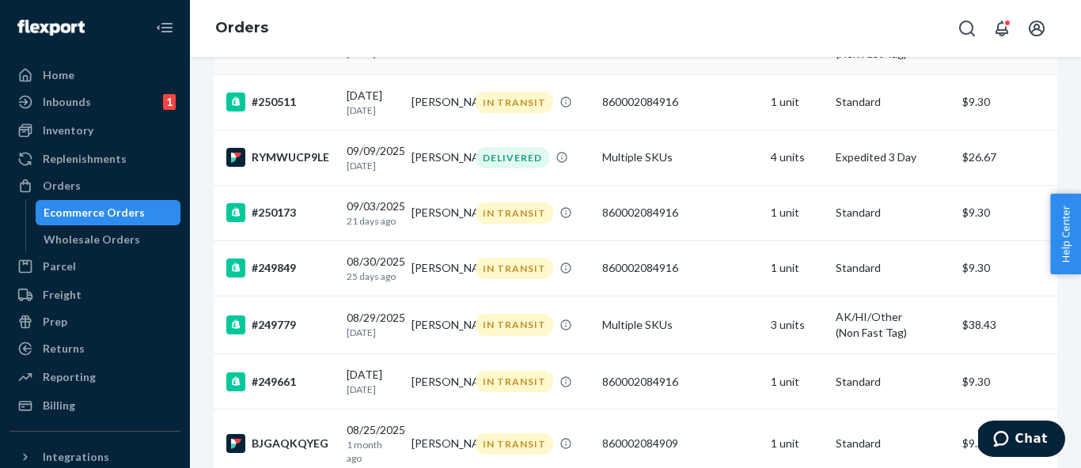
click at [332, 347] on td "#249779" at bounding box center [277, 326] width 127 height 58
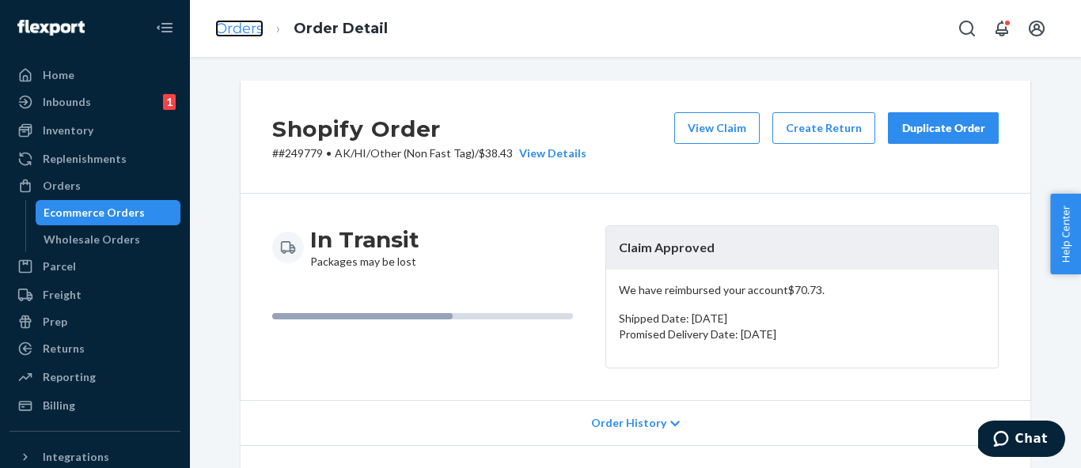
click at [240, 28] on link "Orders" at bounding box center [239, 28] width 48 height 17
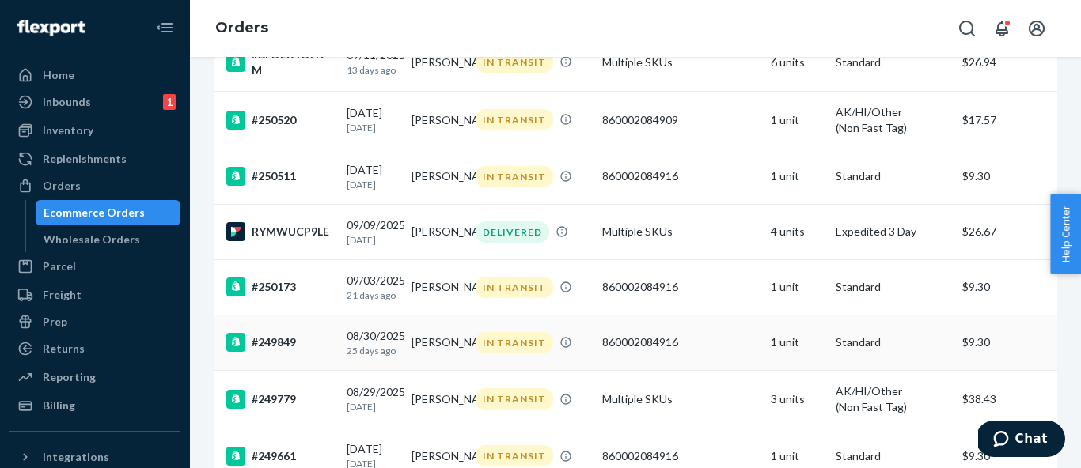
scroll to position [329, 0]
click at [313, 371] on td "#249849" at bounding box center [277, 343] width 127 height 55
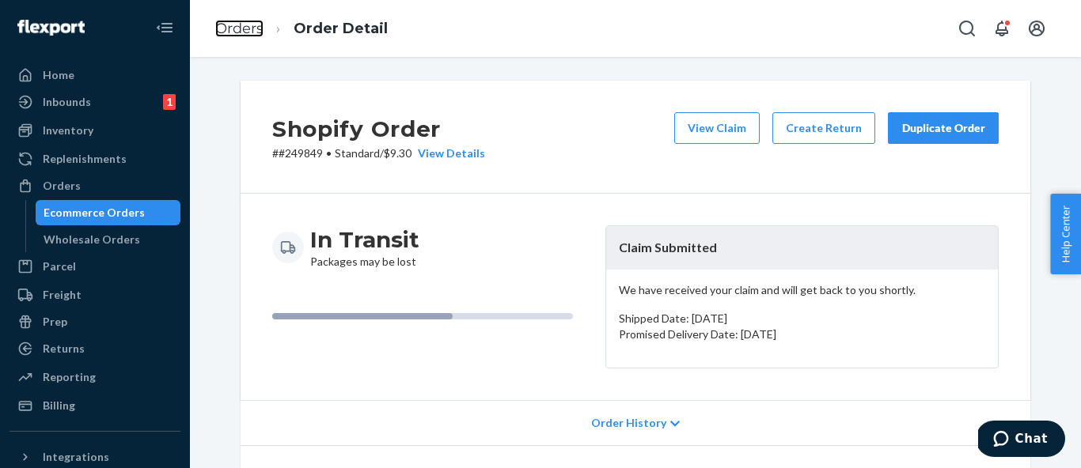
click at [229, 29] on link "Orders" at bounding box center [239, 28] width 48 height 17
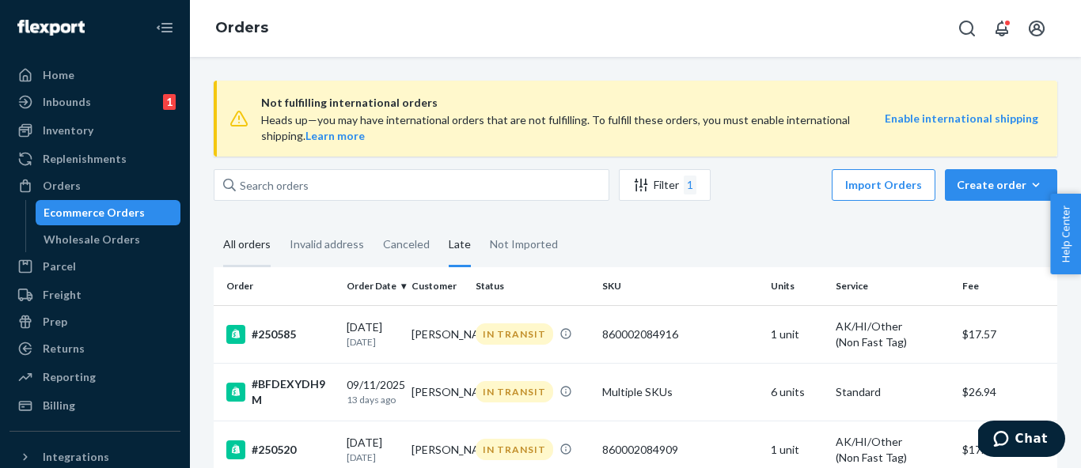
click at [244, 234] on div "All orders" at bounding box center [246, 246] width 47 height 44
click at [214, 224] on input "All orders" at bounding box center [214, 224] width 0 height 0
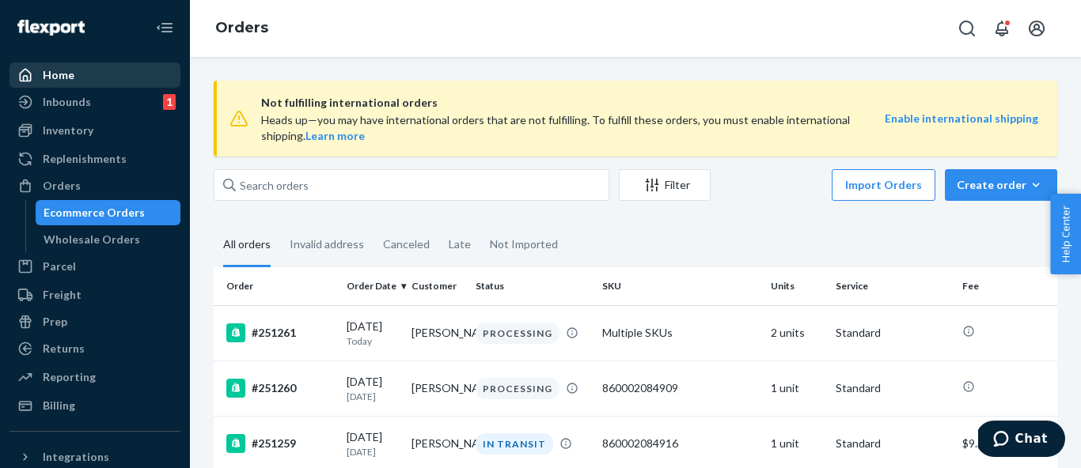
click at [90, 74] on div "Home" at bounding box center [95, 75] width 168 height 22
